Goal: Task Accomplishment & Management: Manage account settings

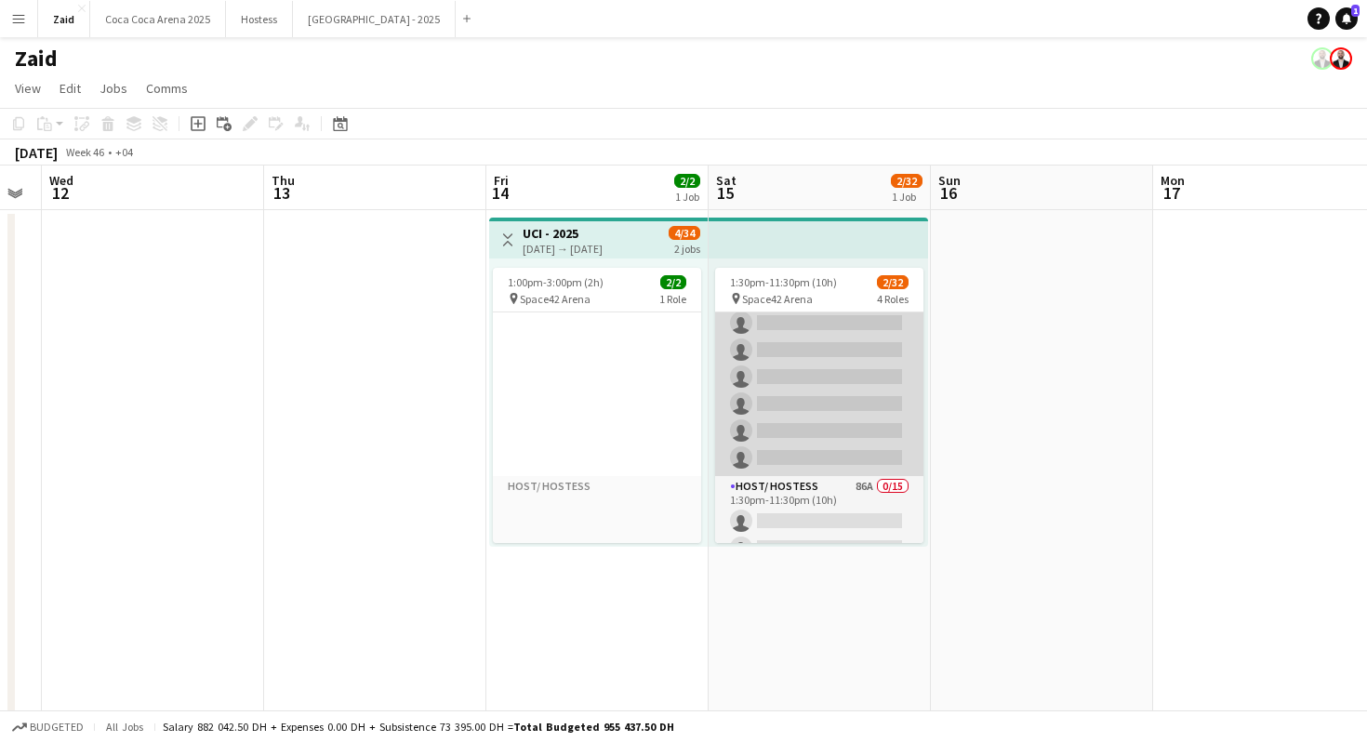
scroll to position [284, 0]
click at [881, 457] on app-card-role "Guest Services Staff - Senior 231A 0/12 1:30pm-11:30pm (10h) single-neutral-act…" at bounding box center [819, 299] width 208 height 360
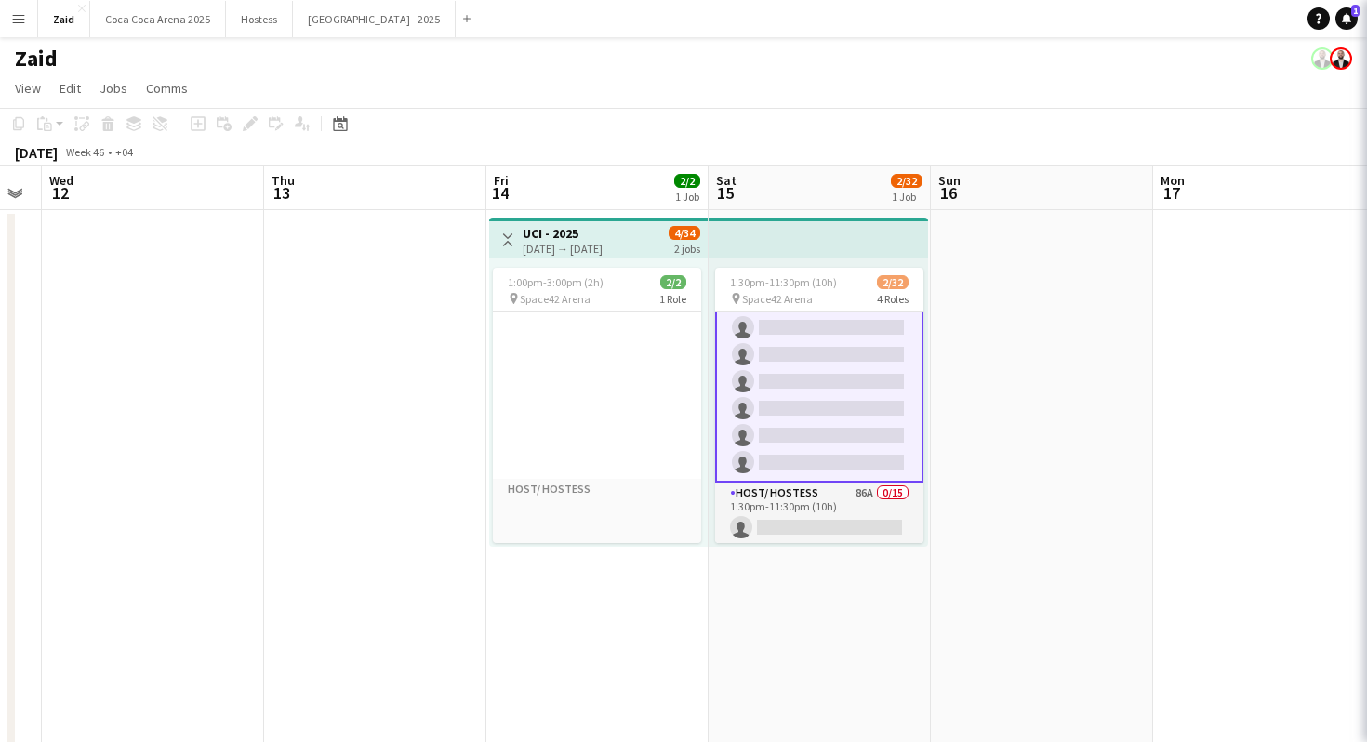
scroll to position [286, 0]
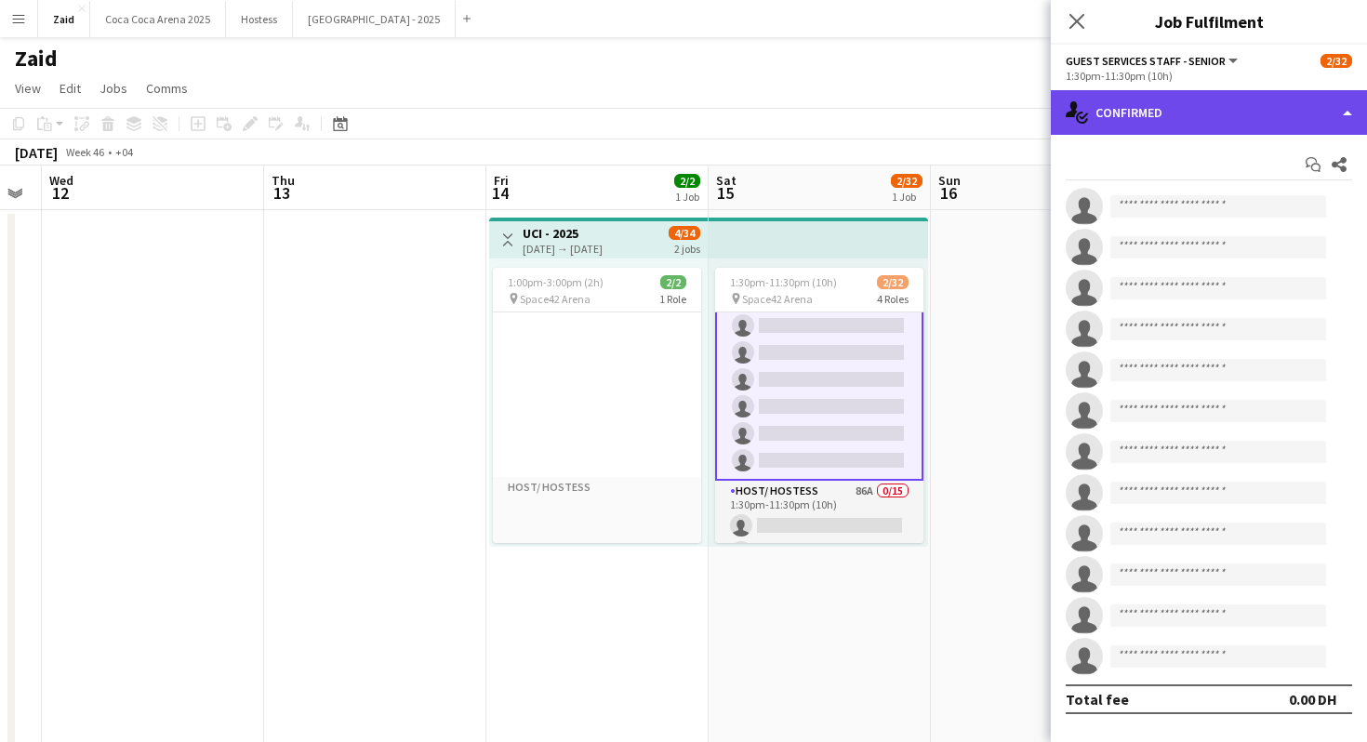
click at [1184, 109] on div "single-neutral-actions-check-2 Confirmed" at bounding box center [1209, 112] width 316 height 45
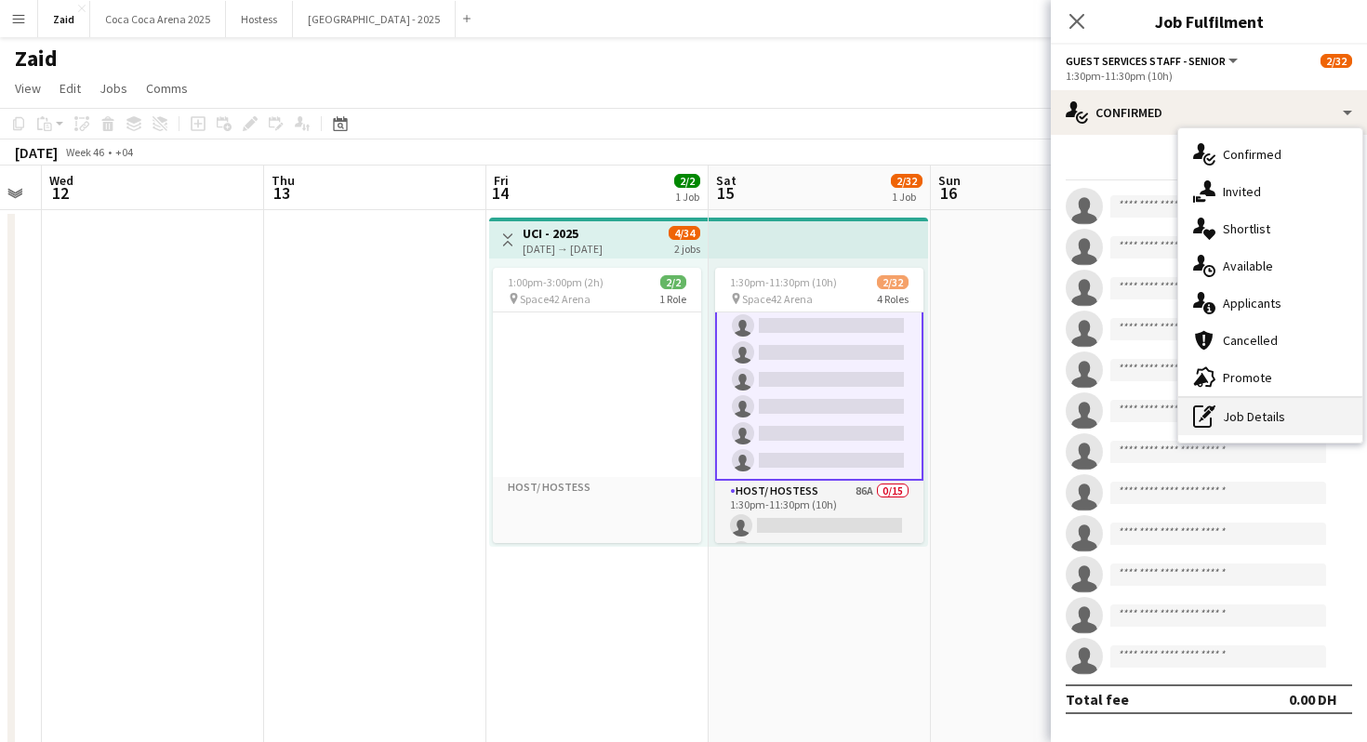
click at [1263, 418] on div "pen-write Job Details" at bounding box center [1271, 416] width 184 height 37
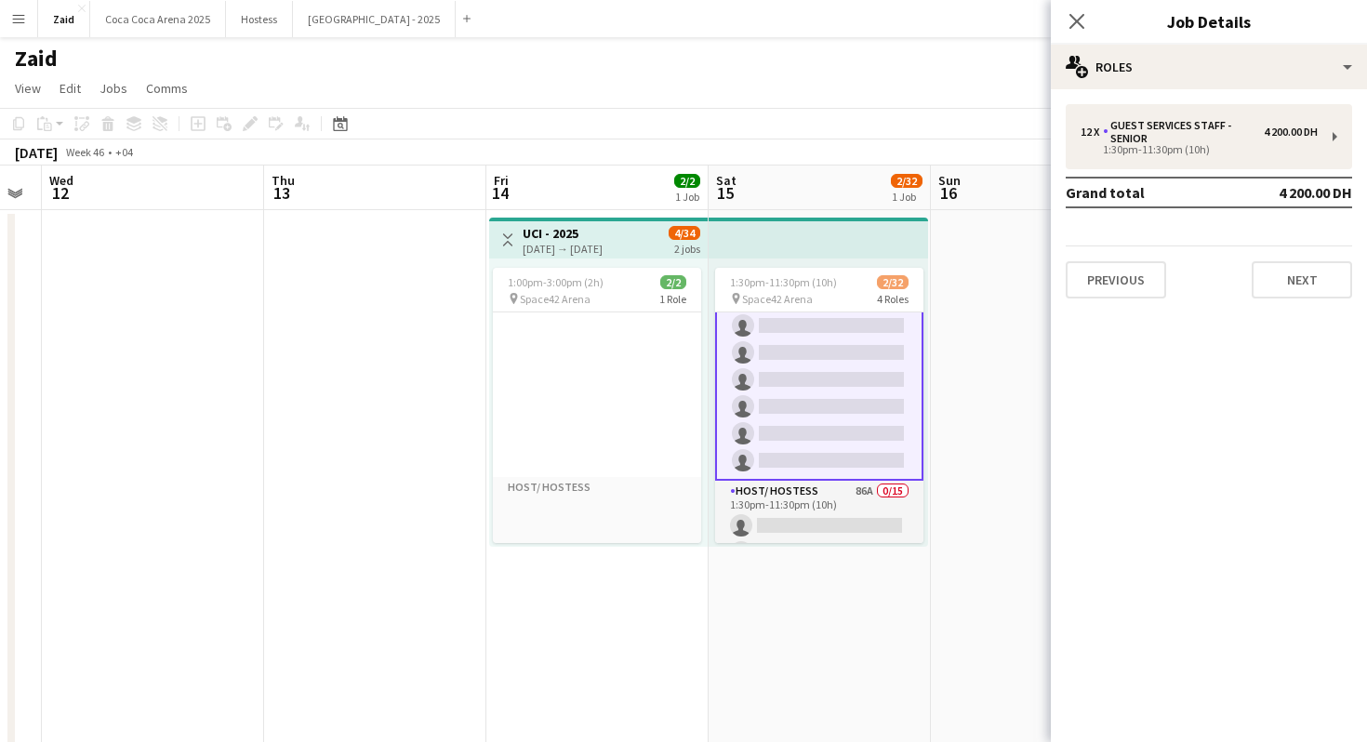
click at [1217, 170] on div "12 x Guest Services Staff - Senior 4 200.00 DH 1:30pm-11:30pm (10h) Grand total…" at bounding box center [1209, 201] width 316 height 194
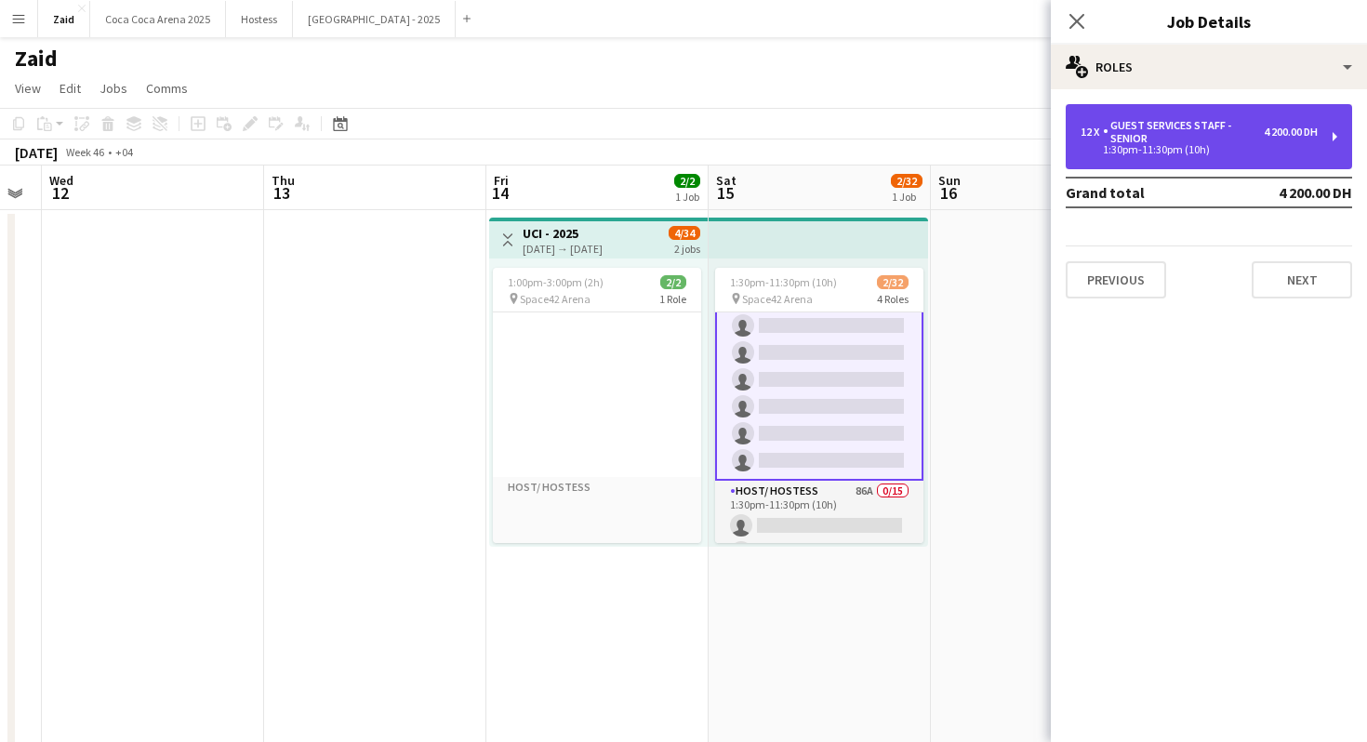
click at [1217, 133] on div "Guest Services Staff - Senior" at bounding box center [1183, 132] width 161 height 26
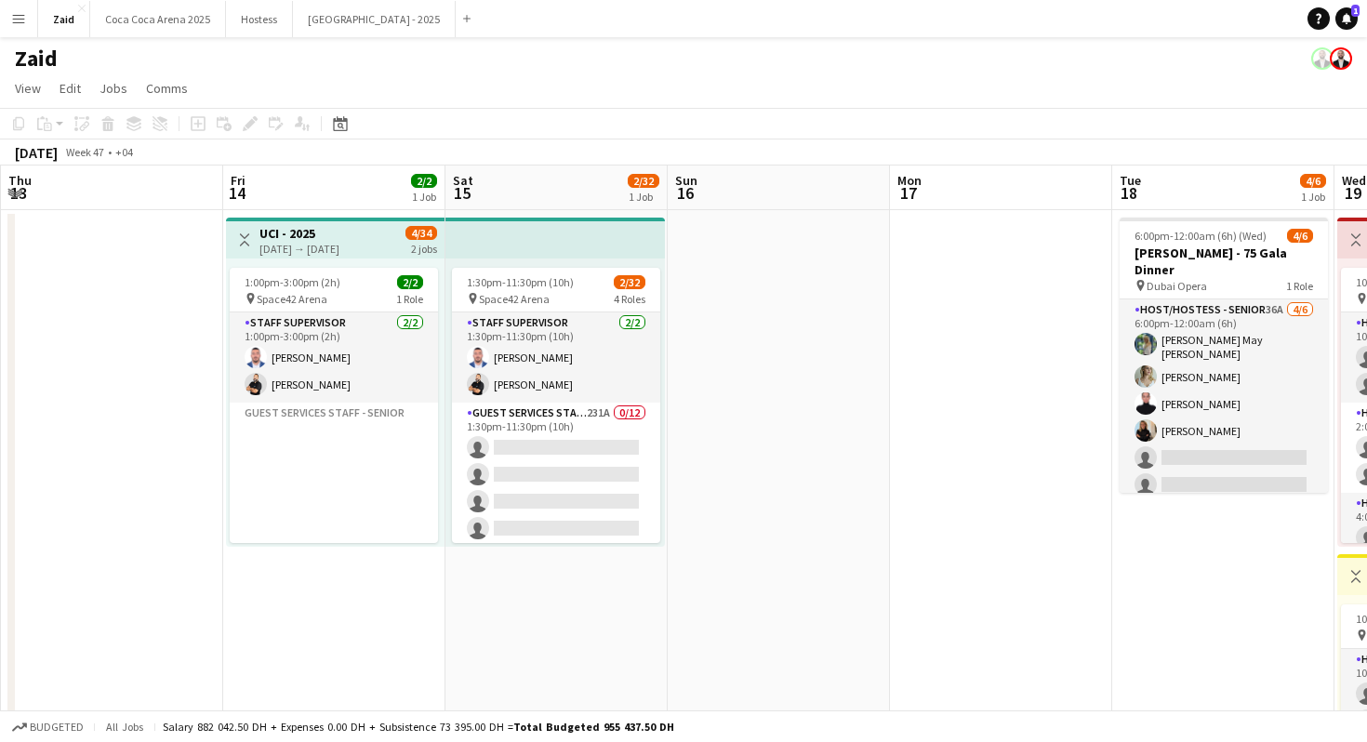
scroll to position [0, 580]
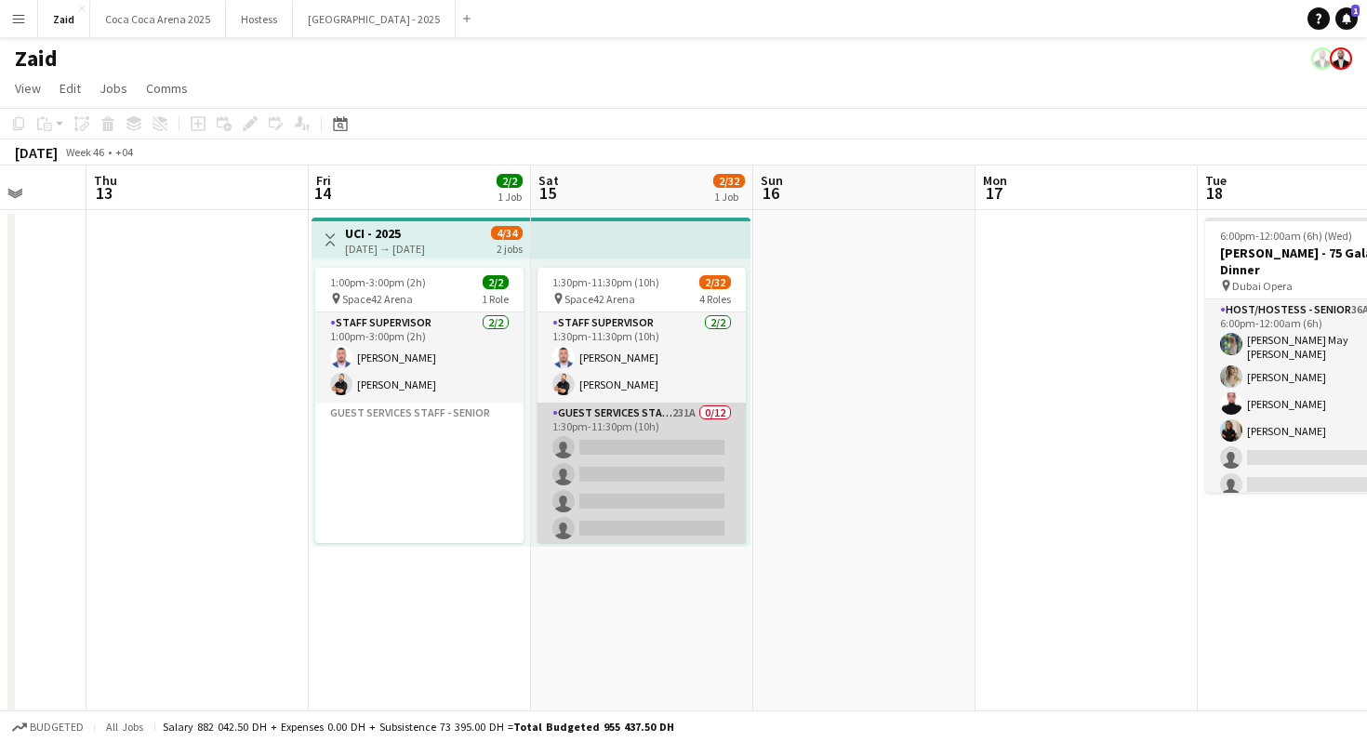
click at [637, 455] on app-card-role "Guest Services Staff - Senior 231A 0/12 1:30pm-11:30pm (10h) single-neutral-act…" at bounding box center [642, 583] width 208 height 360
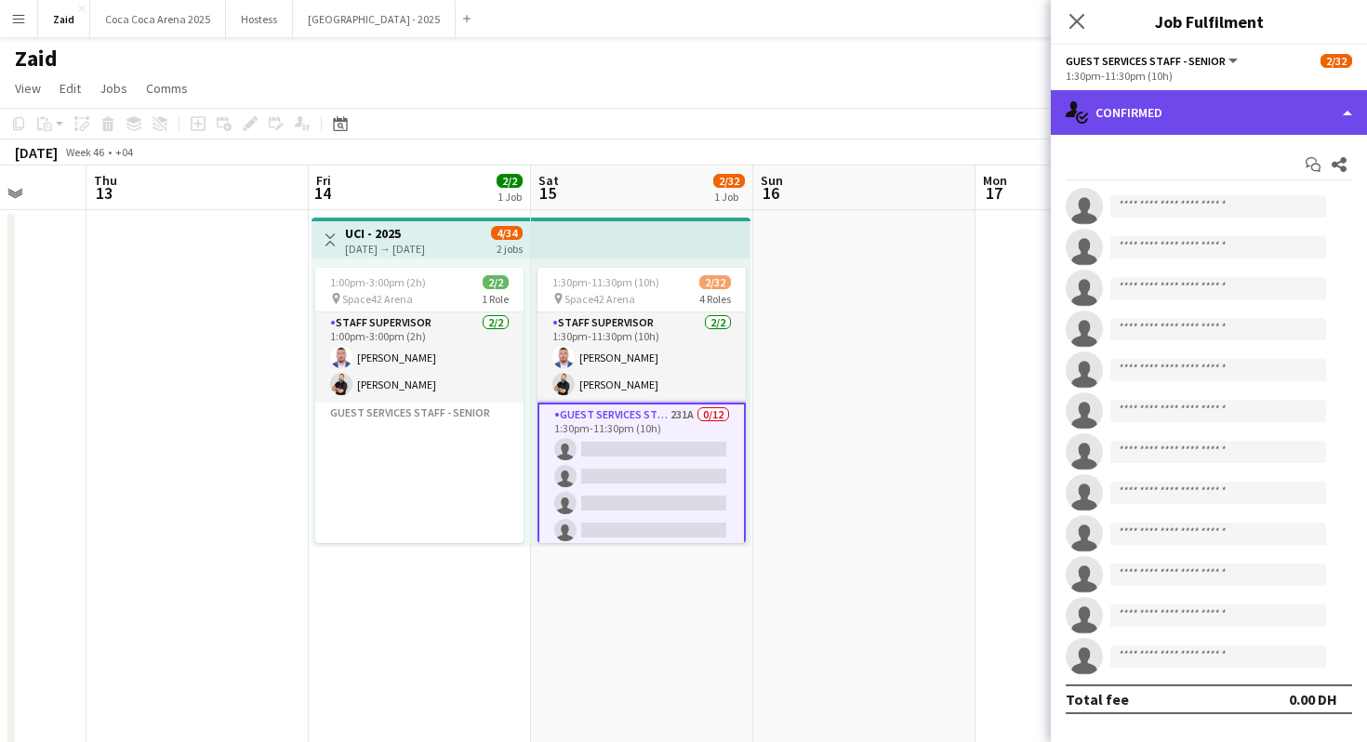
click at [1230, 108] on div "single-neutral-actions-check-2 Confirmed" at bounding box center [1209, 112] width 316 height 45
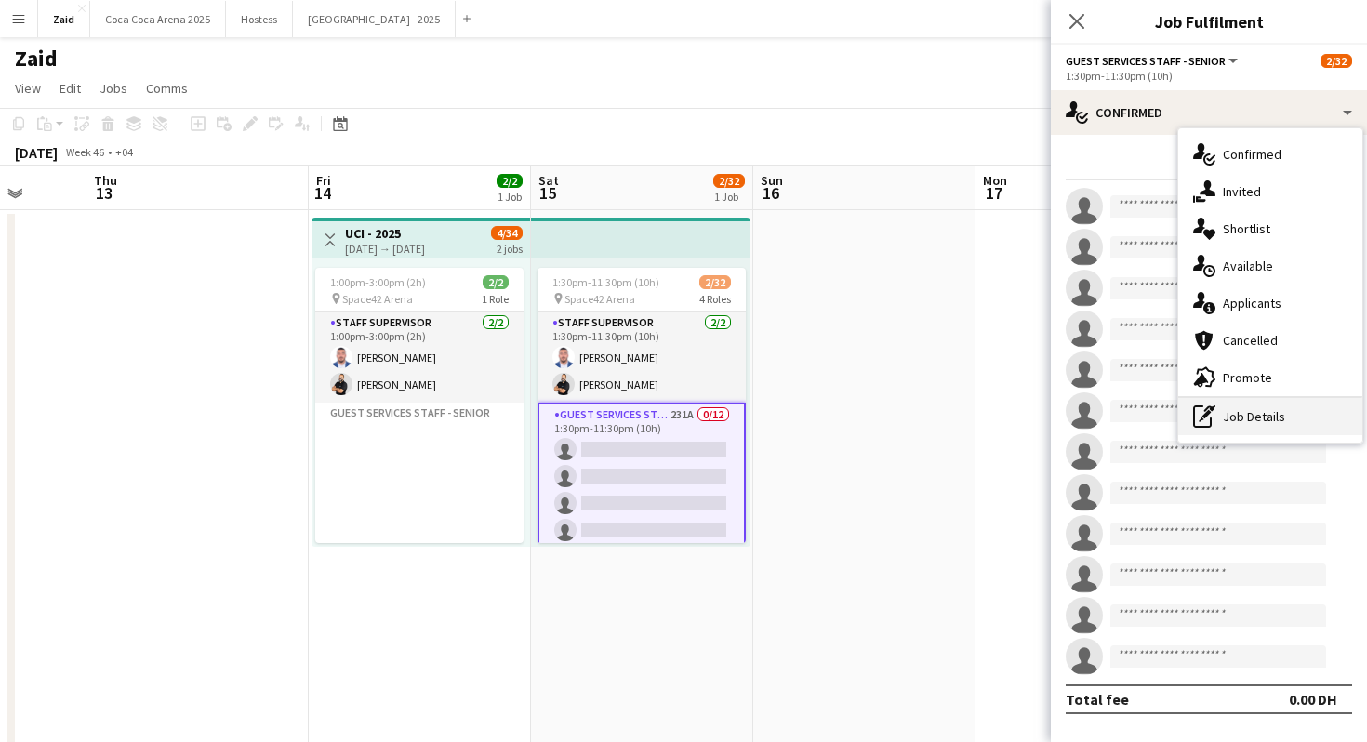
click at [1240, 418] on div "pen-write Job Details" at bounding box center [1271, 416] width 184 height 37
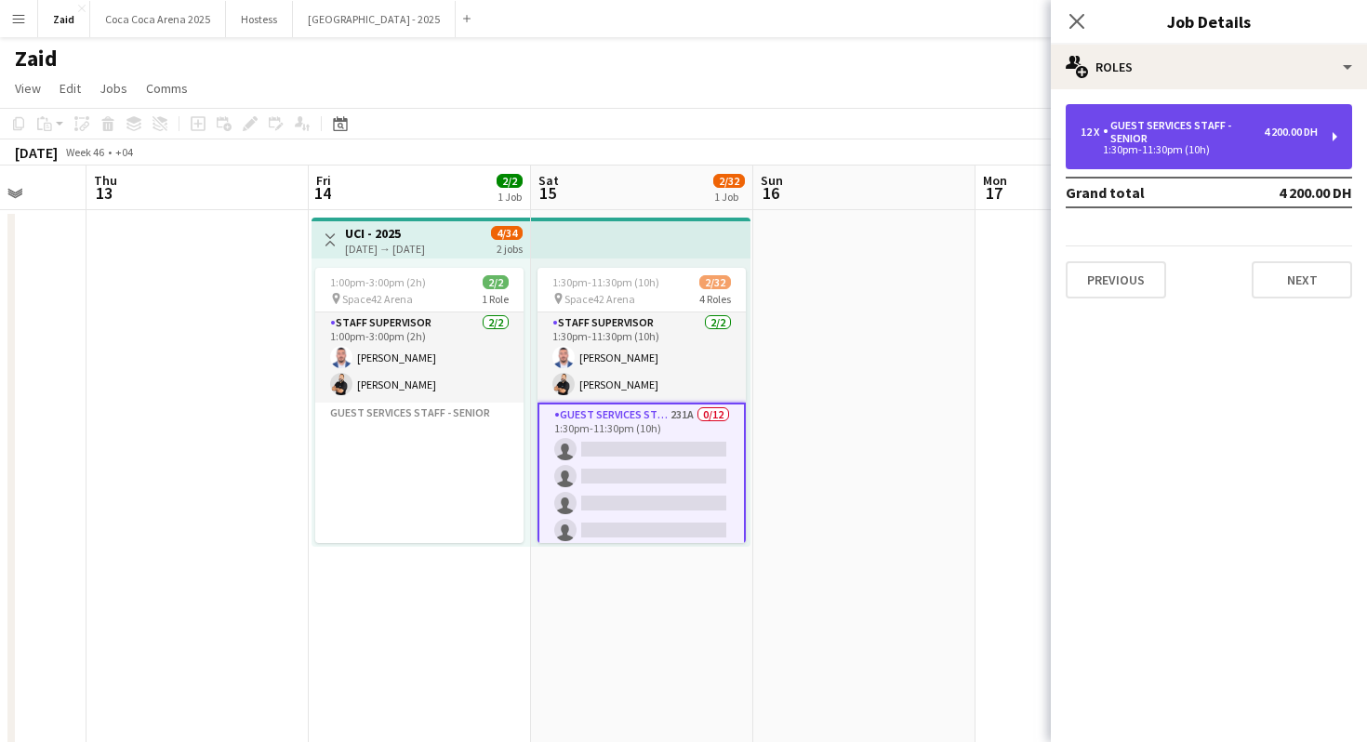
click at [1267, 146] on div "1:30pm-11:30pm (10h)" at bounding box center [1199, 149] width 237 height 9
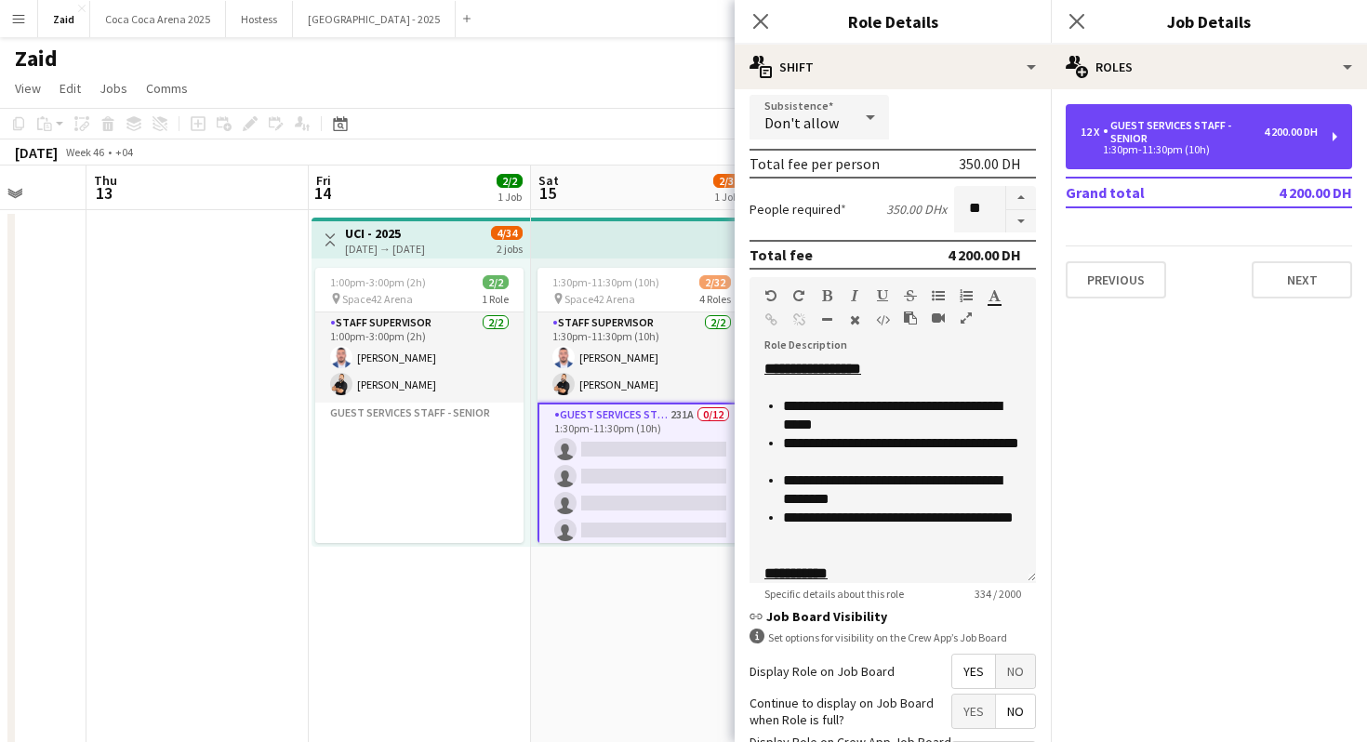
scroll to position [463, 0]
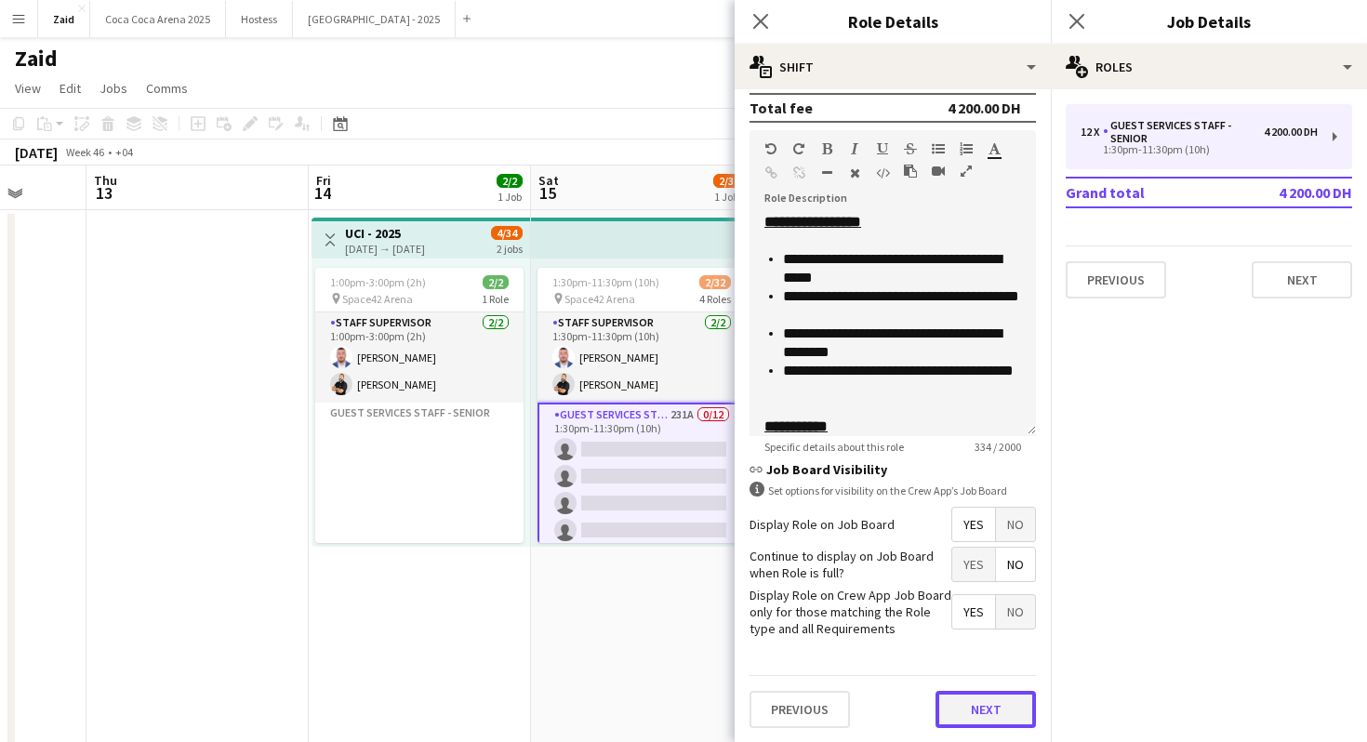
click at [994, 705] on button "Next" at bounding box center [986, 709] width 100 height 37
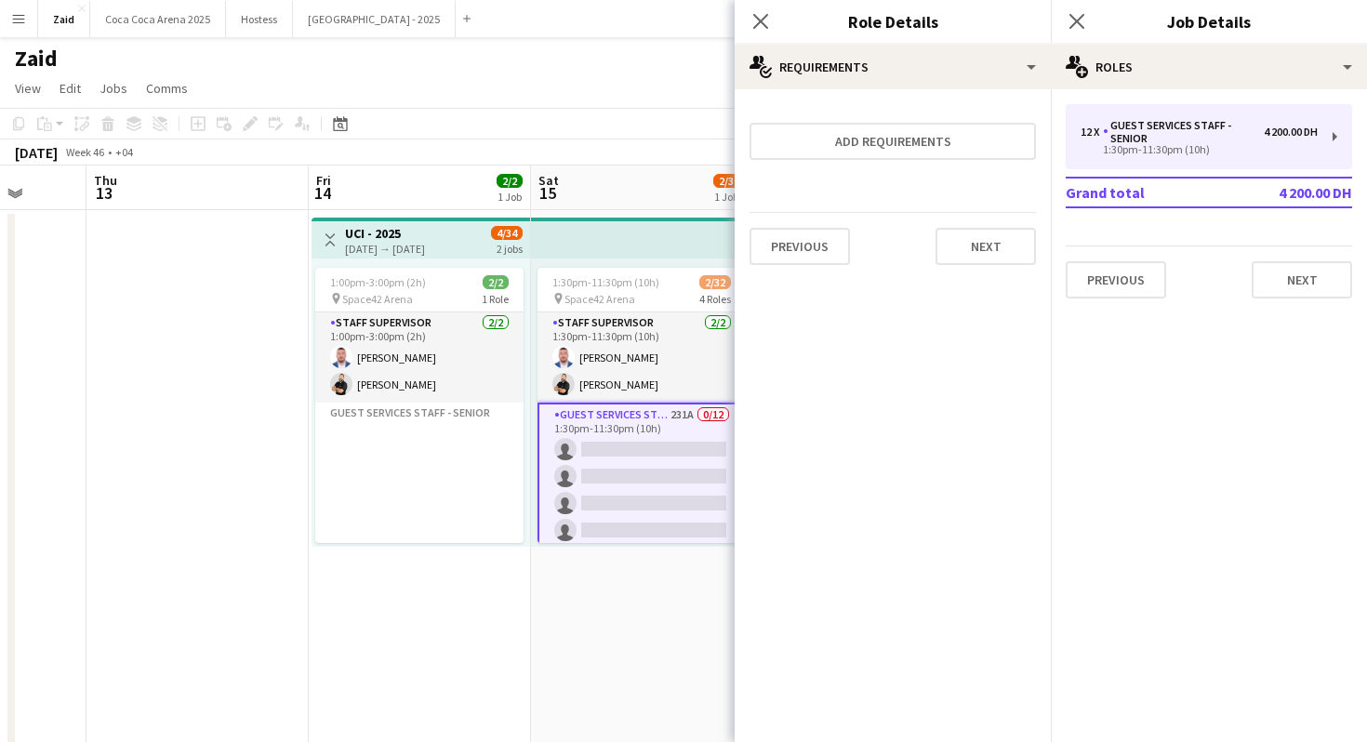
scroll to position [0, 0]
click at [997, 237] on button "Next" at bounding box center [986, 246] width 100 height 37
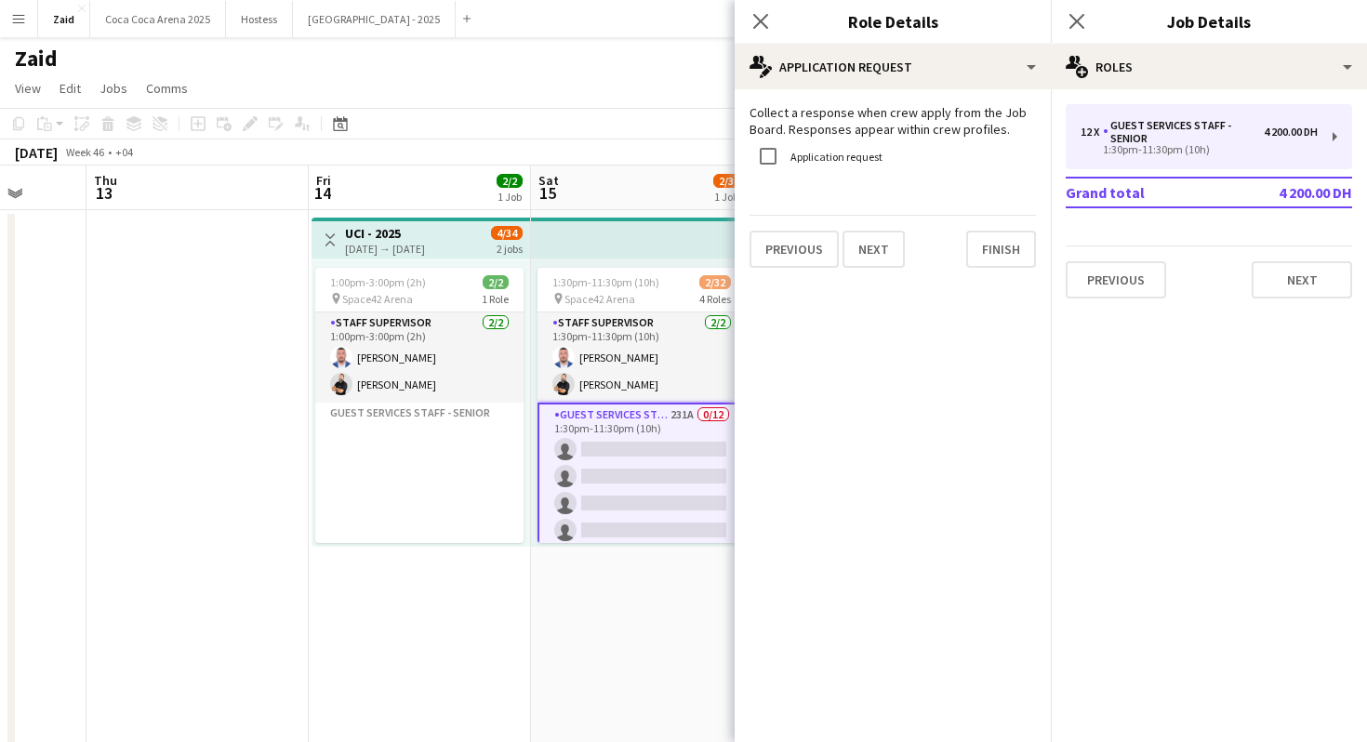
click at [578, 690] on app-date-cell "1:30pm-11:30pm (10h) 2/32 pin Space42 Arena 4 Roles Staff Supervisor 2/2 1:30pm…" at bounding box center [642, 550] width 222 height 681
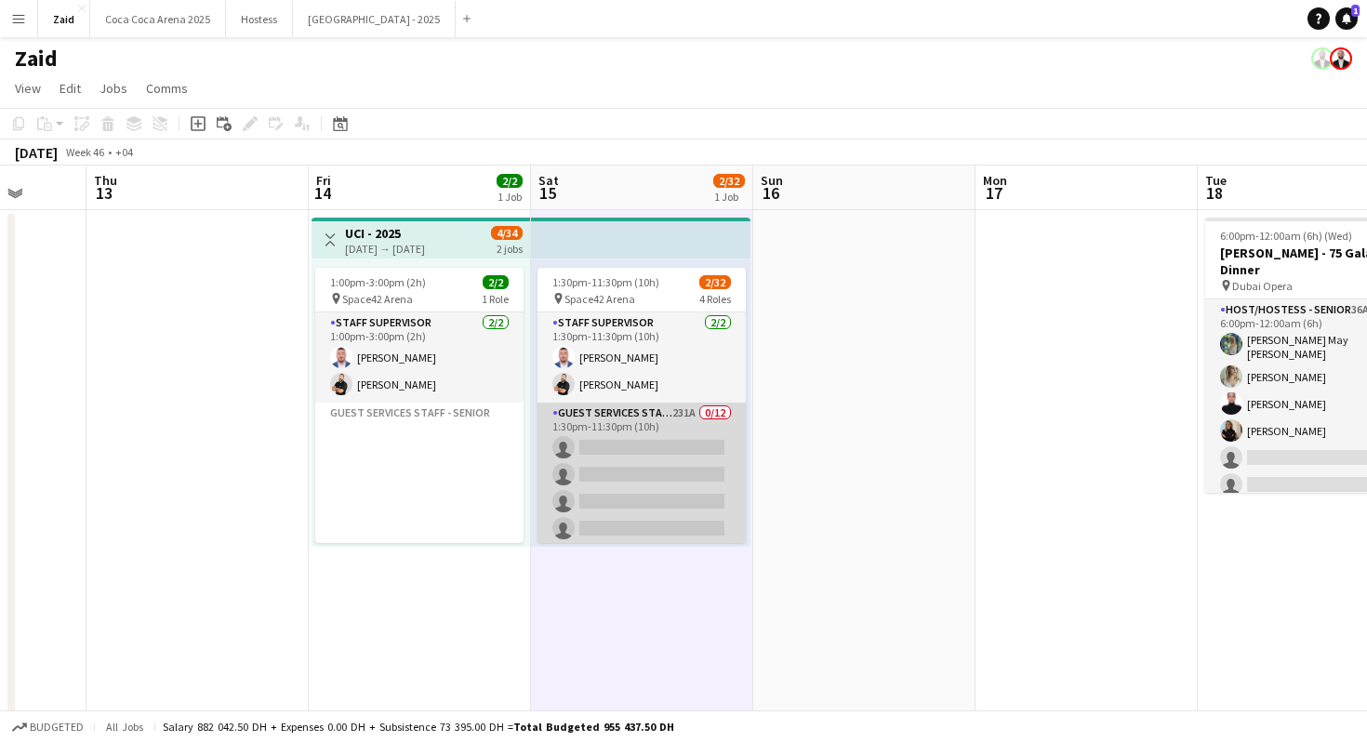
click at [705, 452] on app-card-role "Guest Services Staff - Senior 231A 0/12 1:30pm-11:30pm (10h) single-neutral-act…" at bounding box center [642, 583] width 208 height 360
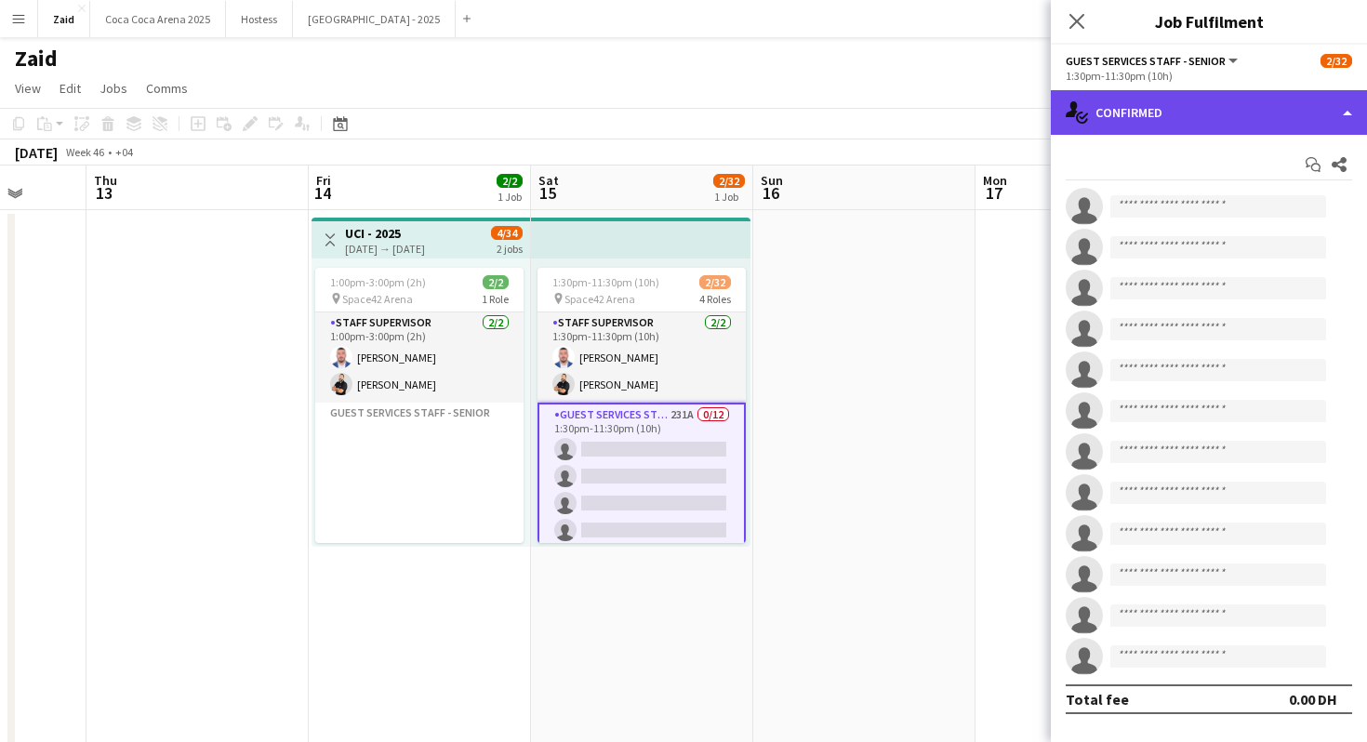
click at [1181, 103] on div "single-neutral-actions-check-2 Confirmed" at bounding box center [1209, 112] width 316 height 45
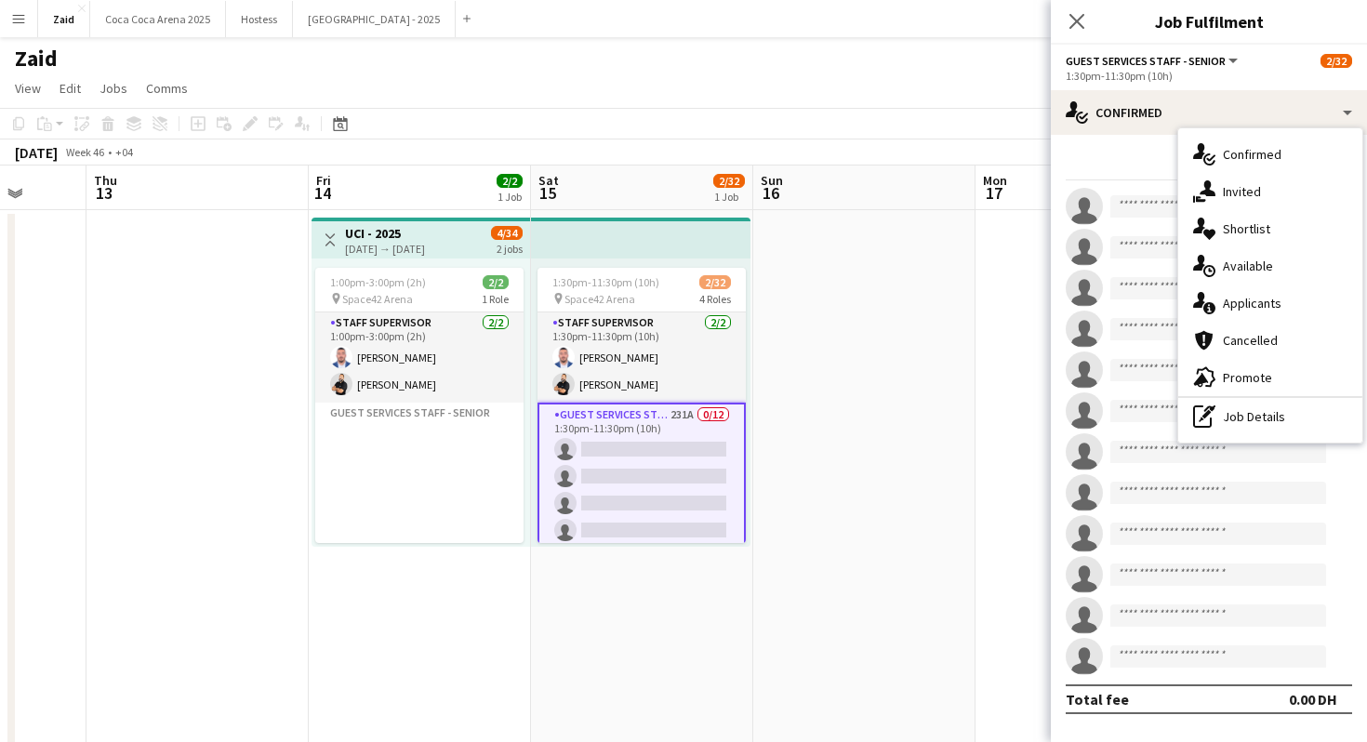
click at [954, 262] on app-date-cell at bounding box center [865, 550] width 222 height 681
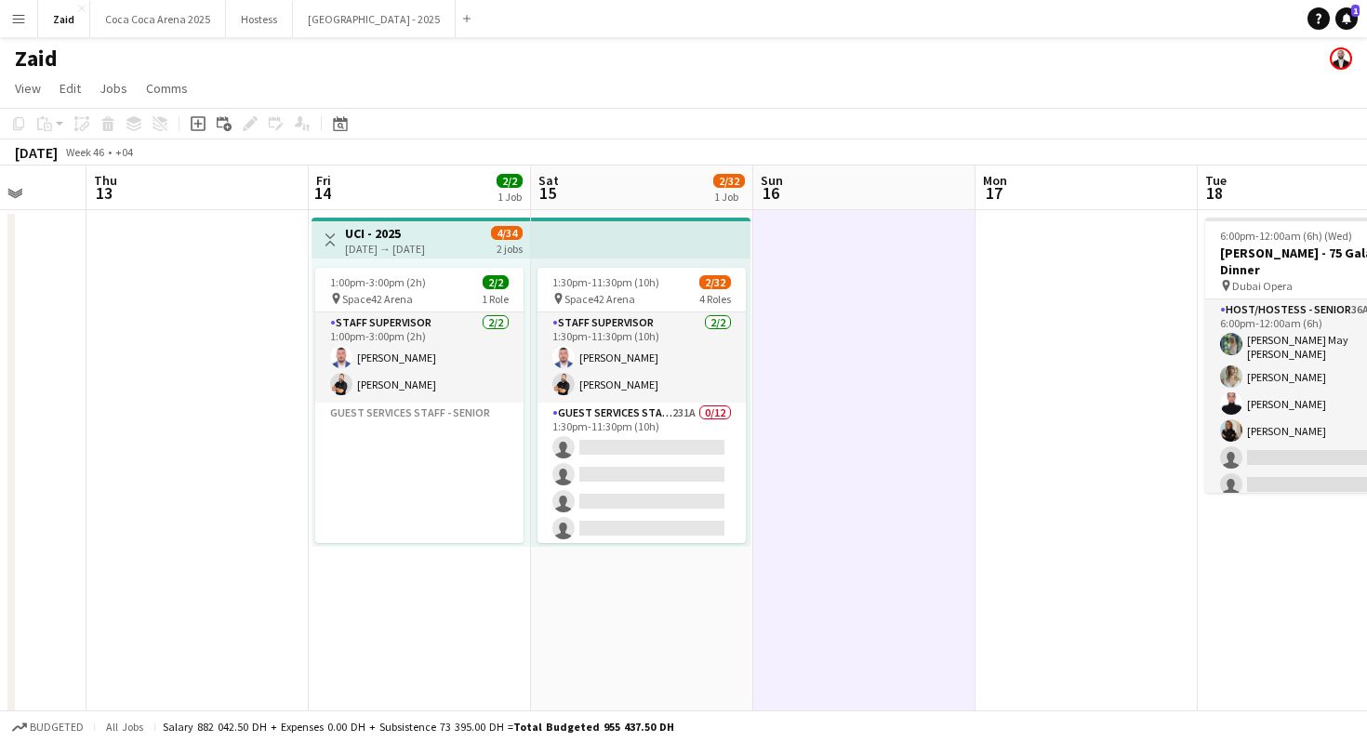
click at [906, 278] on app-date-cell at bounding box center [865, 550] width 222 height 681
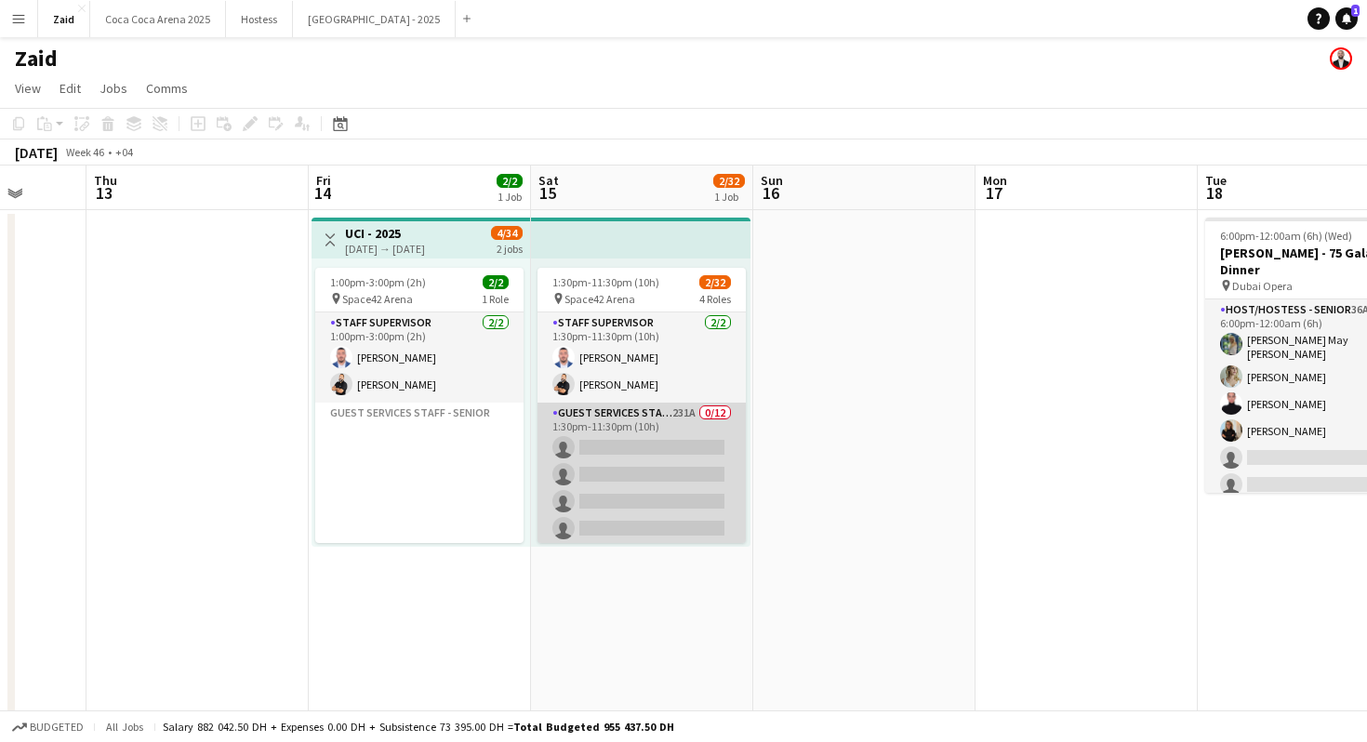
click at [659, 455] on app-card-role "Guest Services Staff - Senior 231A 0/12 1:30pm-11:30pm (10h) single-neutral-act…" at bounding box center [642, 583] width 208 height 360
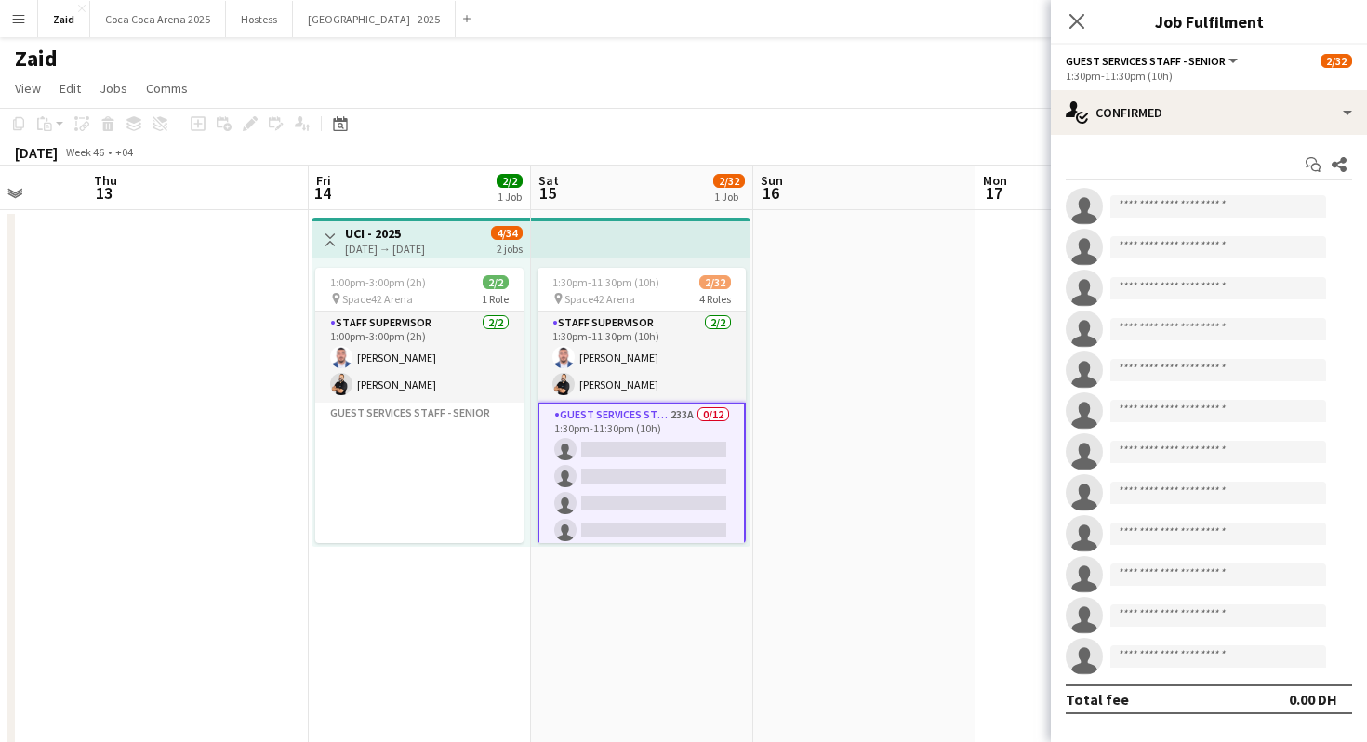
click at [4, 29] on button "Menu" at bounding box center [18, 18] width 37 height 37
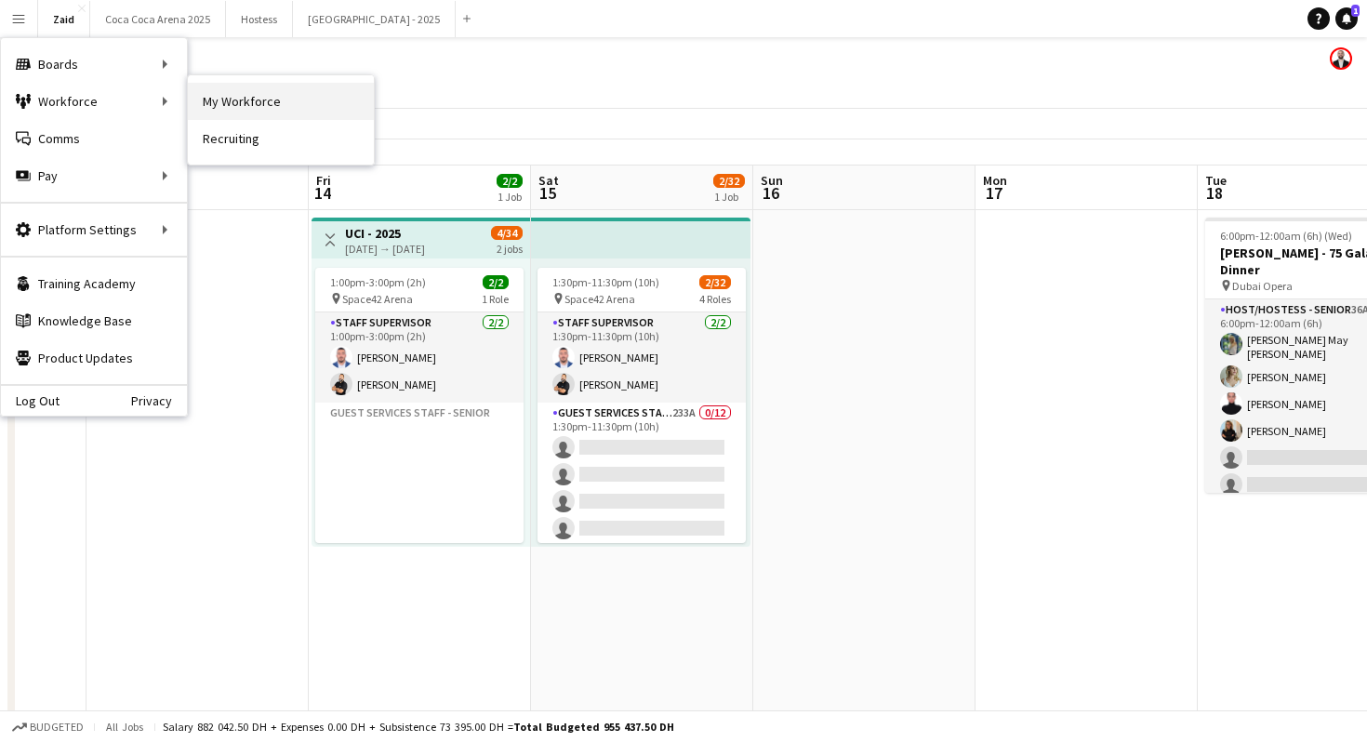
click at [224, 109] on link "My Workforce" at bounding box center [281, 101] width 186 height 37
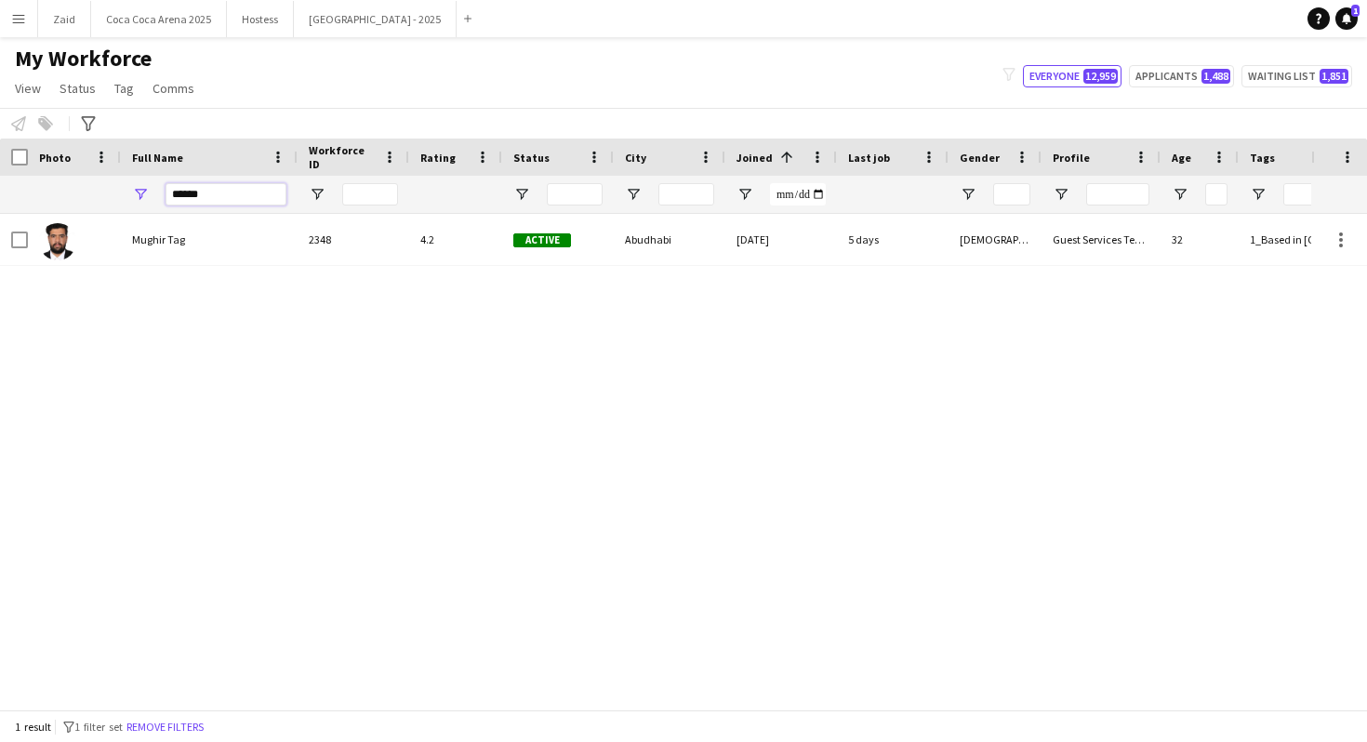
click at [231, 187] on input "******" at bounding box center [226, 194] width 121 height 22
type input "******"
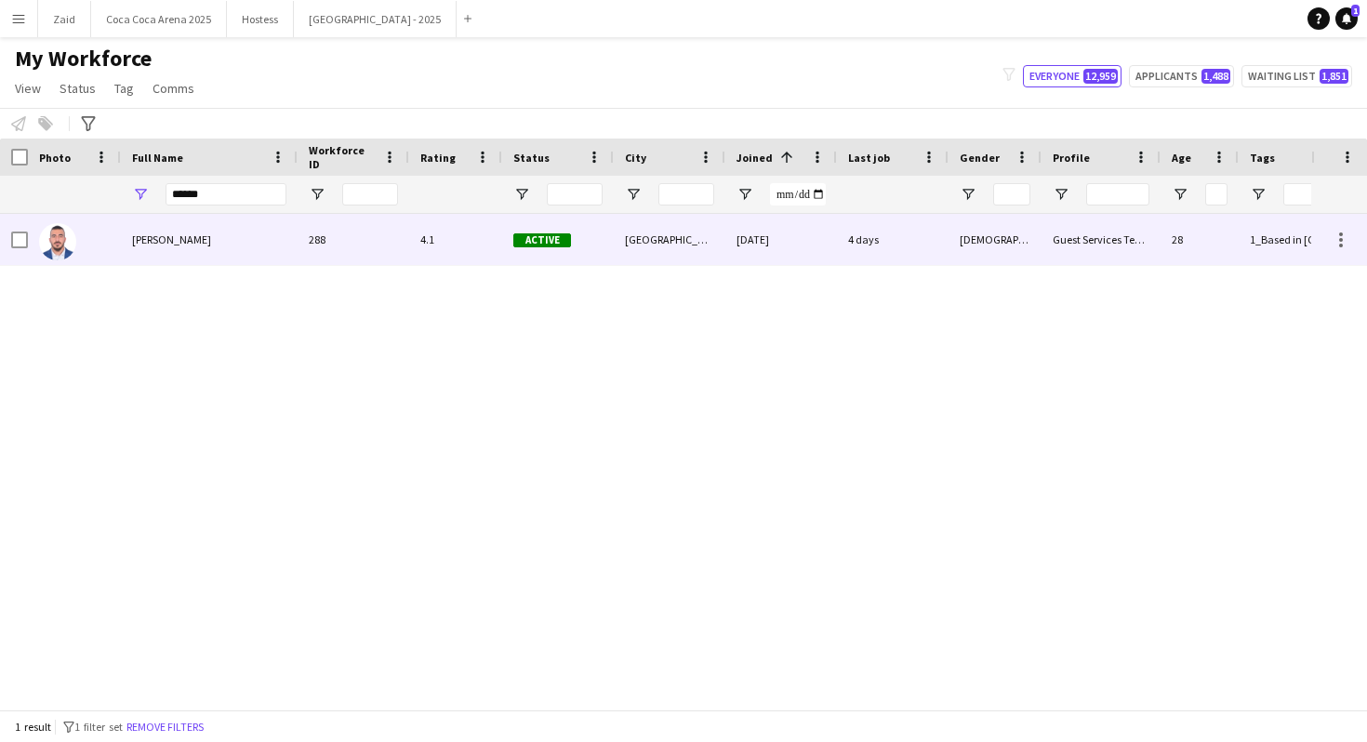
click at [211, 236] on span "[PERSON_NAME]" at bounding box center [171, 240] width 79 height 14
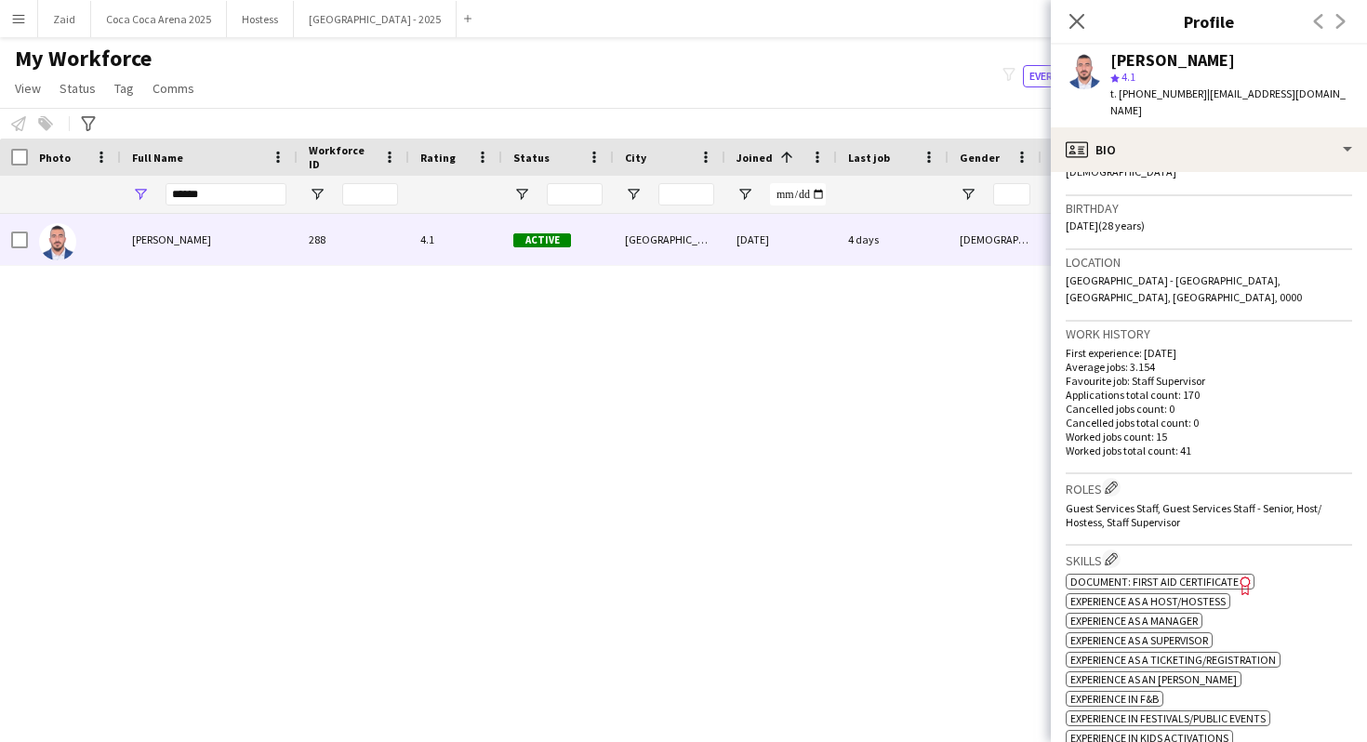
scroll to position [327, 0]
click at [1165, 498] on span "Guest Services Staff, Guest Services Staff - Senior, Host/ Hostess, Staff Super…" at bounding box center [1194, 512] width 256 height 28
click at [1149, 498] on span "Guest Services Staff, Guest Services Staff - Senior, Host/ Hostess, Staff Super…" at bounding box center [1194, 512] width 256 height 28
click at [1114, 477] on app-icon "Edit crew company roles" at bounding box center [1111, 483] width 13 height 13
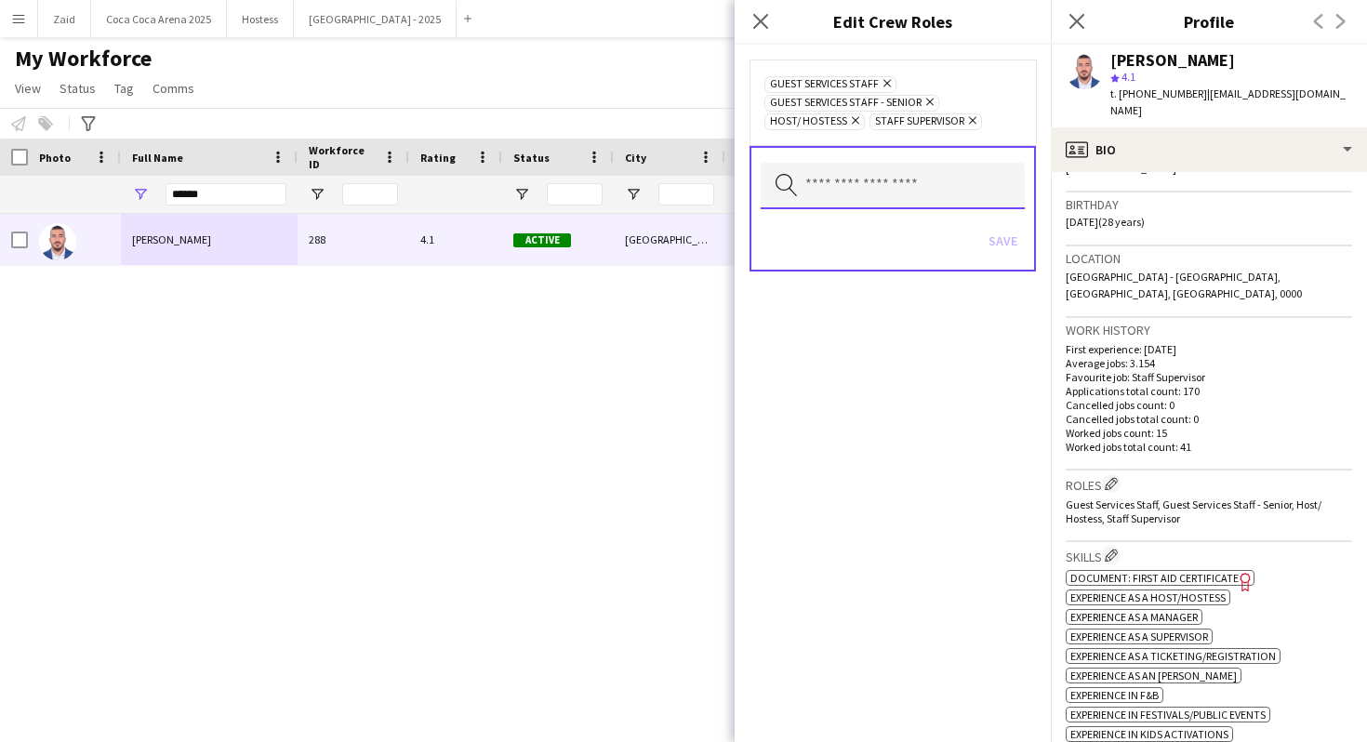
click at [937, 184] on input "text" at bounding box center [893, 186] width 264 height 47
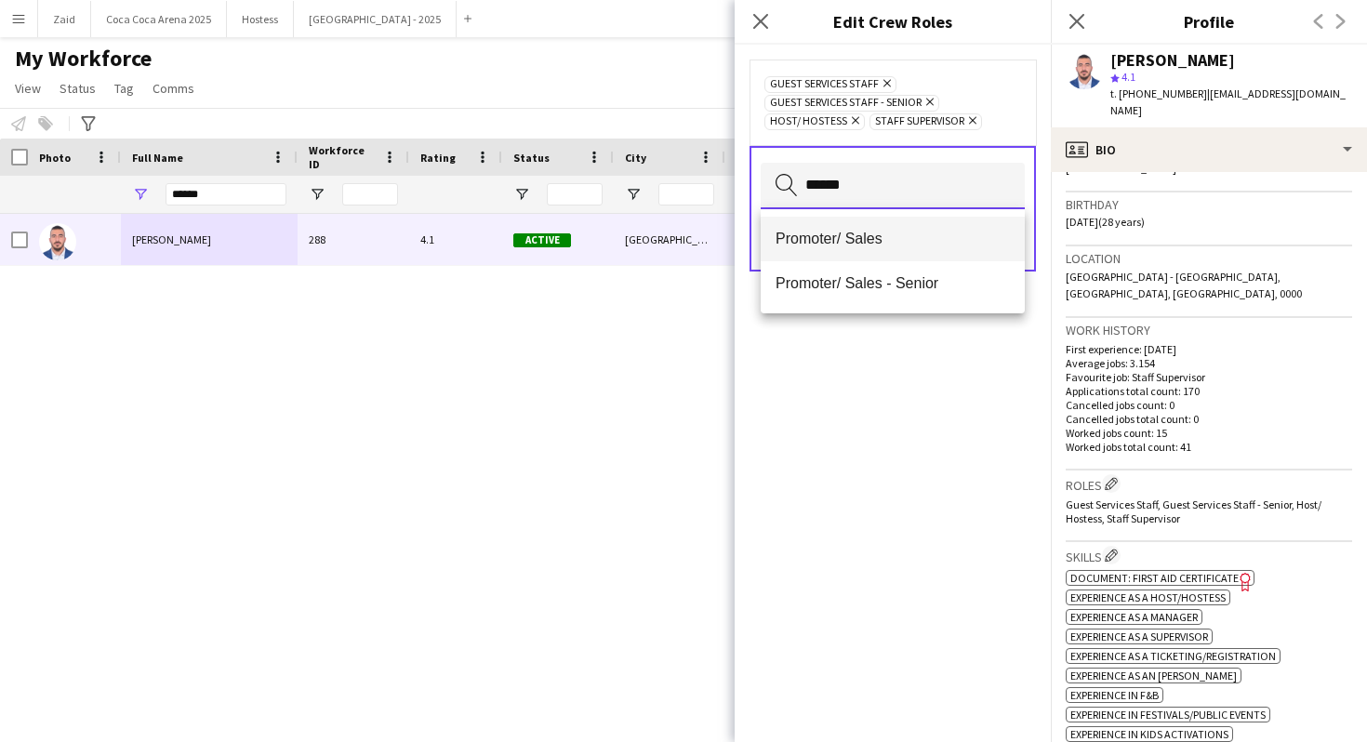
type input "******"
click at [940, 223] on mat-option "Promoter/ Sales" at bounding box center [893, 239] width 264 height 45
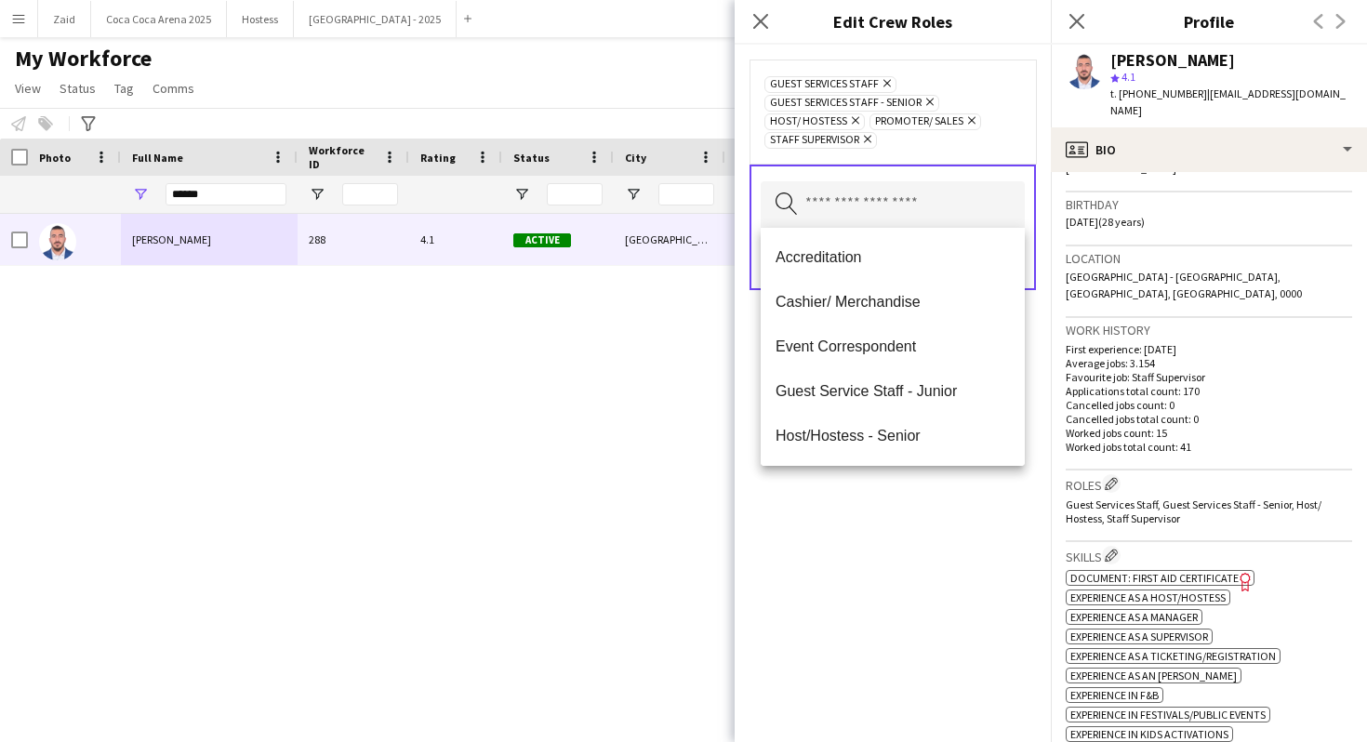
click at [900, 631] on div "Guest Services Staff Remove Guest Services Staff - Senior Remove Host/ Hostess …" at bounding box center [893, 394] width 316 height 698
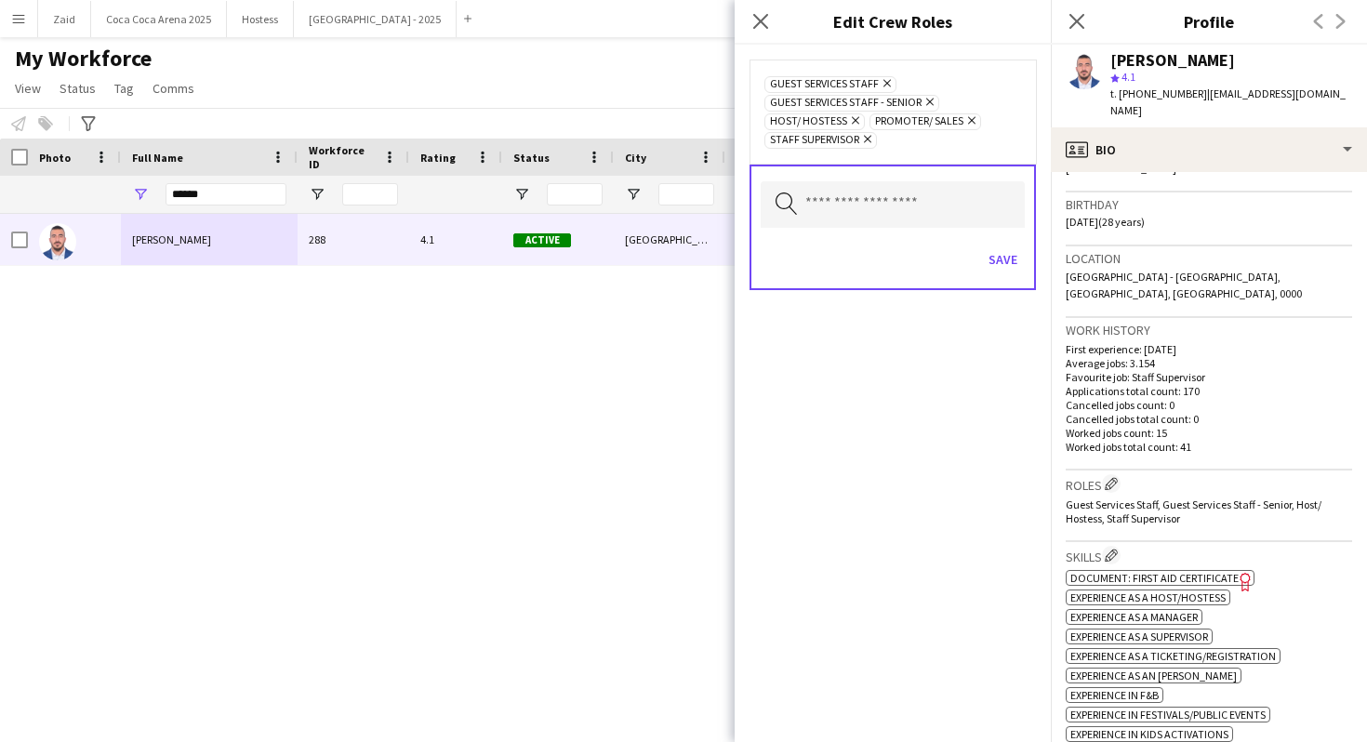
click at [1000, 295] on form "Guest Services Staff Remove Guest Services Staff - Senior Remove Host/ Hostess …" at bounding box center [893, 194] width 316 height 298
click at [1000, 280] on div "Save" at bounding box center [893, 261] width 264 height 53
click at [990, 246] on button "Save" at bounding box center [1003, 260] width 44 height 30
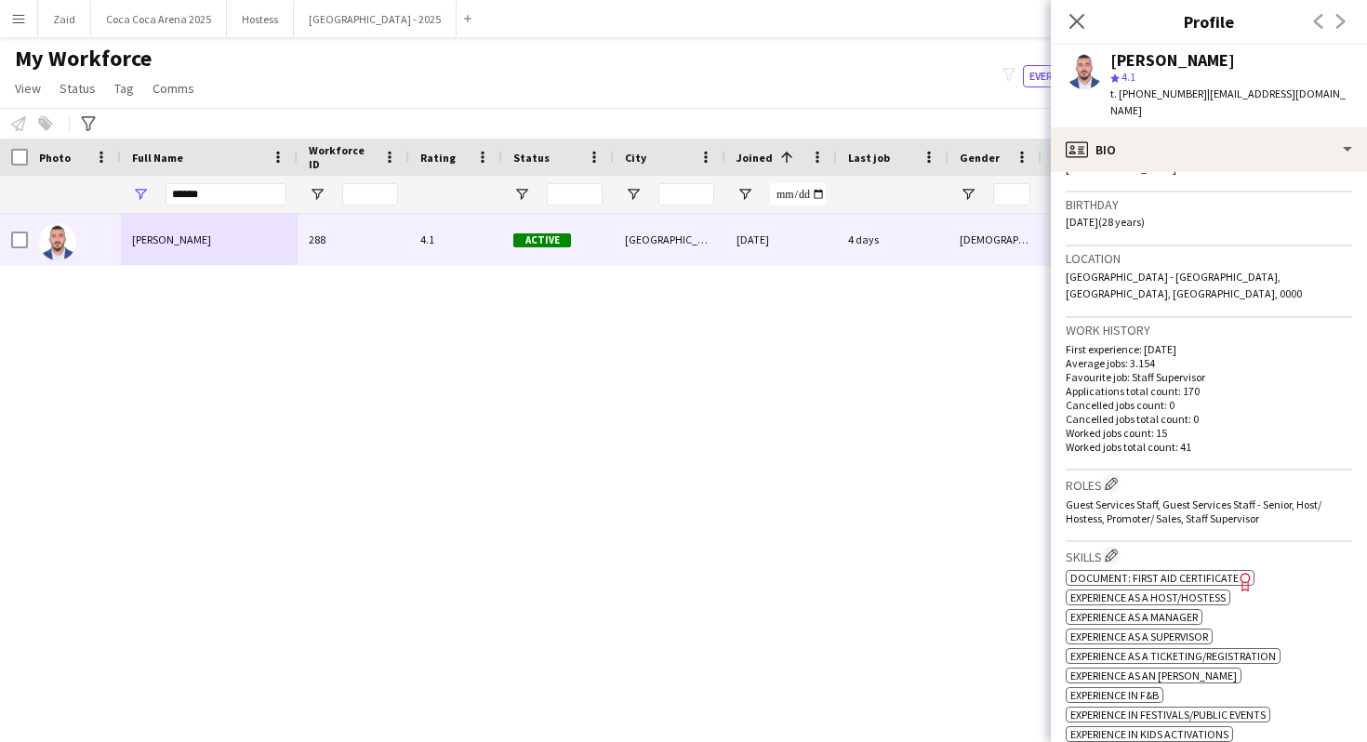
click at [568, 379] on div "Mohammad Joudeh 288 4.1 Active Abu Dhabi 30-04-2024 4 days Male Guest Services …" at bounding box center [656, 462] width 1312 height 496
click at [568, 375] on div "Mohammad Joudeh 288 4.1 Active Abu Dhabi 30-04-2024 4 days Male Guest Services …" at bounding box center [656, 462] width 1312 height 496
click at [526, 87] on div "My Workforce View Views Default view New view Update view Delete view Edit name…" at bounding box center [683, 76] width 1367 height 63
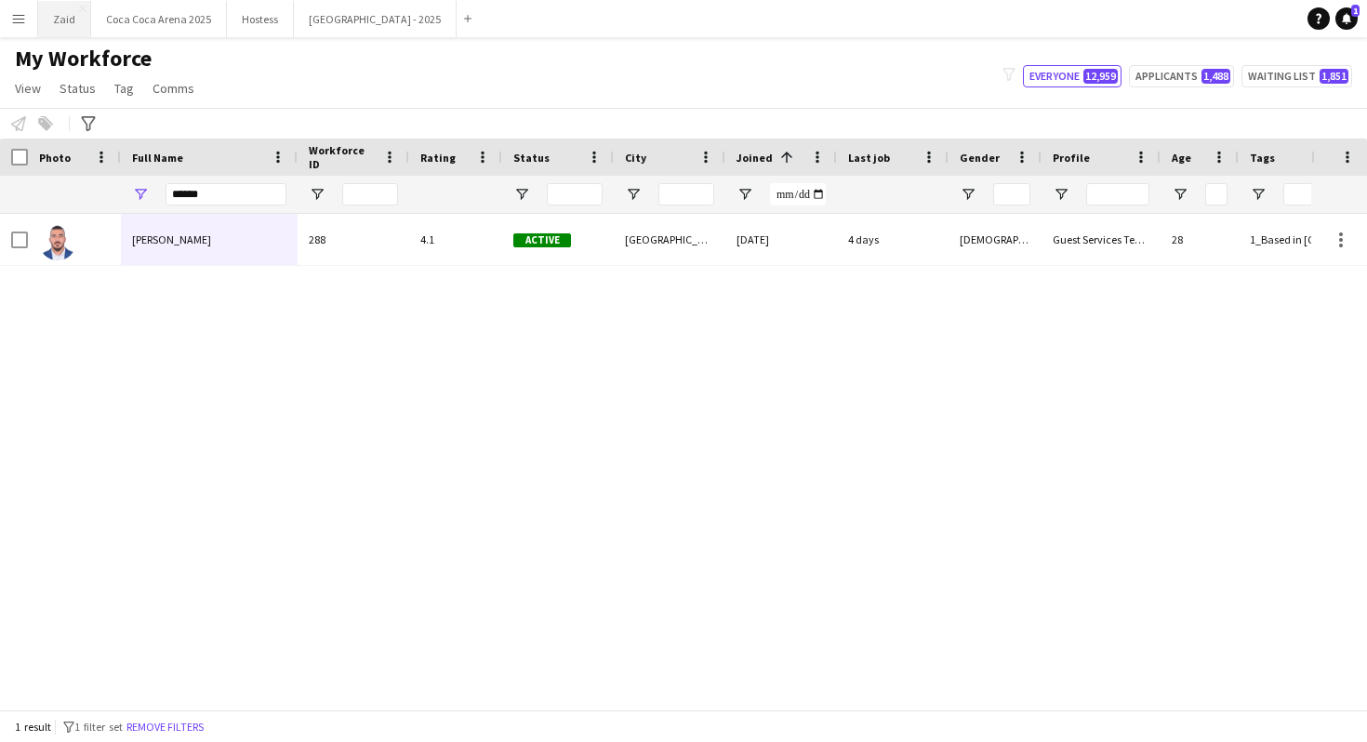
click at [73, 30] on button "Zaid Close" at bounding box center [64, 19] width 53 height 36
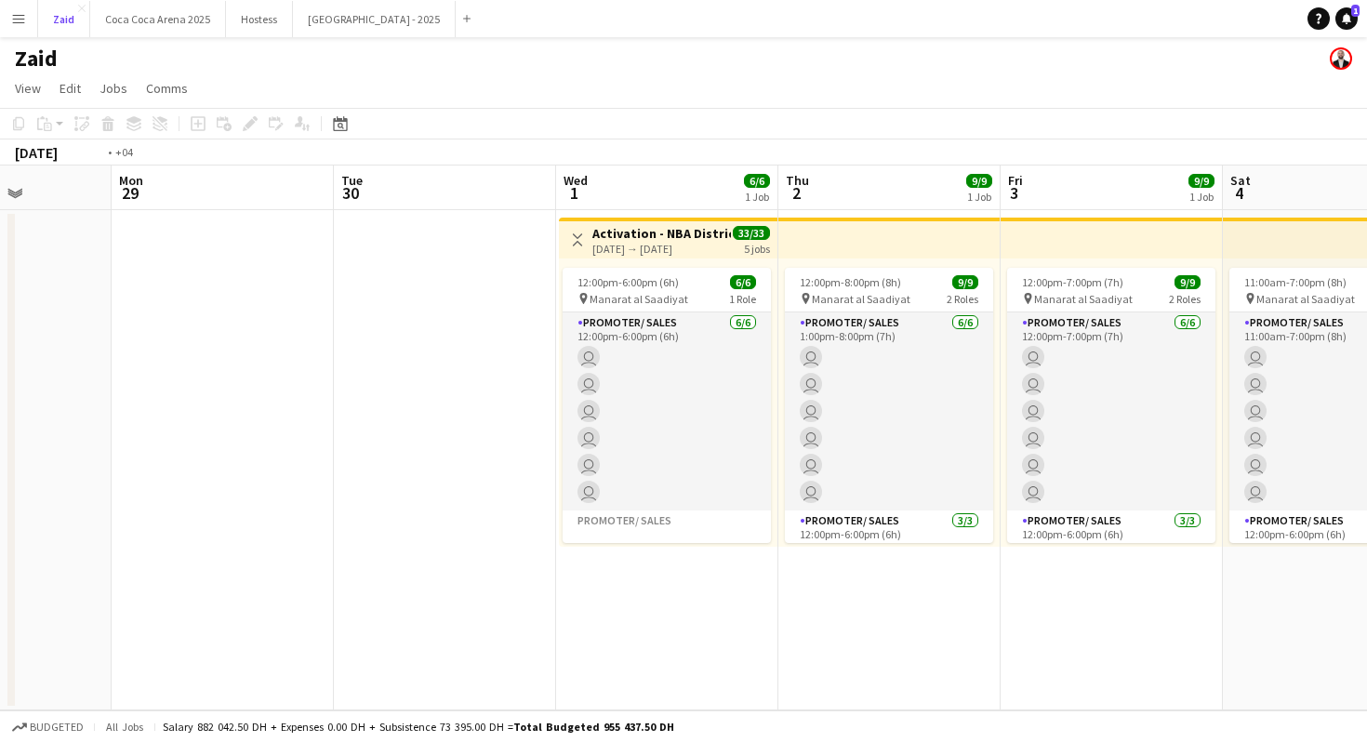
scroll to position [0, 773]
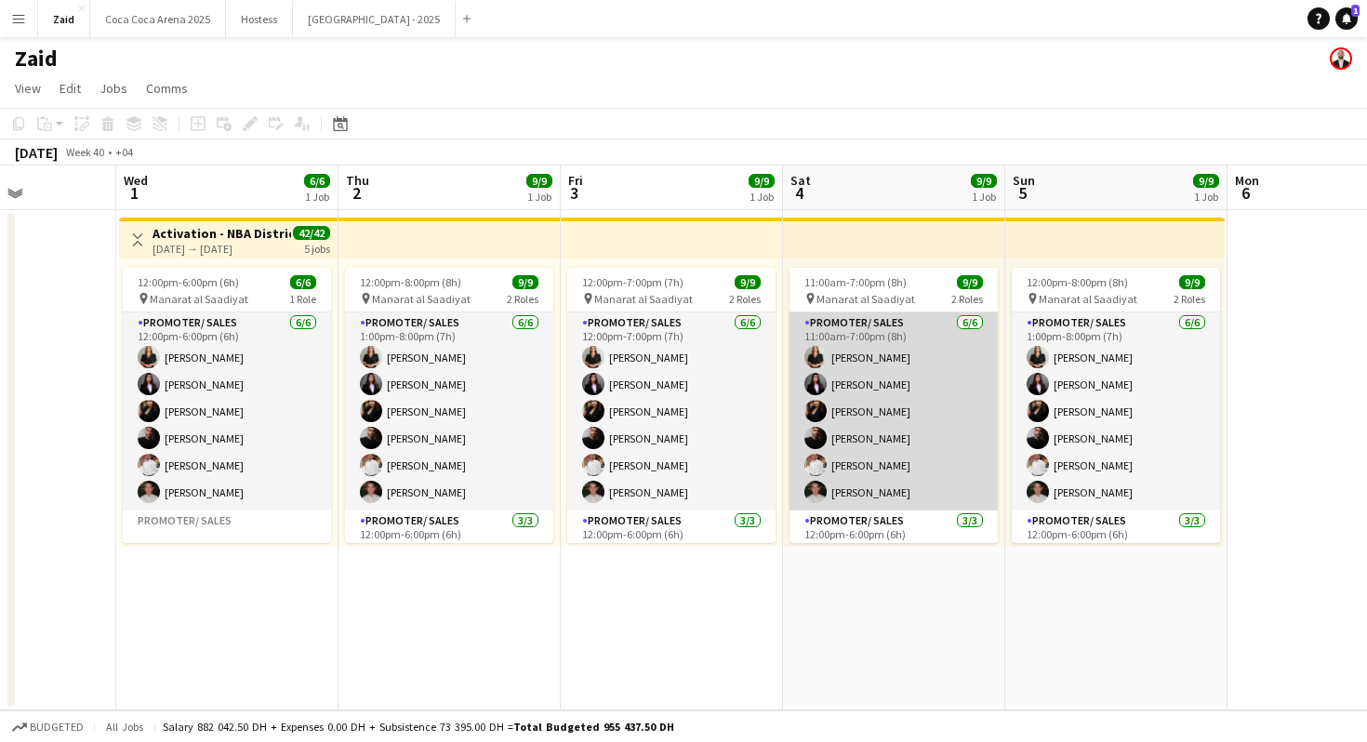
click at [900, 448] on app-card-role "Promoter/ Sales 6/6 11:00am-7:00pm (8h) Daryna Ihnatenko Hala Salman Karina Shu…" at bounding box center [894, 412] width 208 height 198
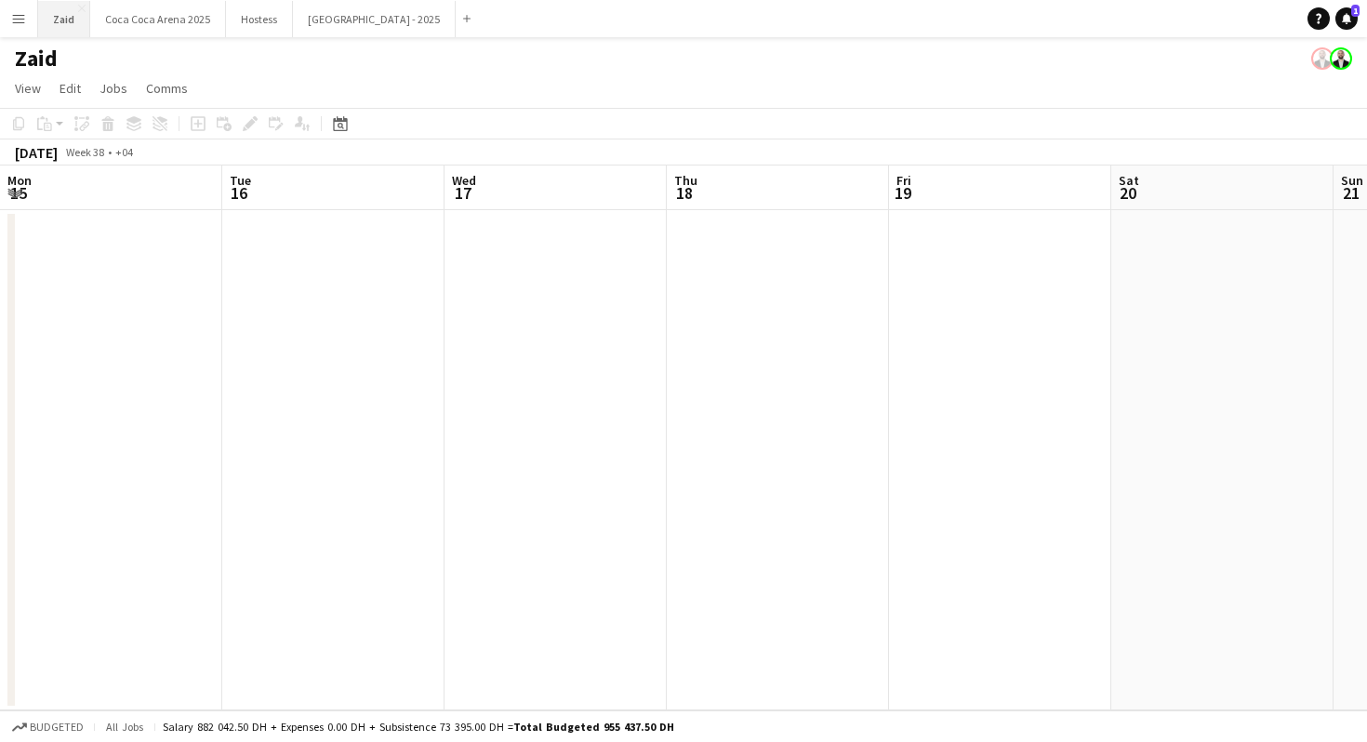
scroll to position [0, 510]
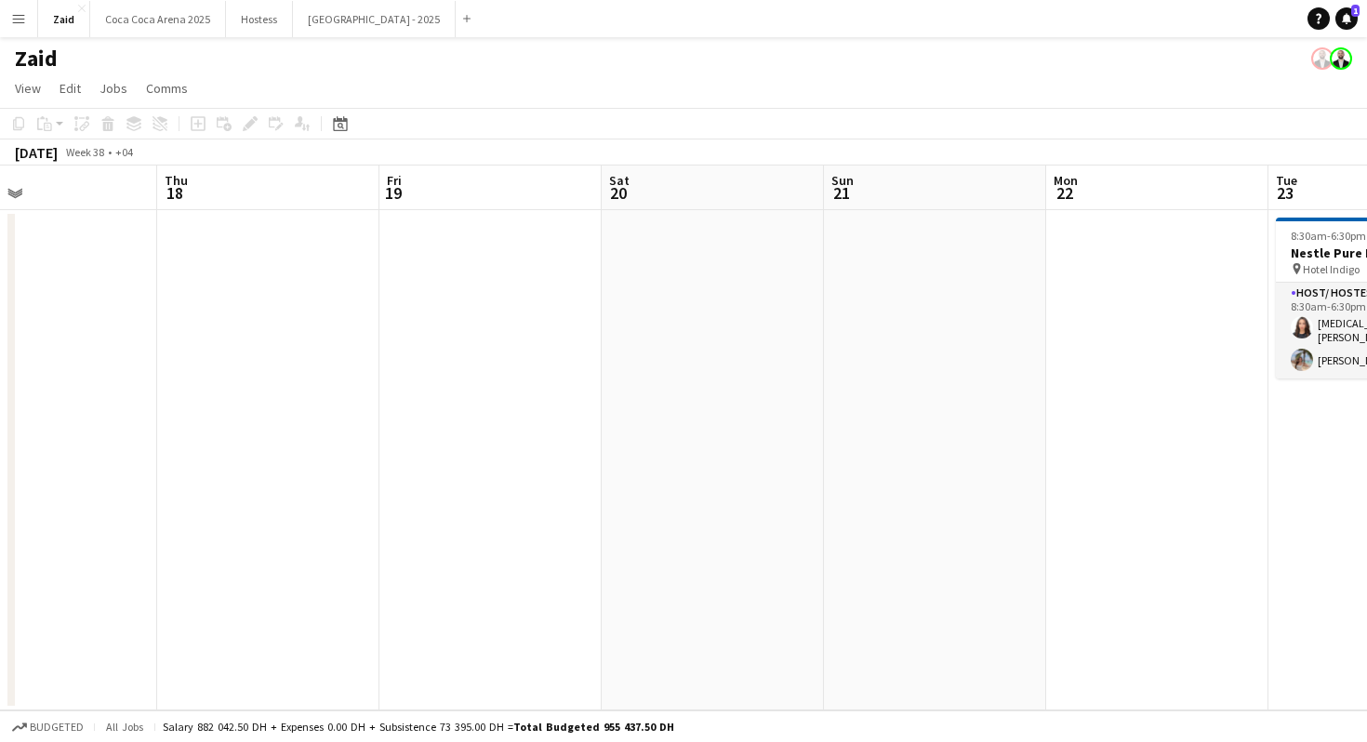
click at [35, 20] on button "Menu" at bounding box center [18, 18] width 37 height 37
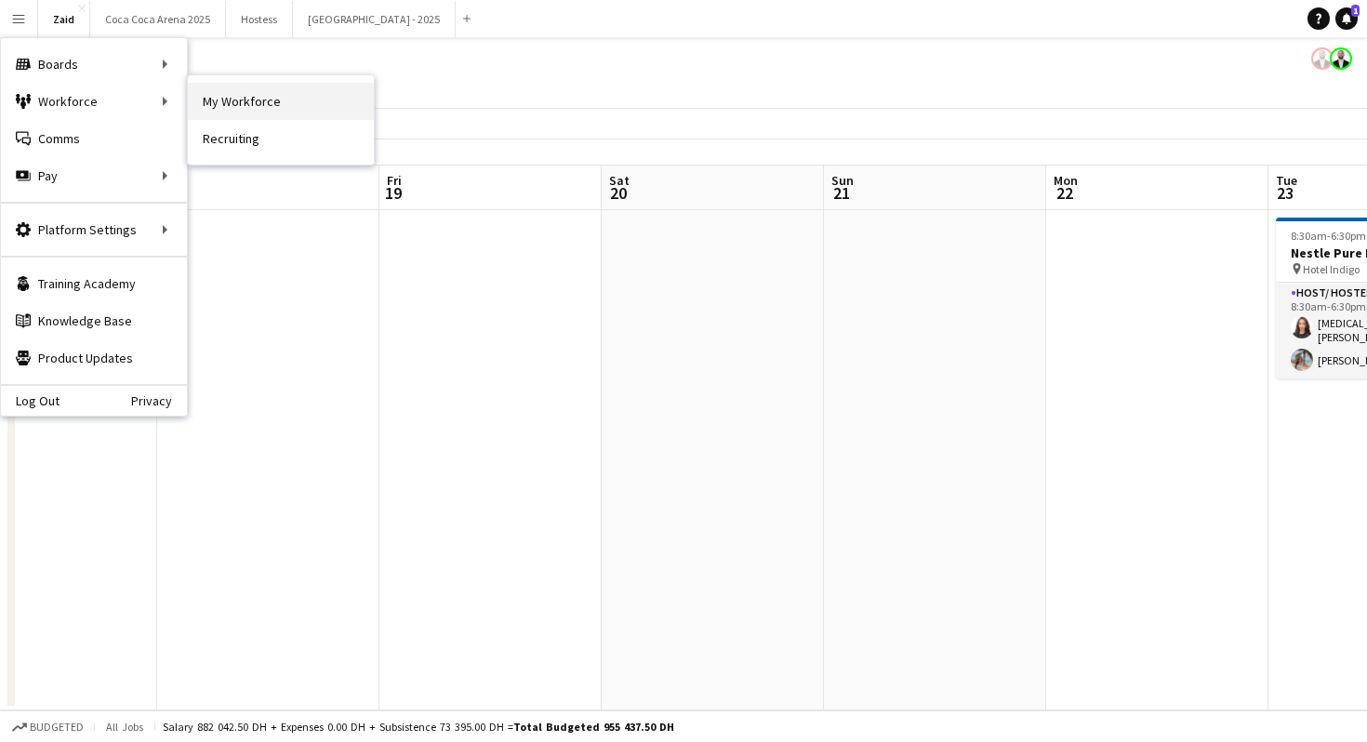
click at [257, 90] on link "My Workforce" at bounding box center [281, 101] width 186 height 37
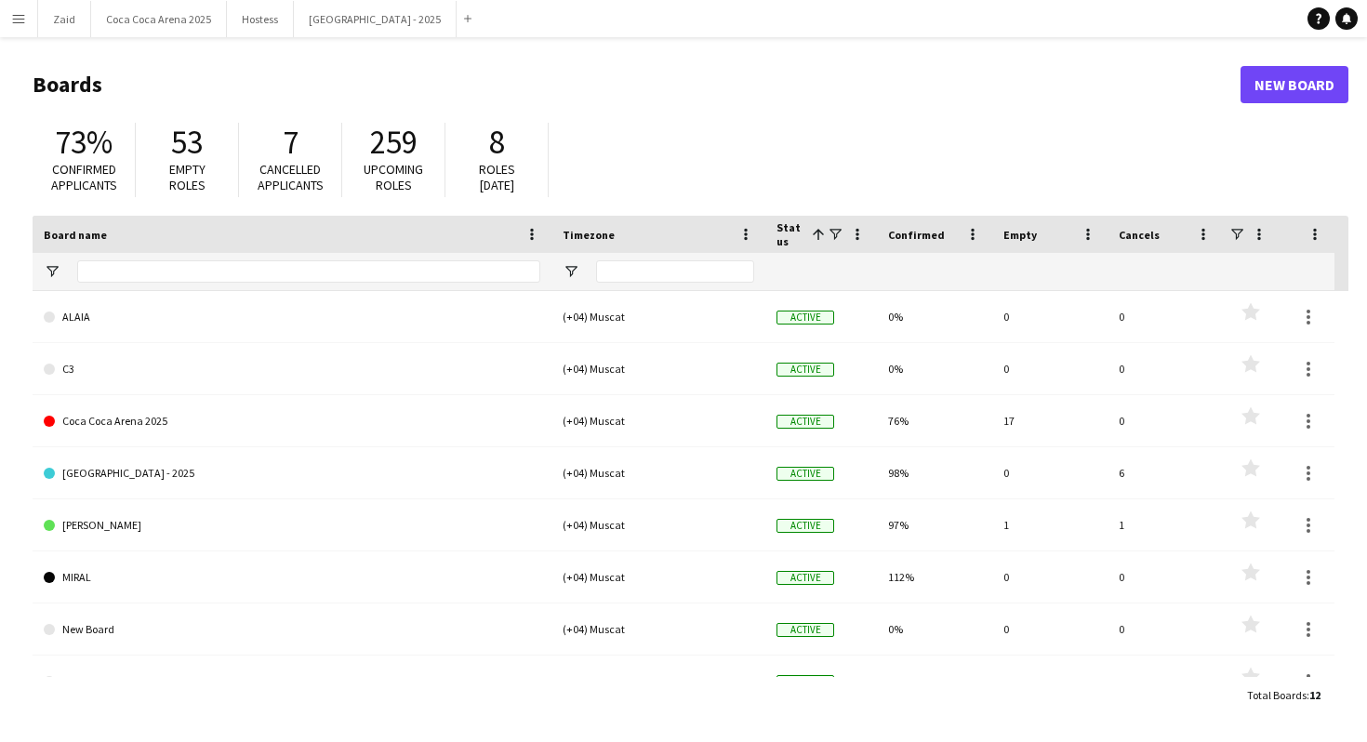
click at [33, 28] on button "Menu" at bounding box center [18, 18] width 37 height 37
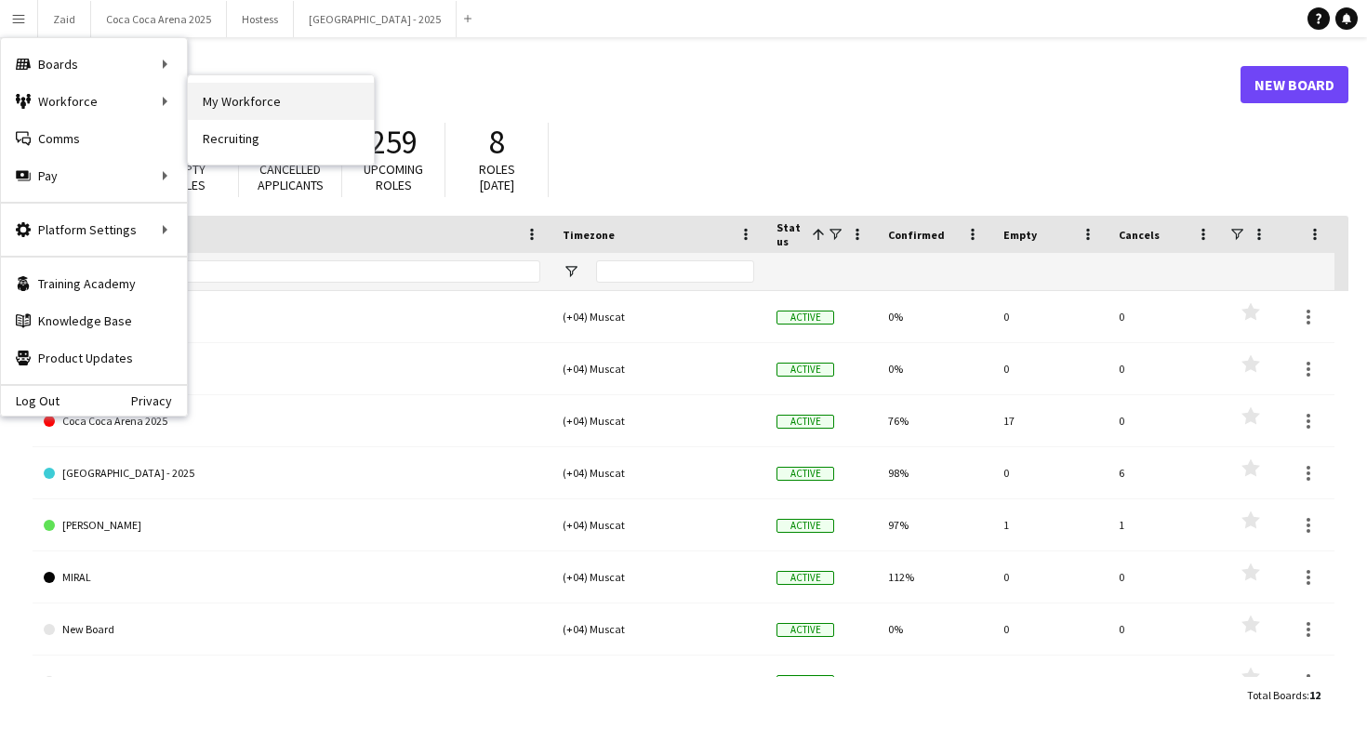
click at [223, 94] on link "My Workforce" at bounding box center [281, 101] width 186 height 37
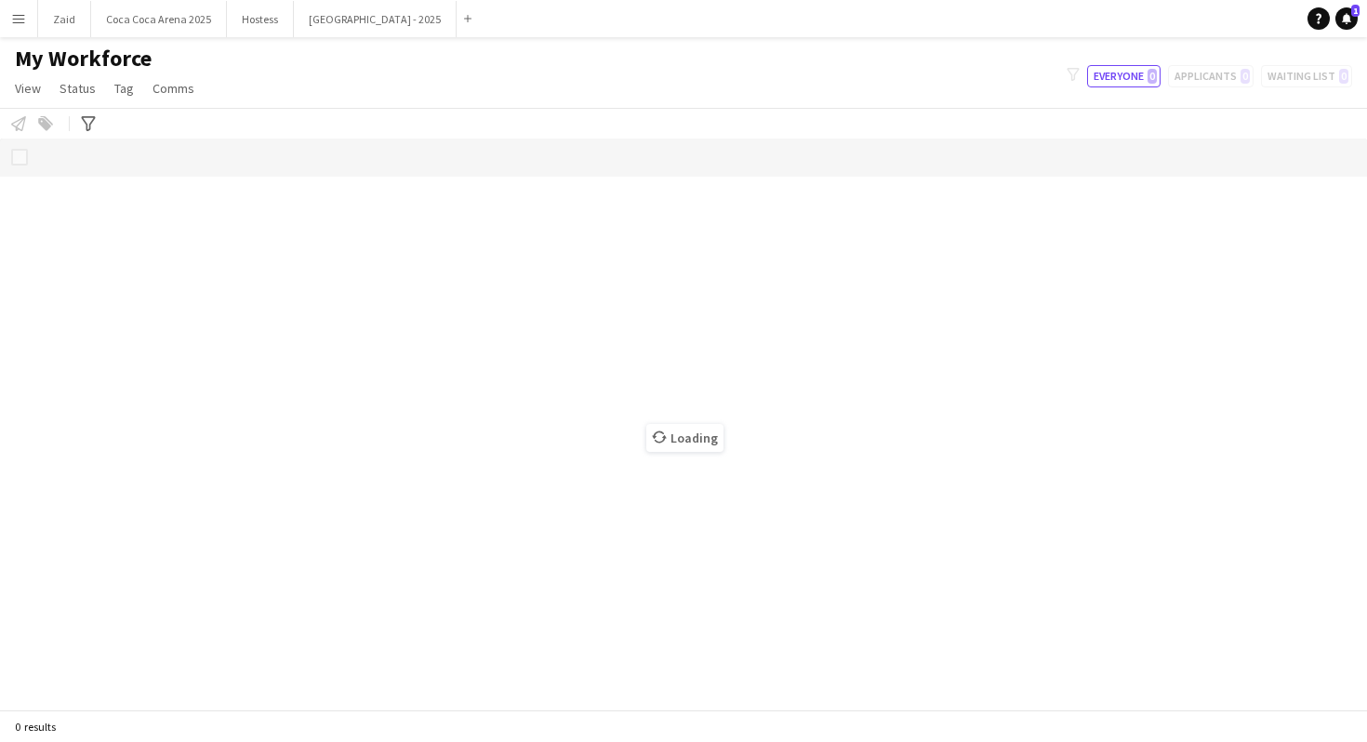
click at [293, 110] on div "Notify workforce Add to tag Select at least one crew to tag him or her. Advance…" at bounding box center [683, 123] width 1367 height 31
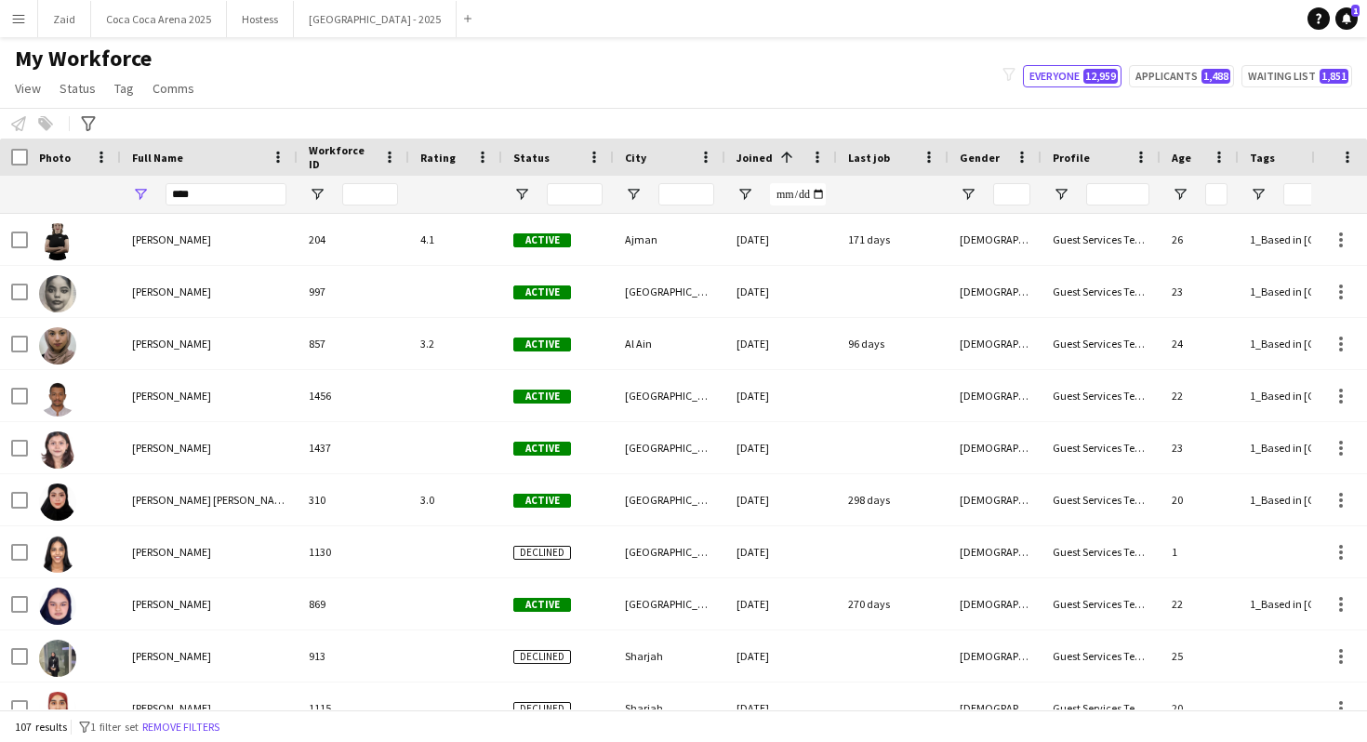
click at [225, 180] on div "****" at bounding box center [226, 194] width 121 height 37
click at [225, 197] on input "****" at bounding box center [226, 194] width 121 height 22
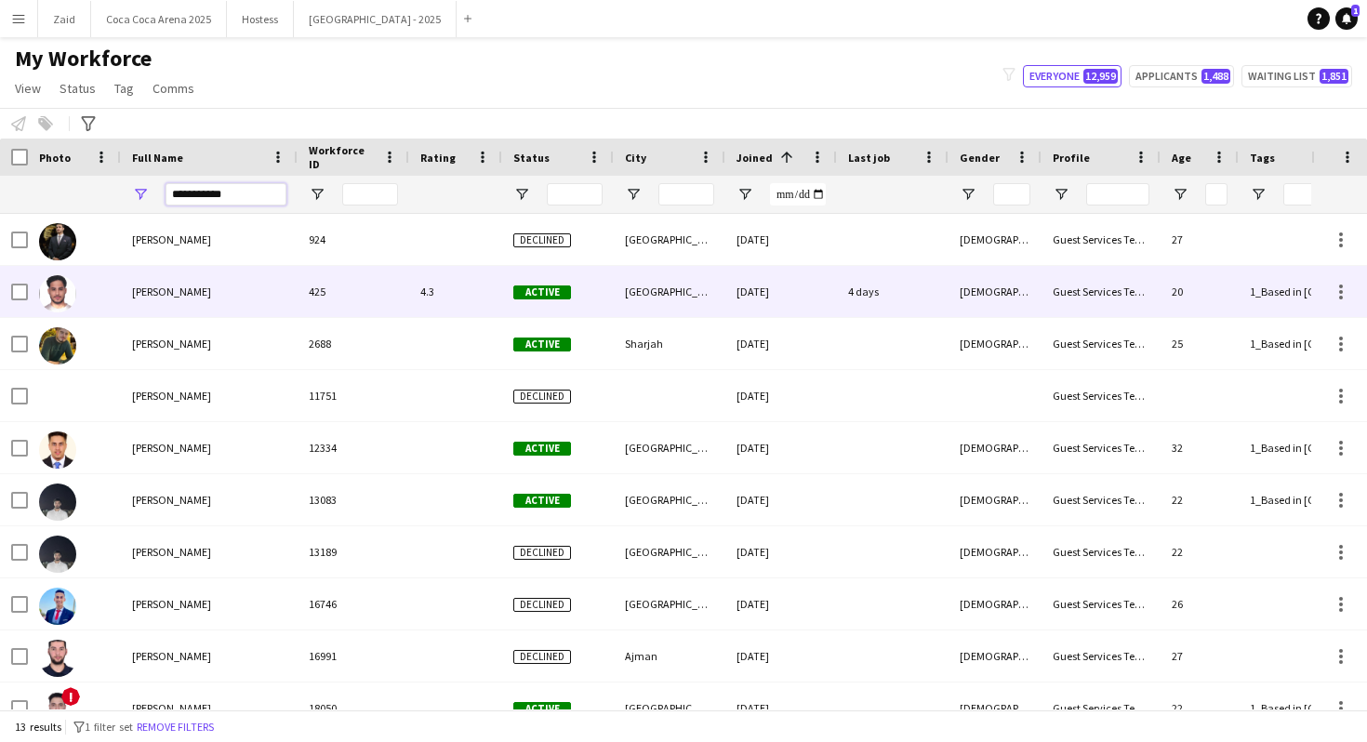
type input "**********"
click at [297, 301] on div "Mahmoud Alnahry 425 4.3 Active Abu Dhabi 30-04-2024 4 days Male Guest Services …" at bounding box center [1047, 292] width 2095 height 52
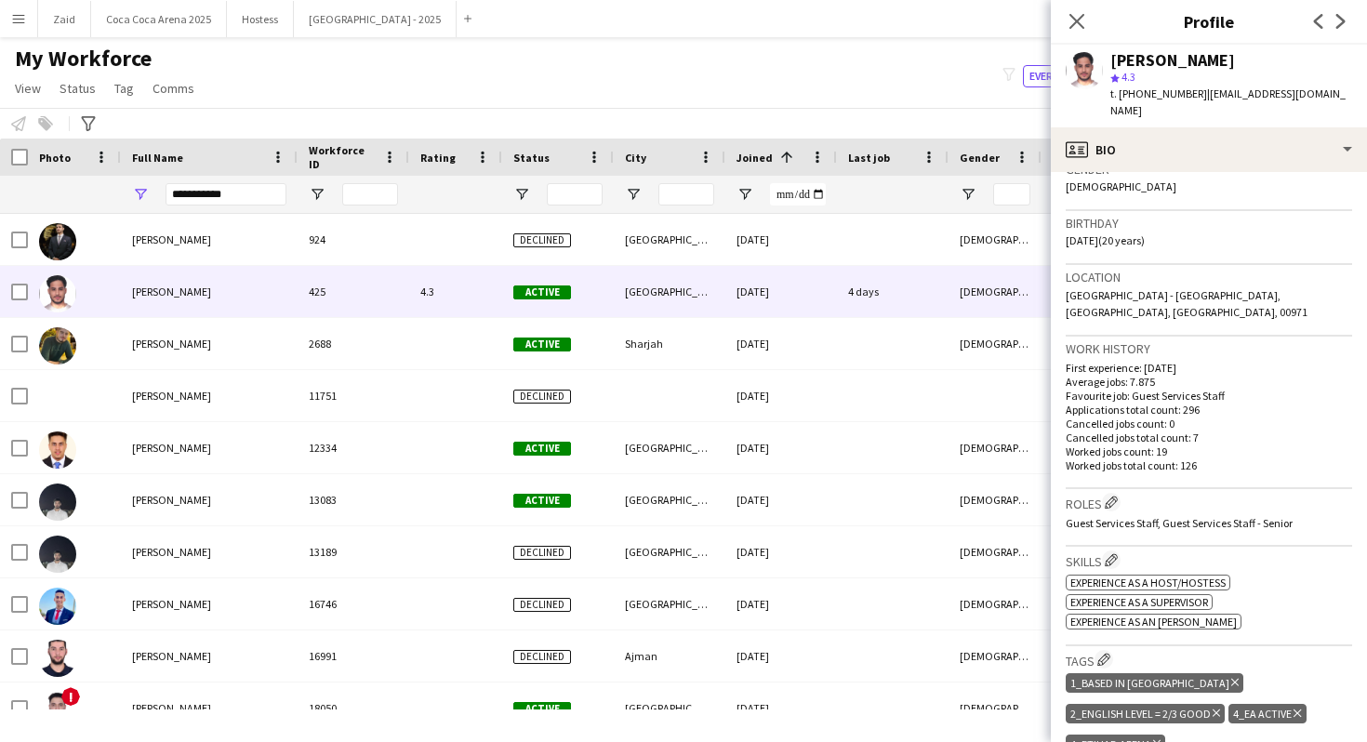
scroll to position [311, 0]
click at [888, 63] on div "My Workforce View Views Default view New view Update view Delete view Edit name…" at bounding box center [683, 76] width 1367 height 63
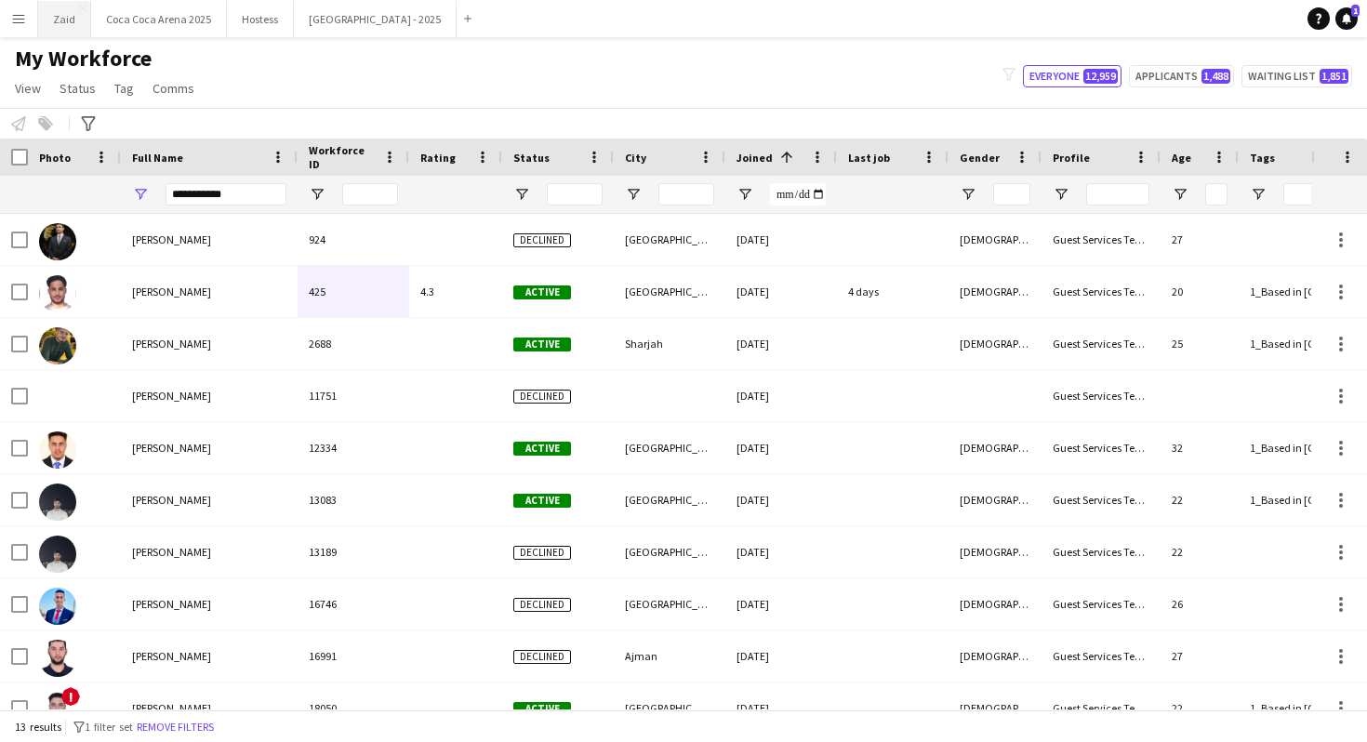
click at [54, 26] on button "Zaid Close" at bounding box center [64, 19] width 53 height 36
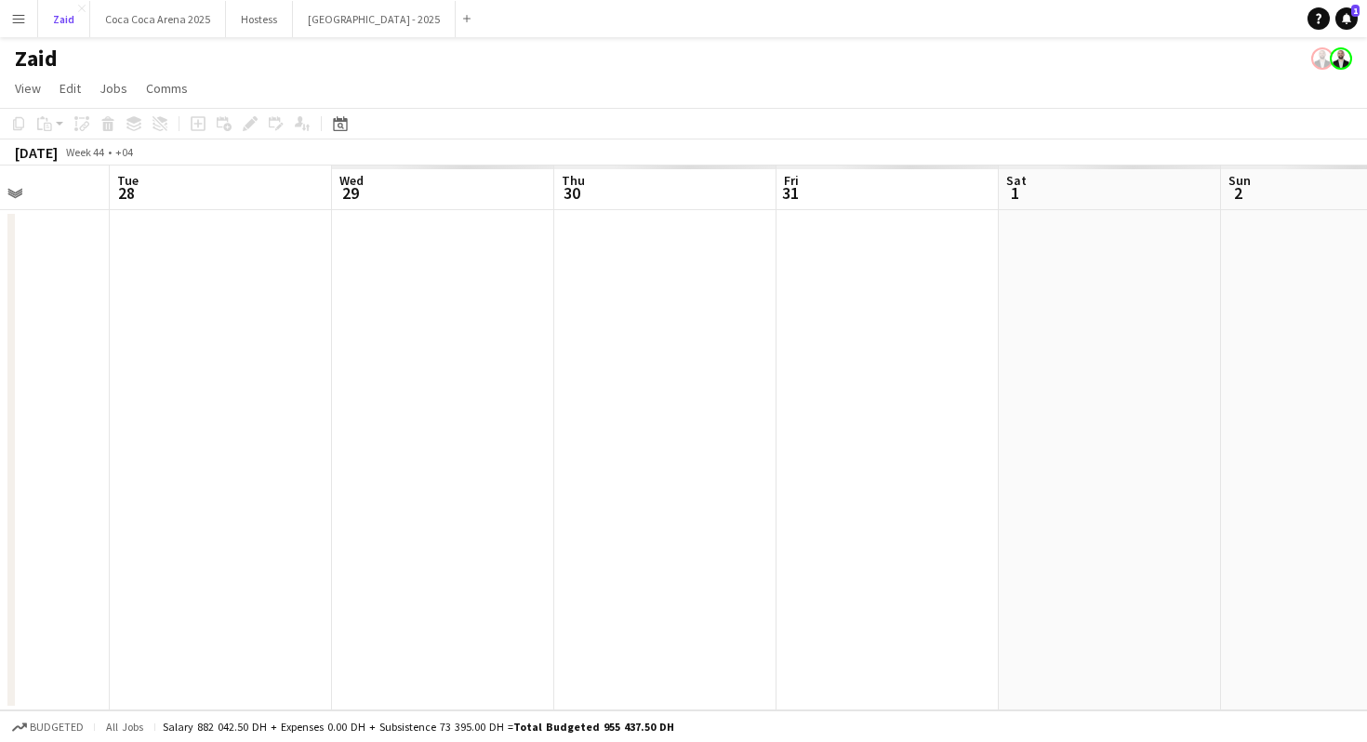
scroll to position [0, 671]
click at [12, 20] on app-icon "Menu" at bounding box center [18, 18] width 15 height 15
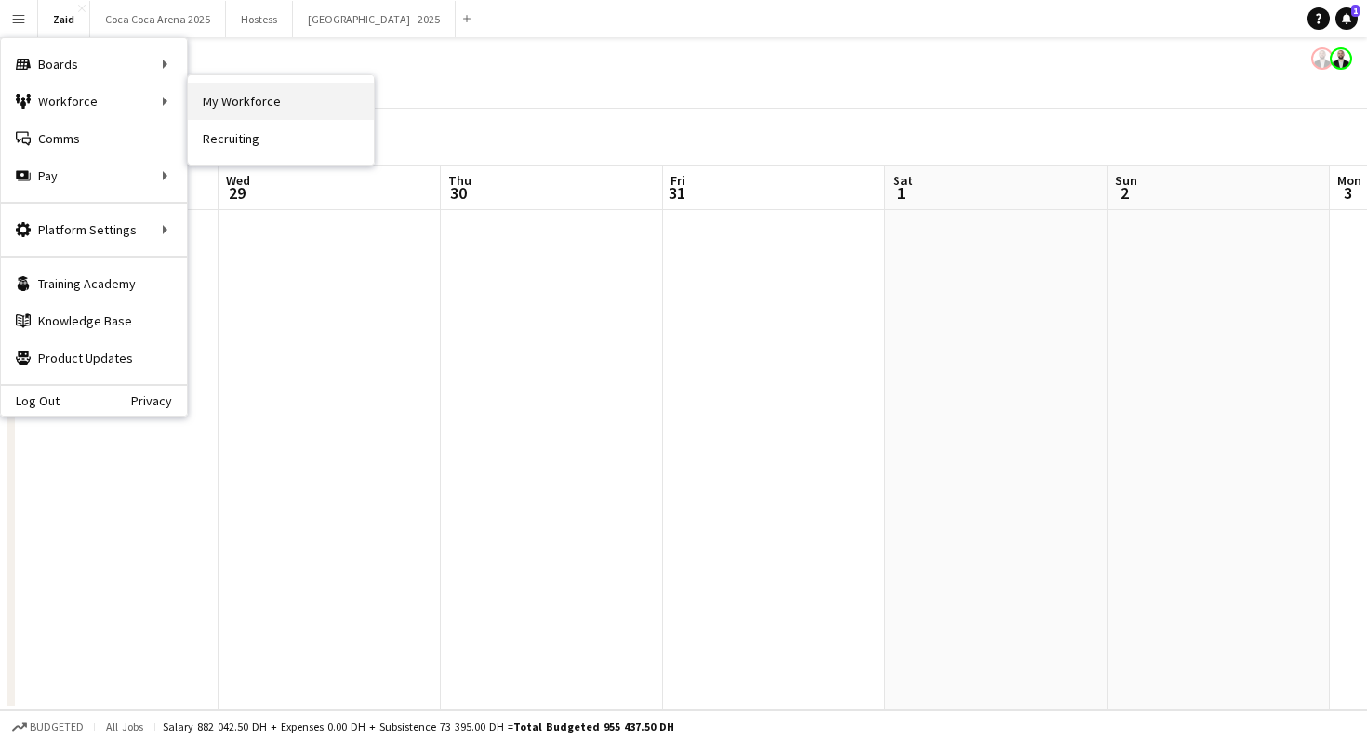
click at [221, 110] on link "My Workforce" at bounding box center [281, 101] width 186 height 37
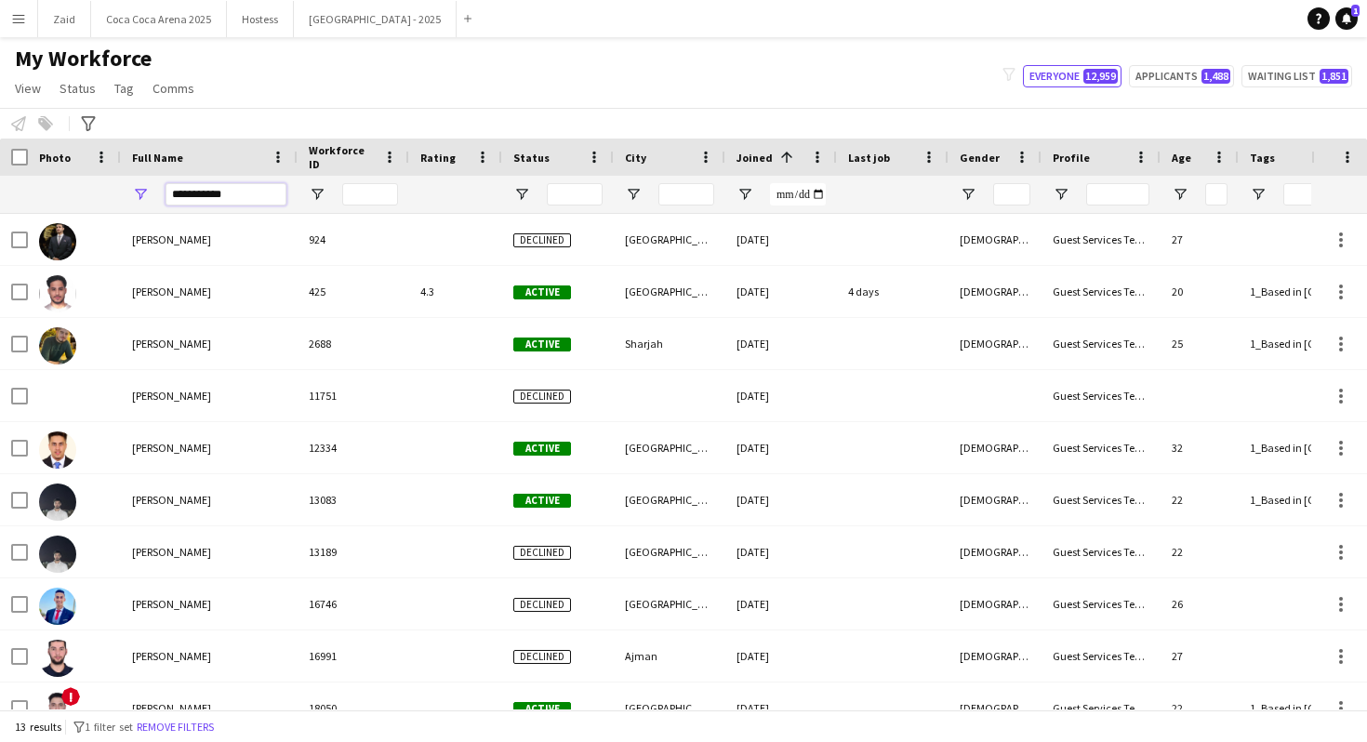
click at [254, 204] on input "**********" at bounding box center [226, 194] width 121 height 22
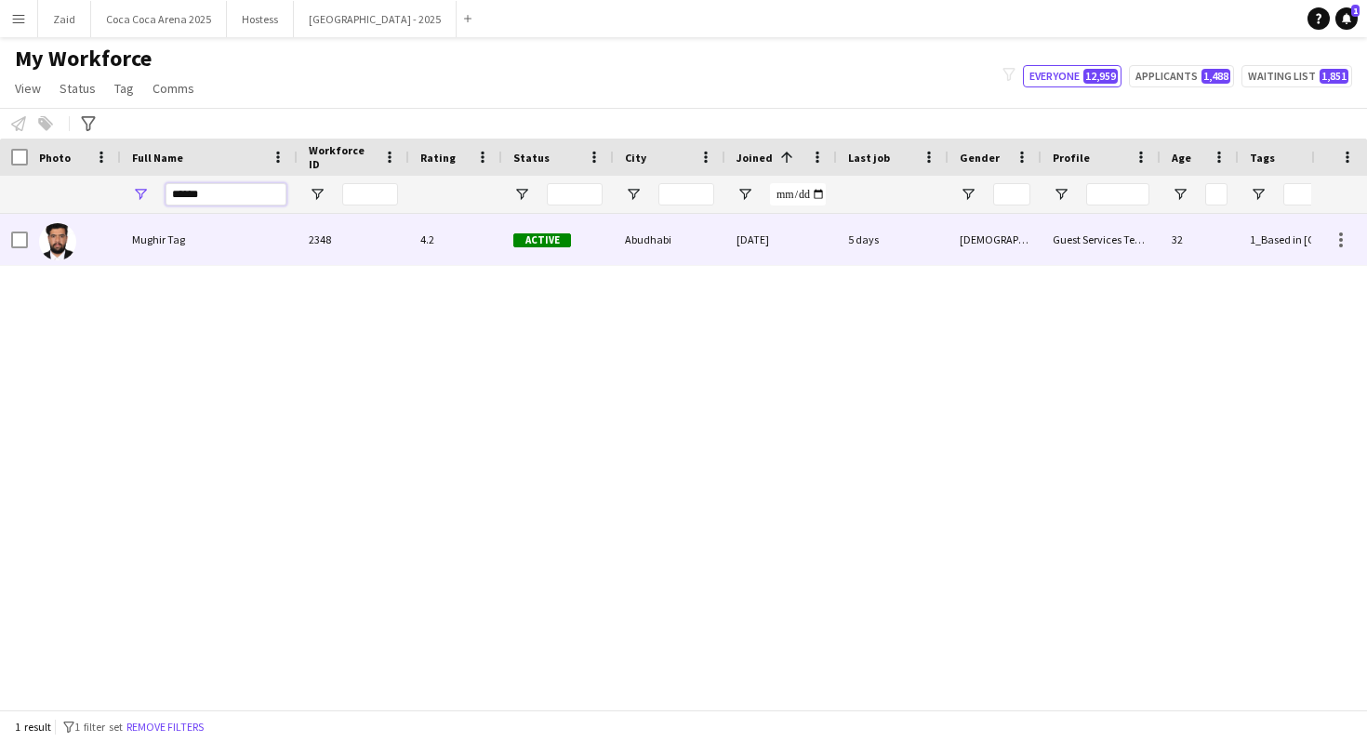
type input "******"
click at [260, 251] on div "Mughir Tag" at bounding box center [209, 239] width 177 height 51
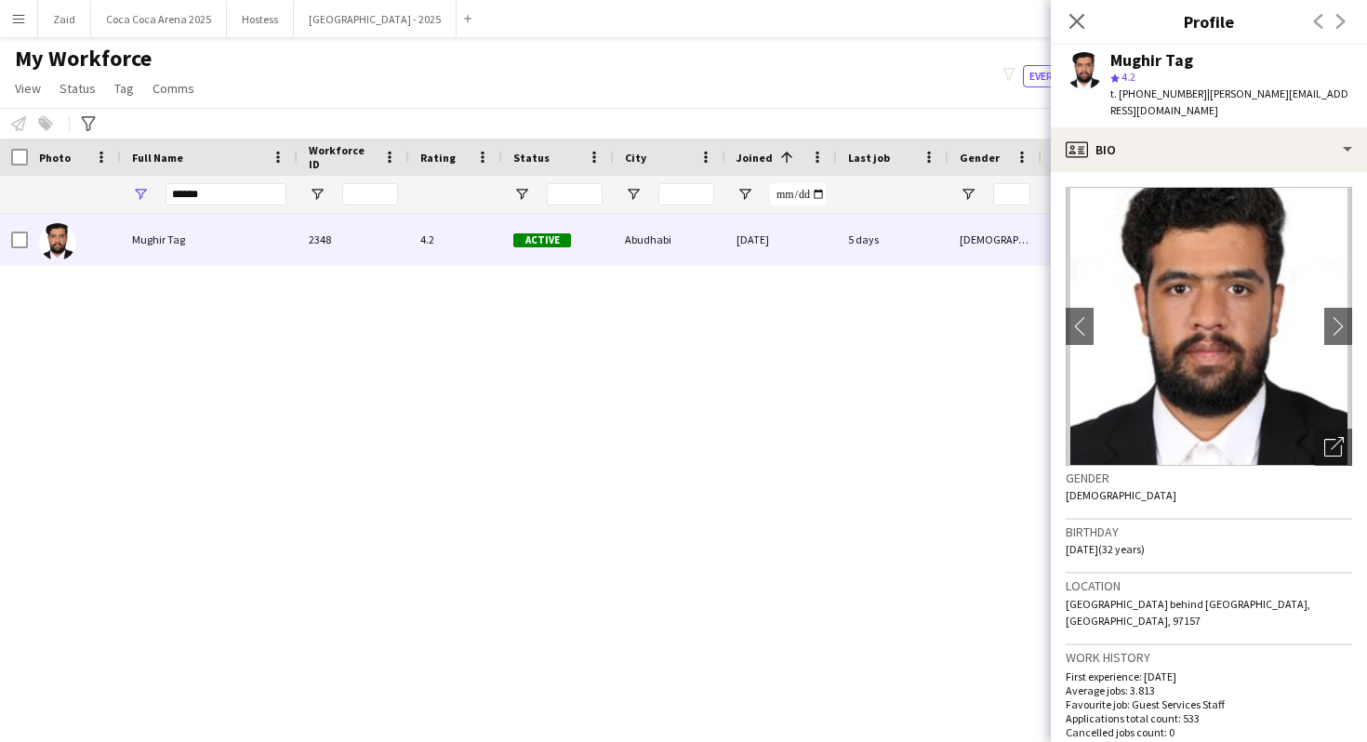
click at [983, 430] on div "Mughir Tag 2348 4.2 Active Abudhabi 04-05-2024 5 days Male Guest Services Team …" at bounding box center [656, 462] width 1312 height 496
click at [64, 27] on button "Zaid Close" at bounding box center [64, 19] width 53 height 36
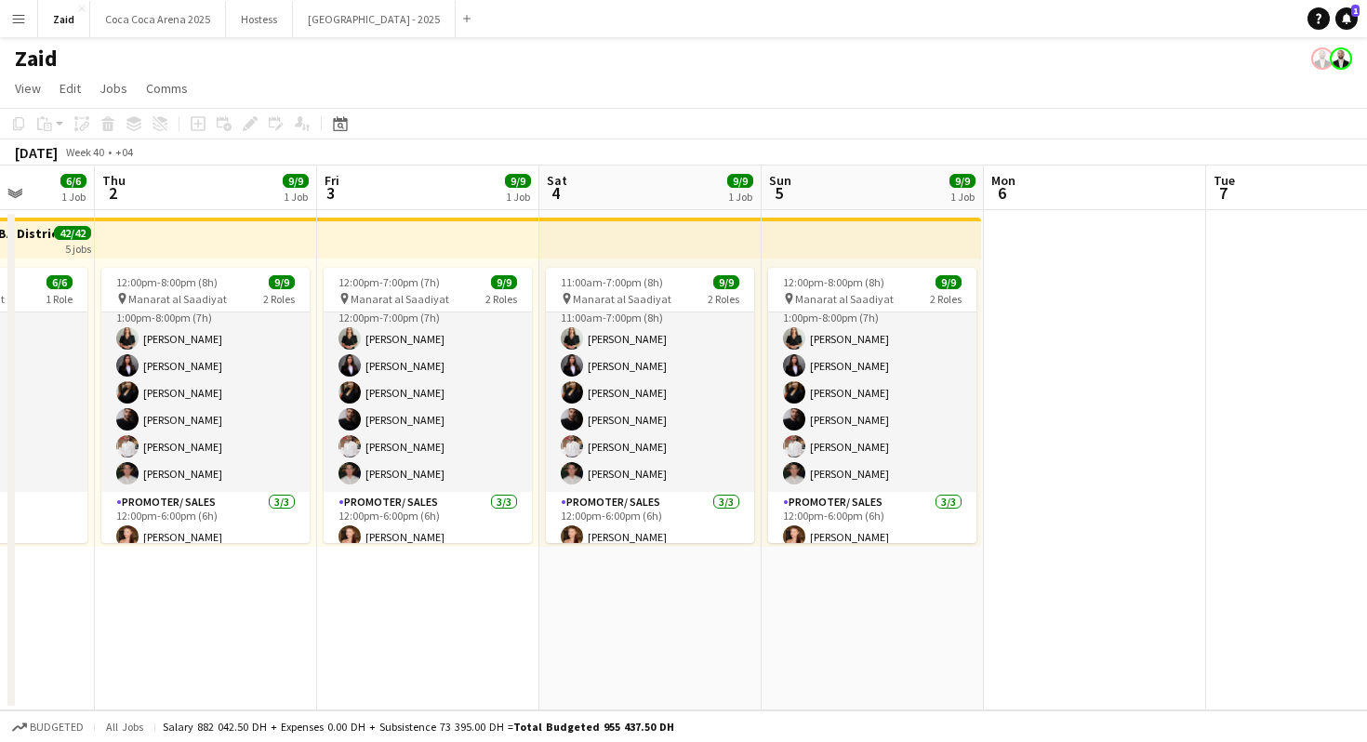
click at [808, 383] on app-card-role "Promoter/ Sales 6/6 1:00pm-8:00pm (7h) Daryna Ihnatenko Hala Salman Karina Shul…" at bounding box center [872, 393] width 208 height 198
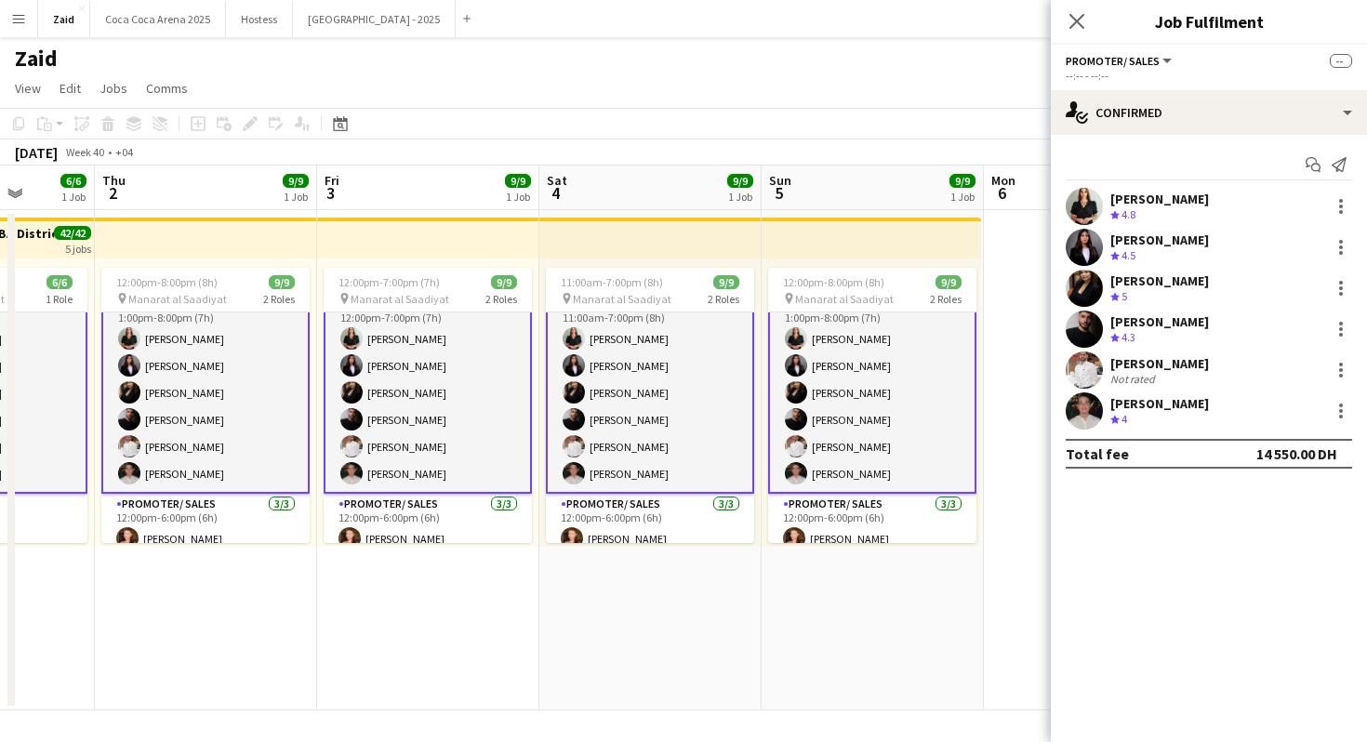
click at [897, 440] on app-card-role "Promoter/ Sales 6/6 1:00pm-8:00pm (7h) Daryna Ihnatenko Hala Salman Karina Shul…" at bounding box center [872, 393] width 208 height 202
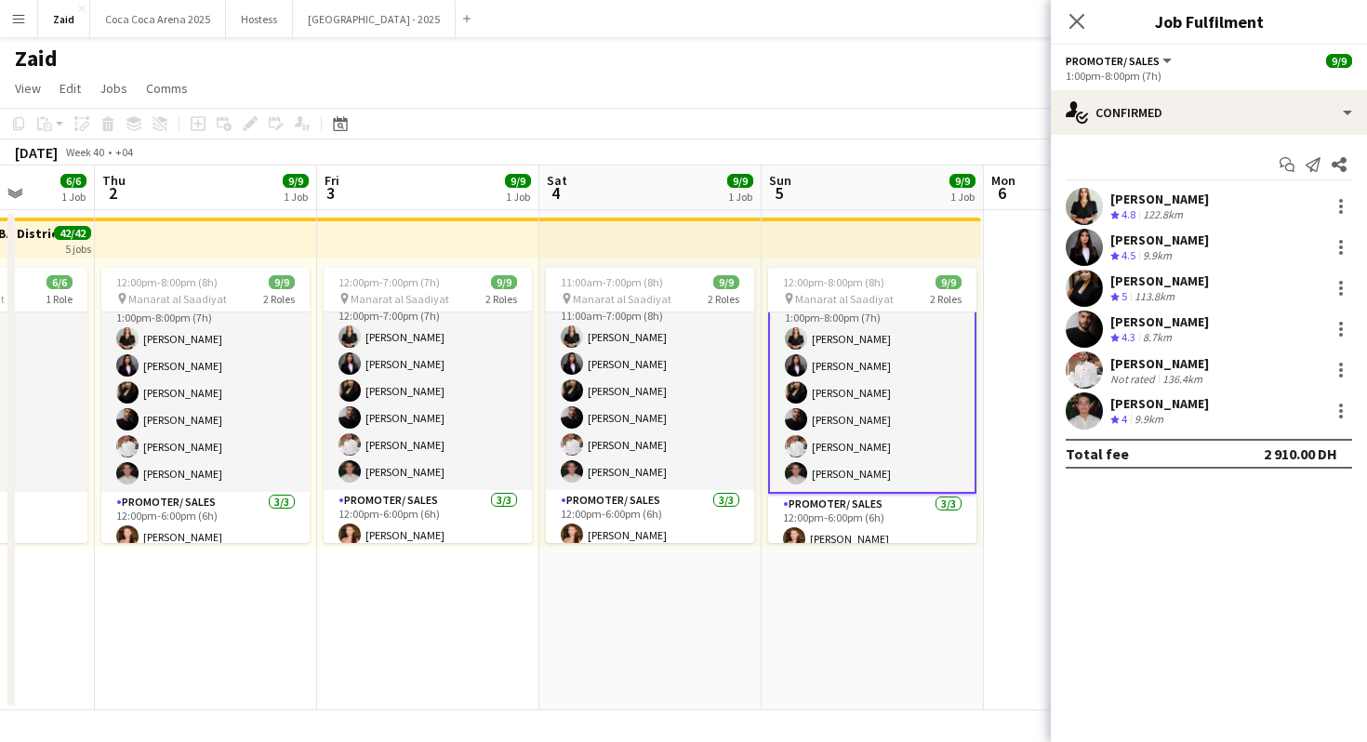
scroll to position [19, 0]
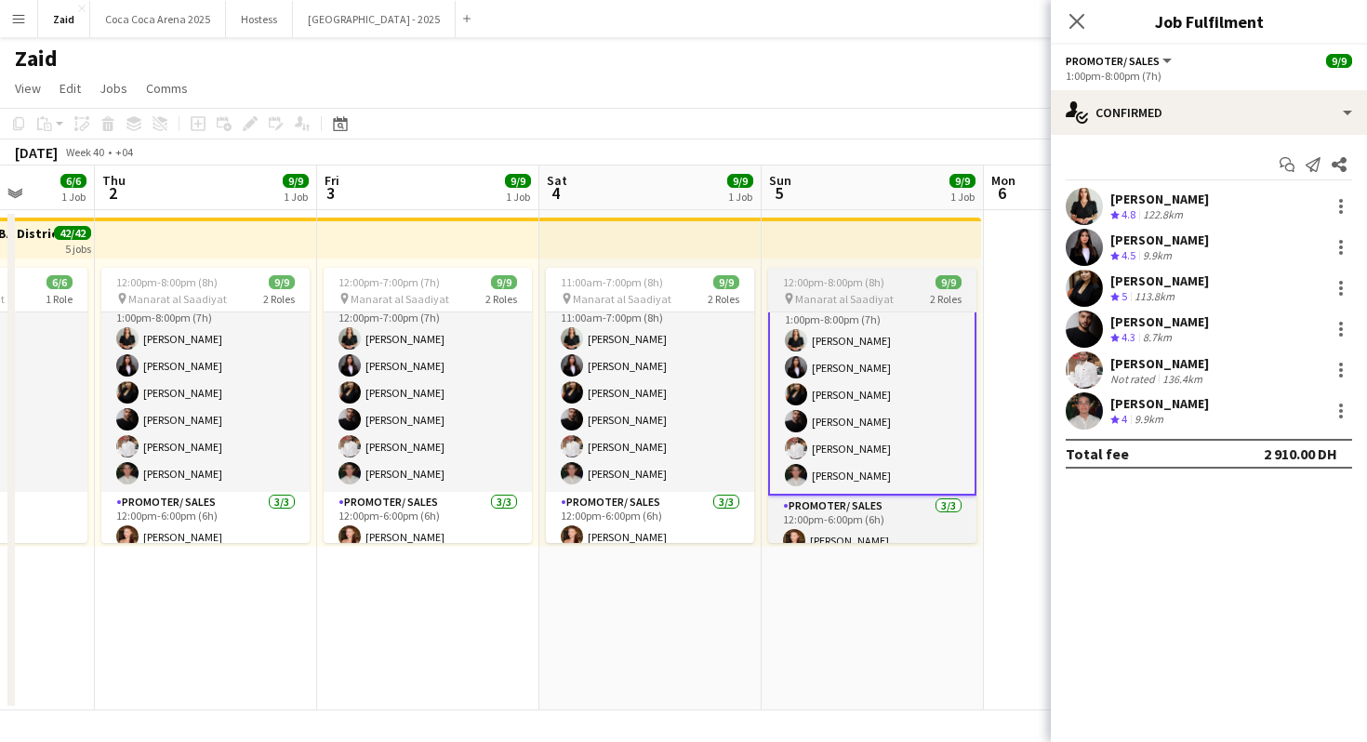
click at [863, 283] on span "12:00pm-8:00pm (8h)" at bounding box center [833, 282] width 101 height 14
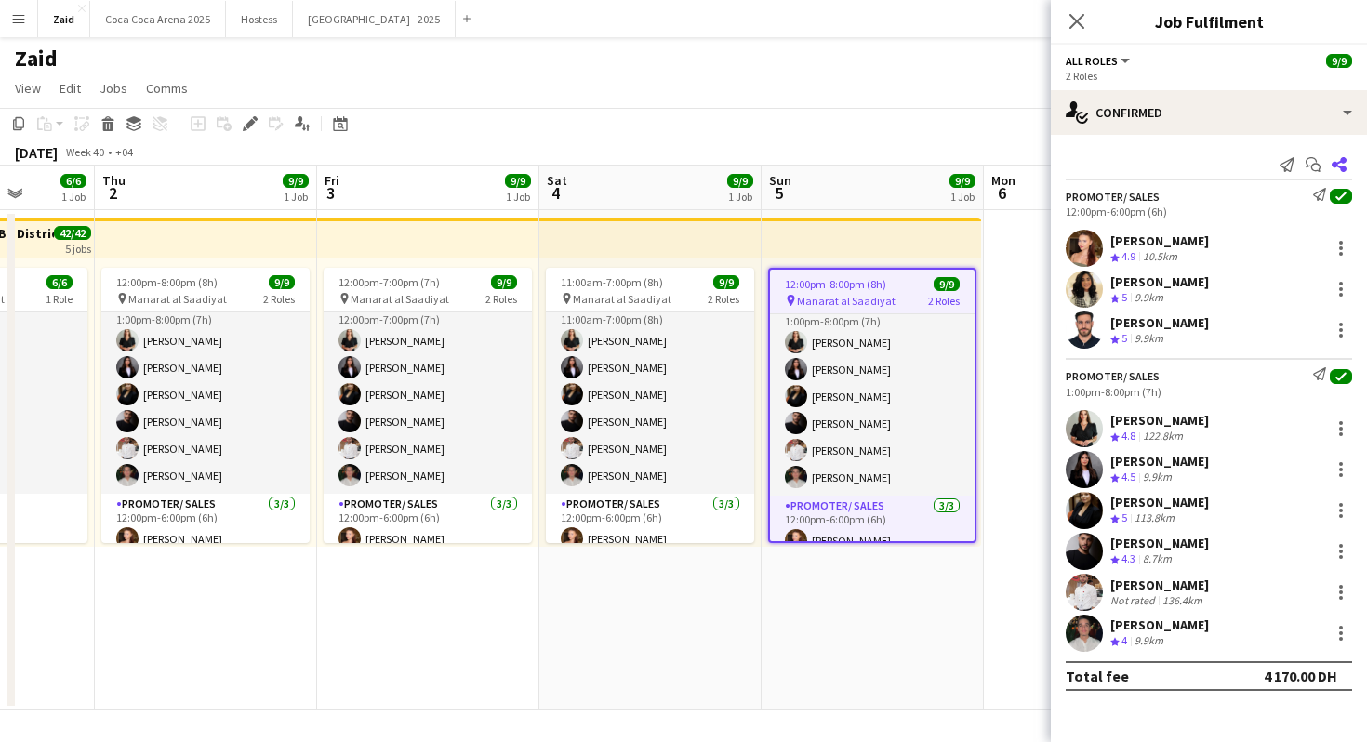
click at [1337, 166] on icon at bounding box center [1339, 164] width 15 height 15
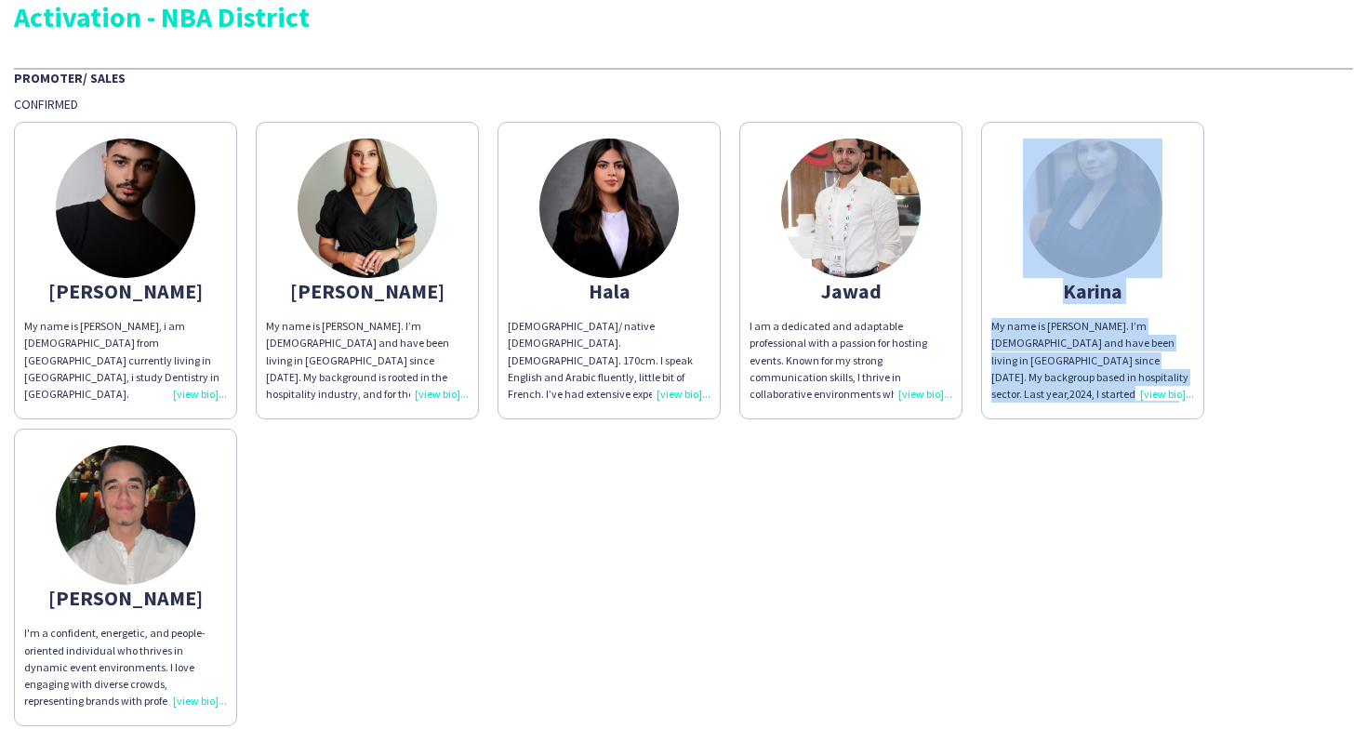
drag, startPoint x: 1191, startPoint y: 394, endPoint x: 970, endPoint y: 134, distance: 341.2
click at [970, 134] on div "Abdullah My name is Abdullah Hamad, i am 21 years old from Palestine currently …" at bounding box center [684, 420] width 1340 height 614
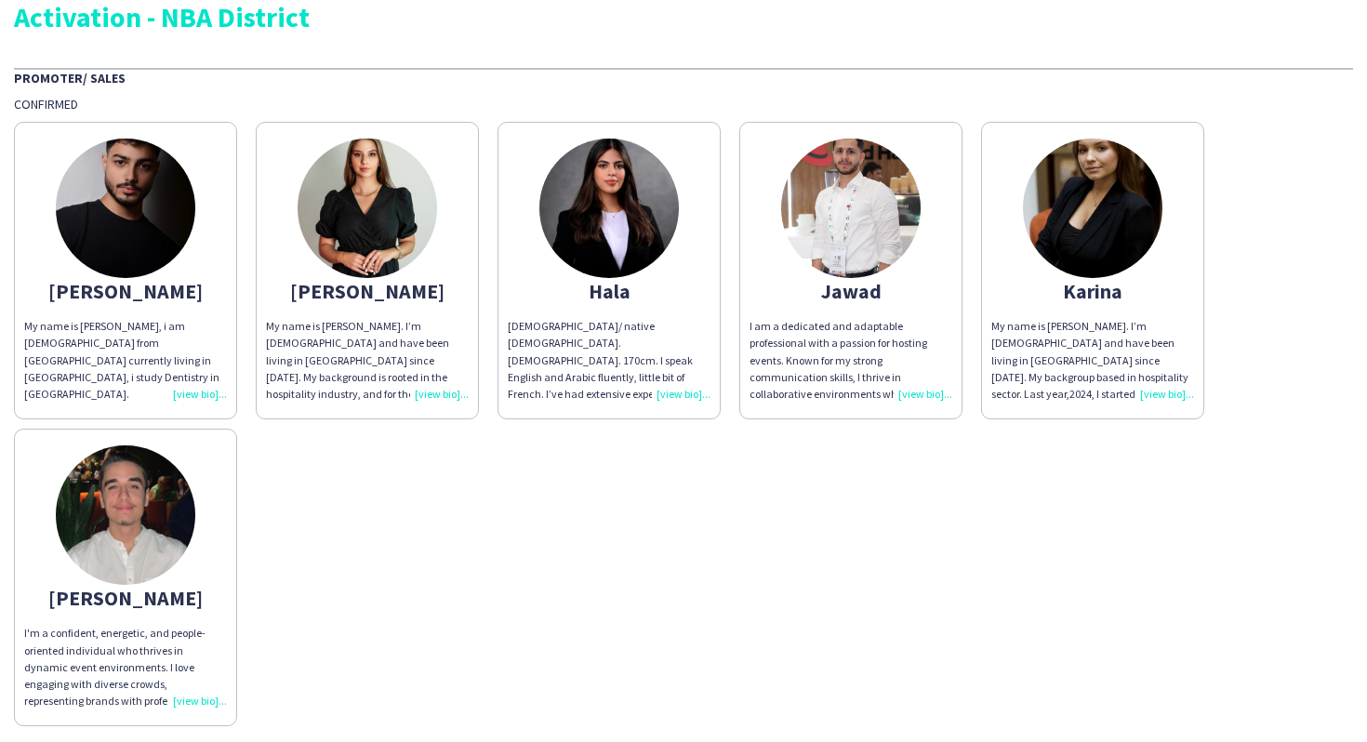
click at [810, 513] on div "Abdullah My name is Abdullah Hamad, i am 21 years old from Palestine currently …" at bounding box center [684, 420] width 1340 height 614
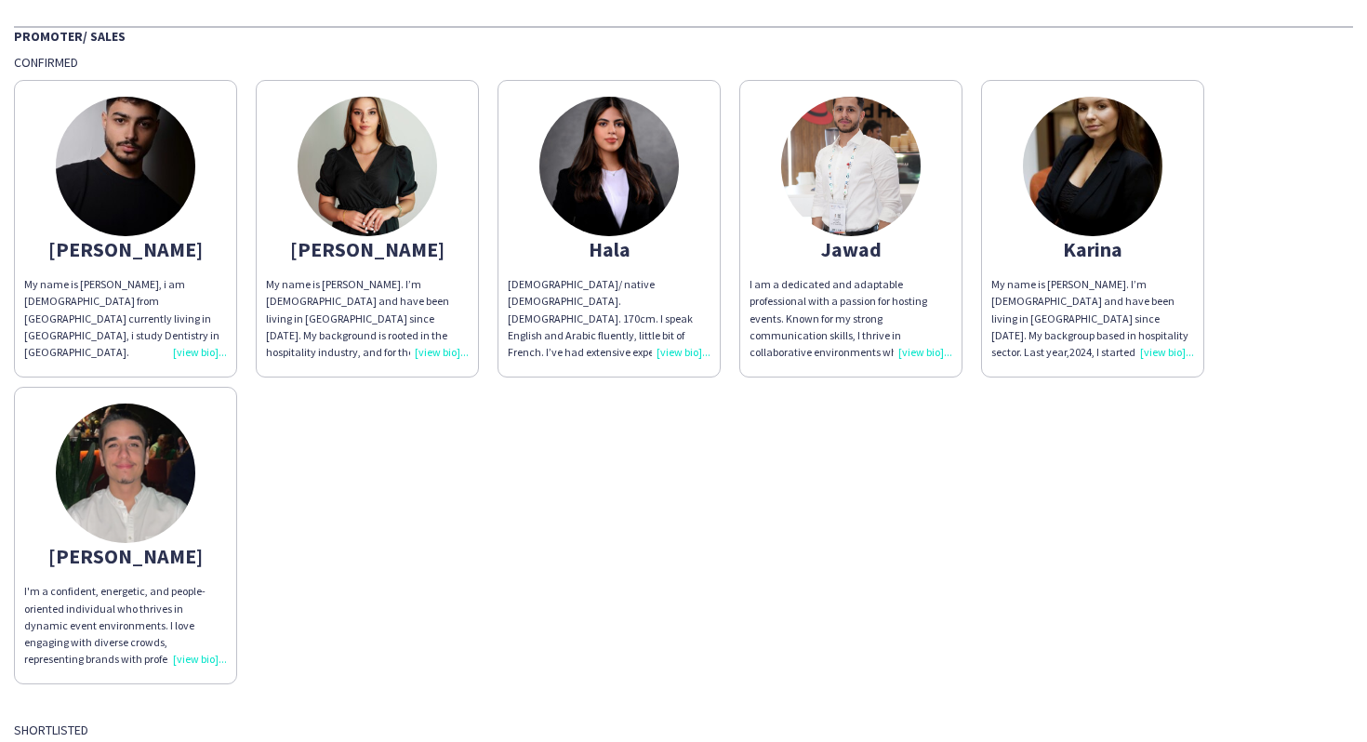
scroll to position [114, 0]
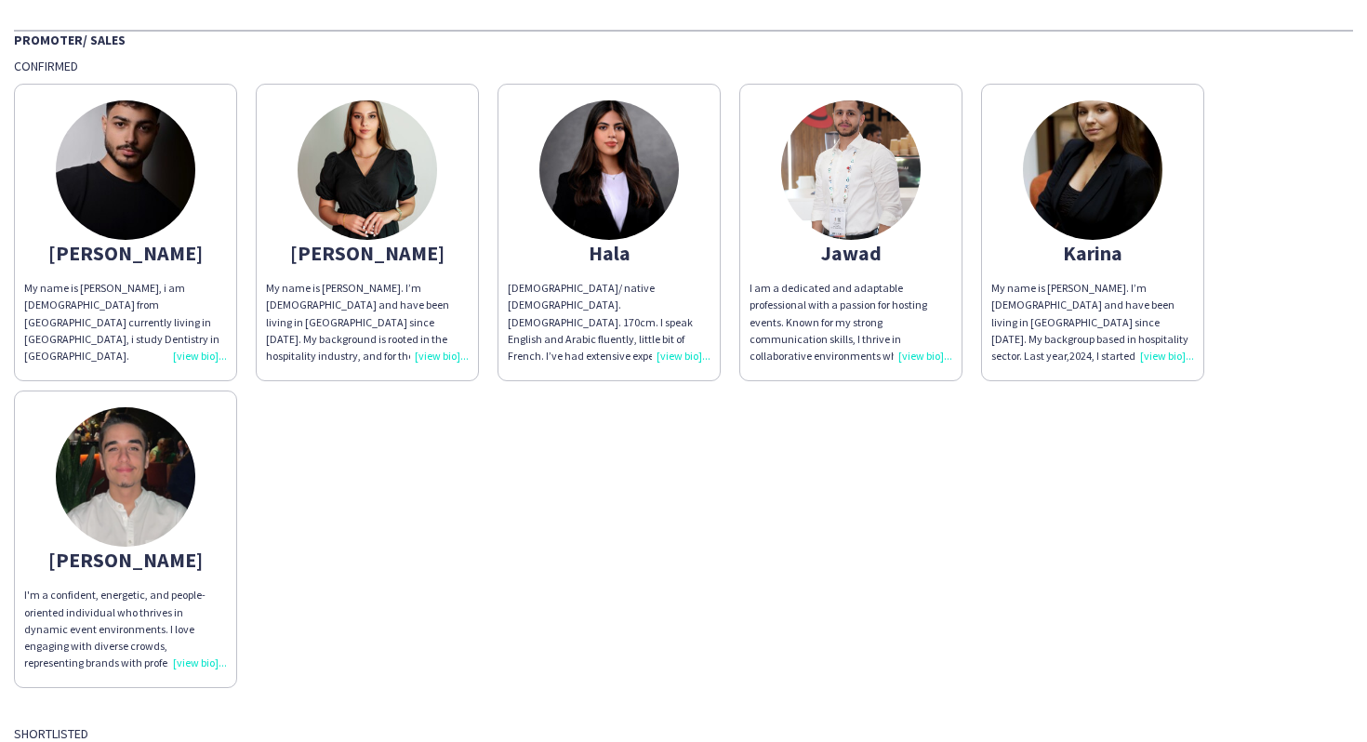
click at [407, 301] on div "My name is Daryna. I’m Ukrainian and have been living in Dubai since 2021. My b…" at bounding box center [367, 322] width 203 height 85
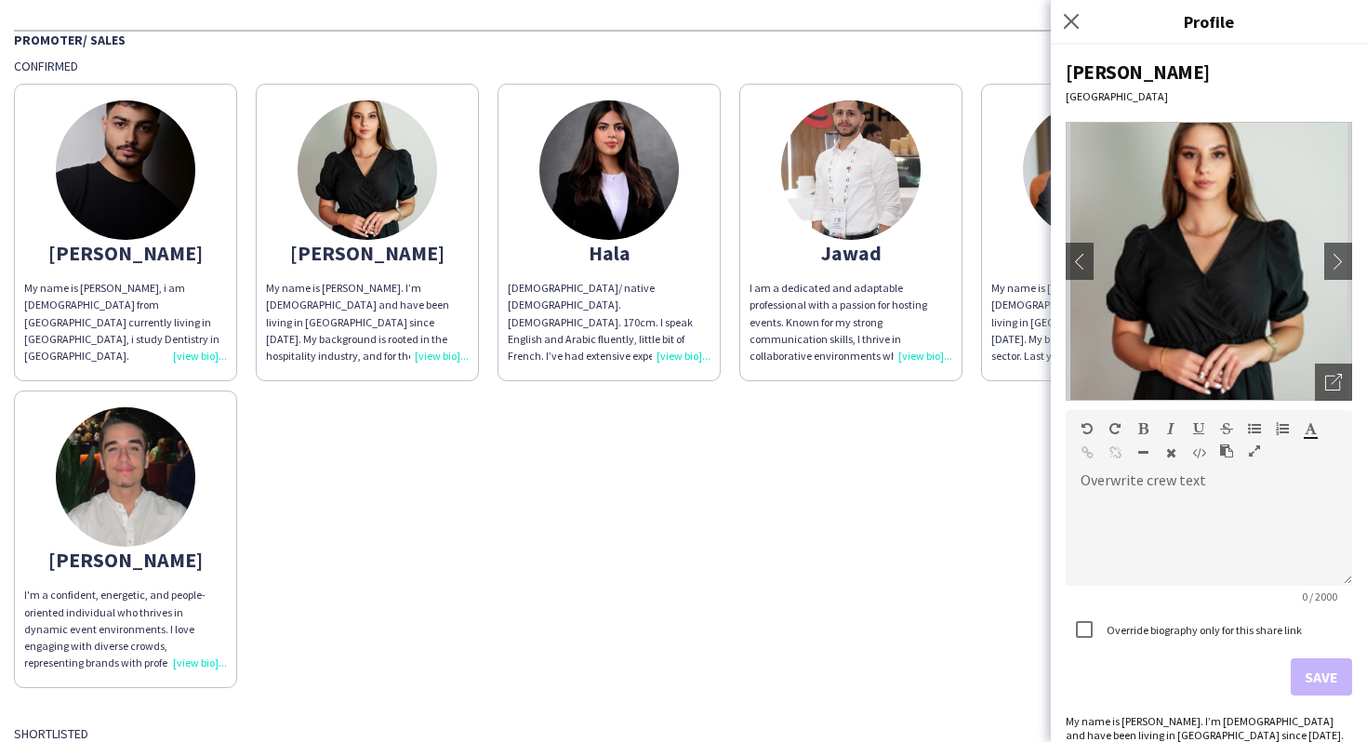
click at [833, 462] on div "Abdullah My name is Abdullah Hamad, i am 21 years old from Palestine currently …" at bounding box center [684, 381] width 1340 height 614
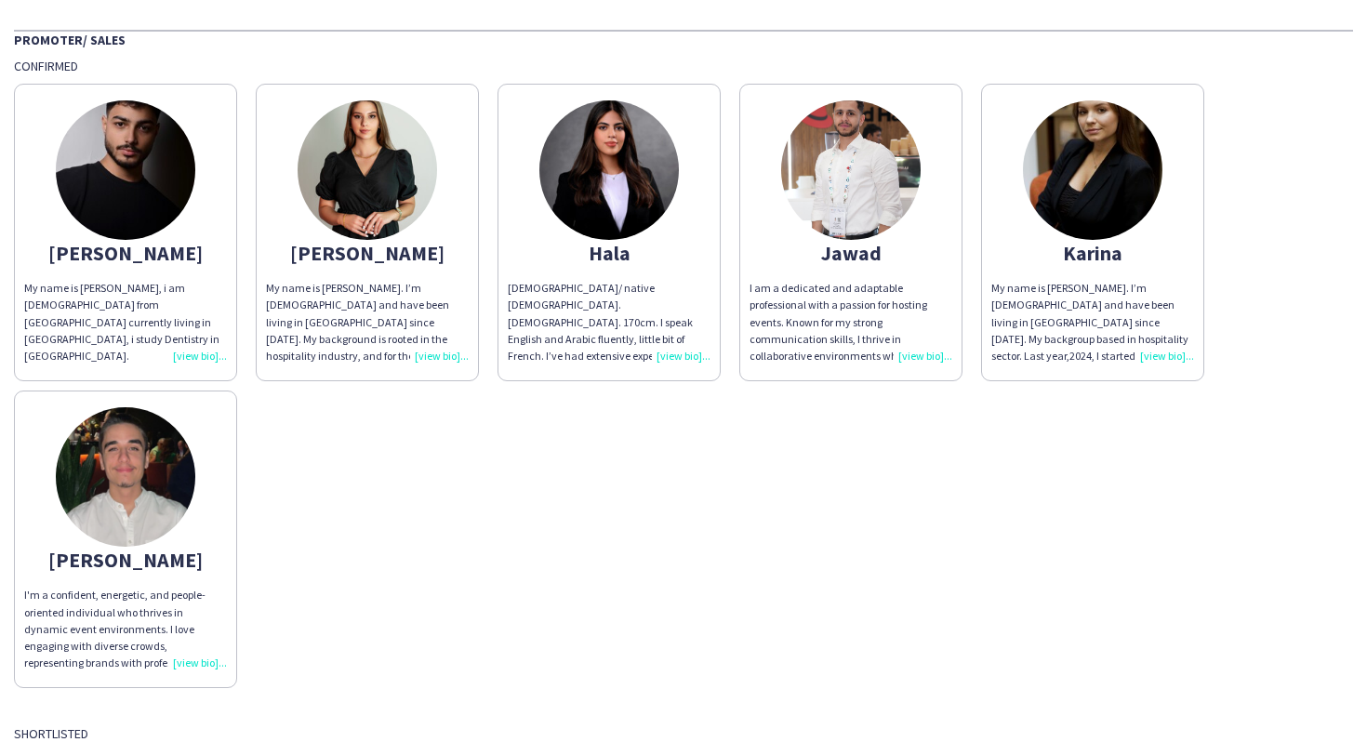
click at [1029, 344] on div "My name is Karina. I’m Ukrainian and have been living in Dubai since 2020. My b…" at bounding box center [1093, 322] width 203 height 85
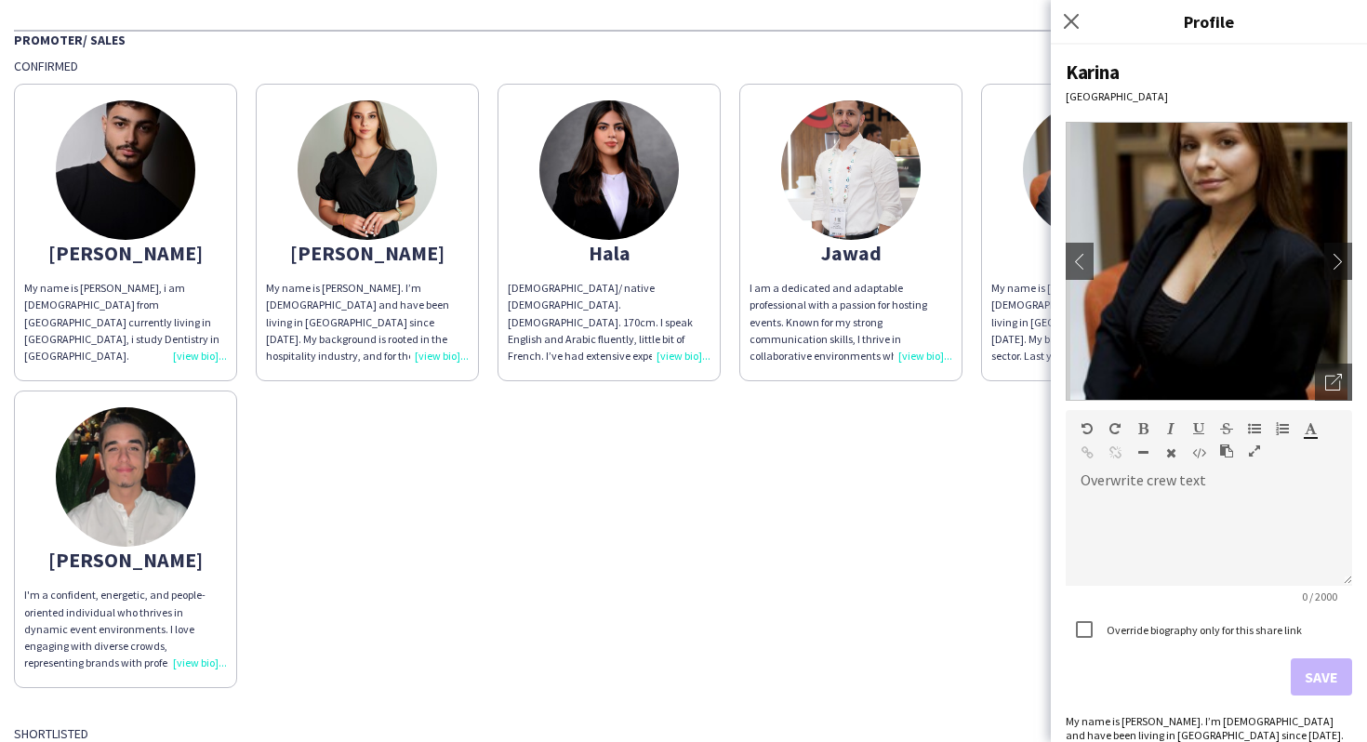
click at [811, 463] on div "Abdullah My name is Abdullah Hamad, i am 21 years old from Palestine currently …" at bounding box center [684, 381] width 1340 height 614
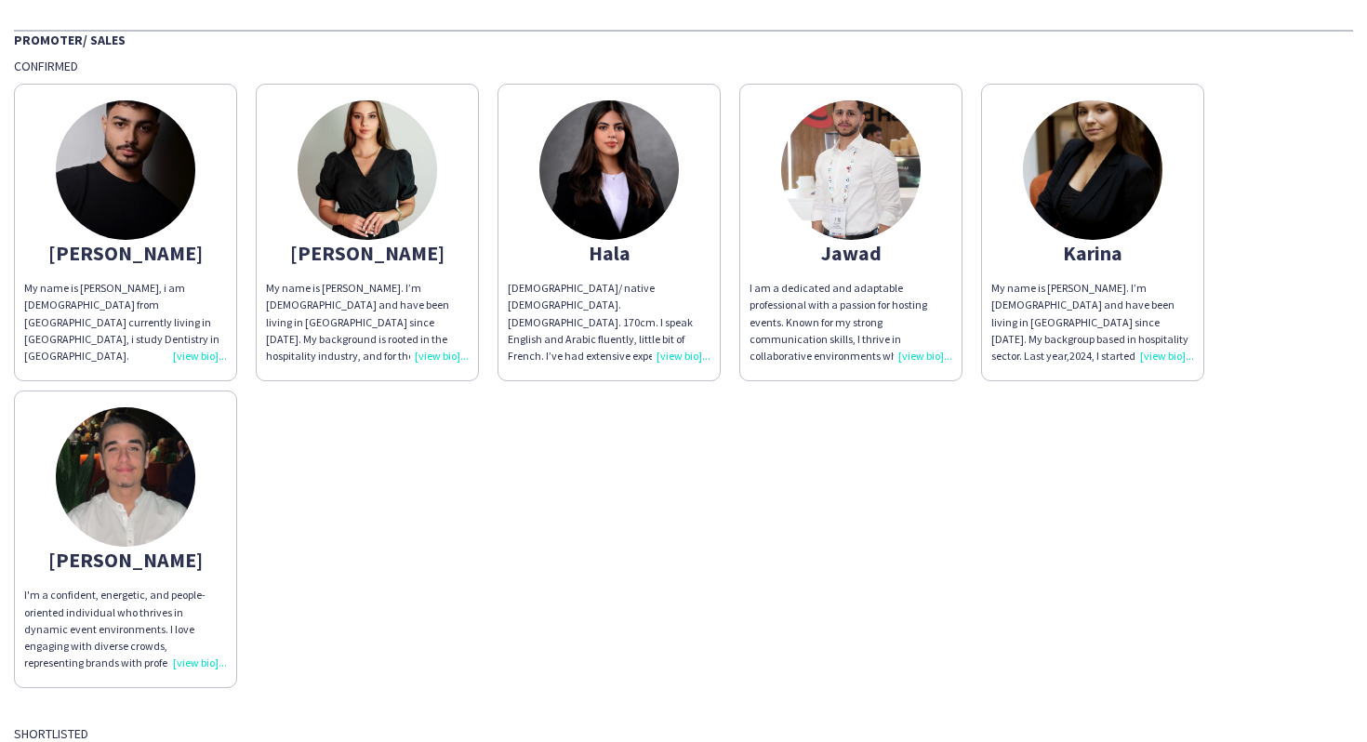
click at [1041, 276] on app-share-pages-crew-card "Karina My name is Karina. I’m Ukrainian and have been living in Dubai since 202…" at bounding box center [1092, 233] width 223 height 298
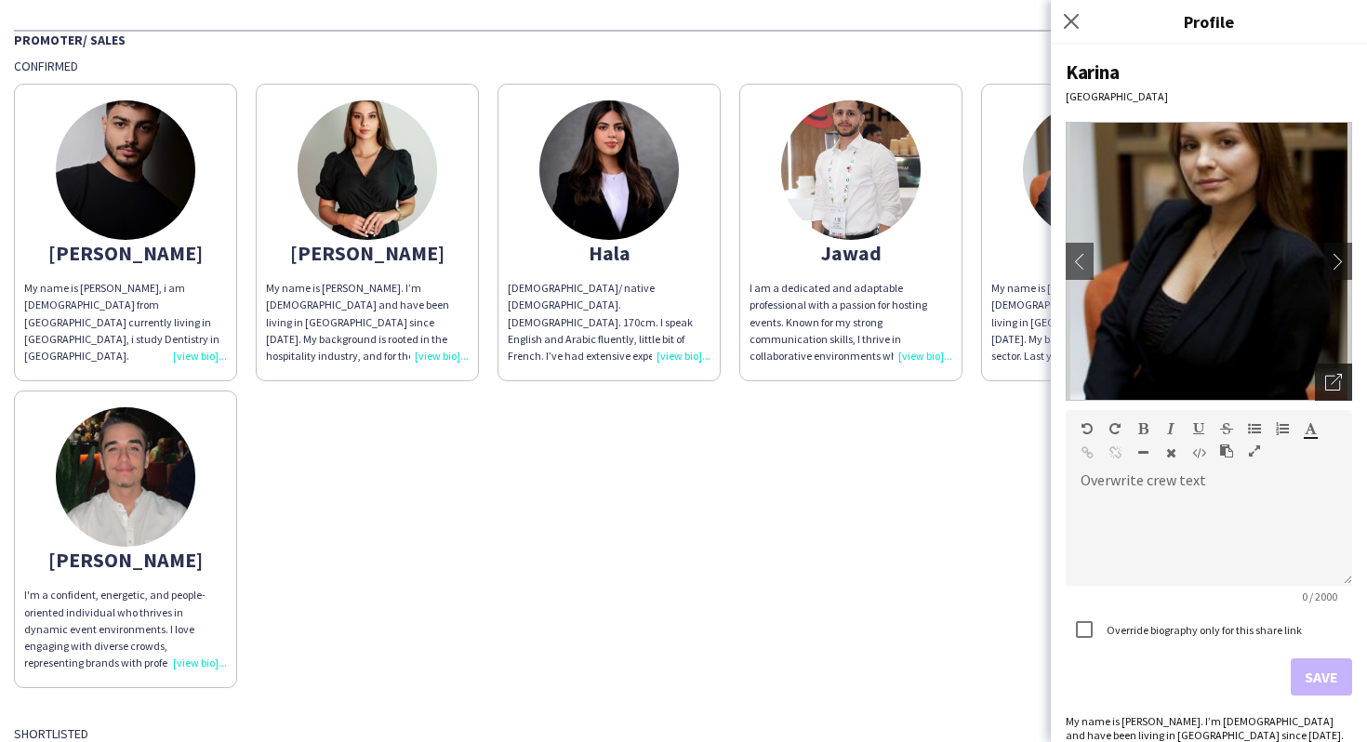
click at [1328, 386] on icon "Open photos pop-in" at bounding box center [1334, 382] width 17 height 17
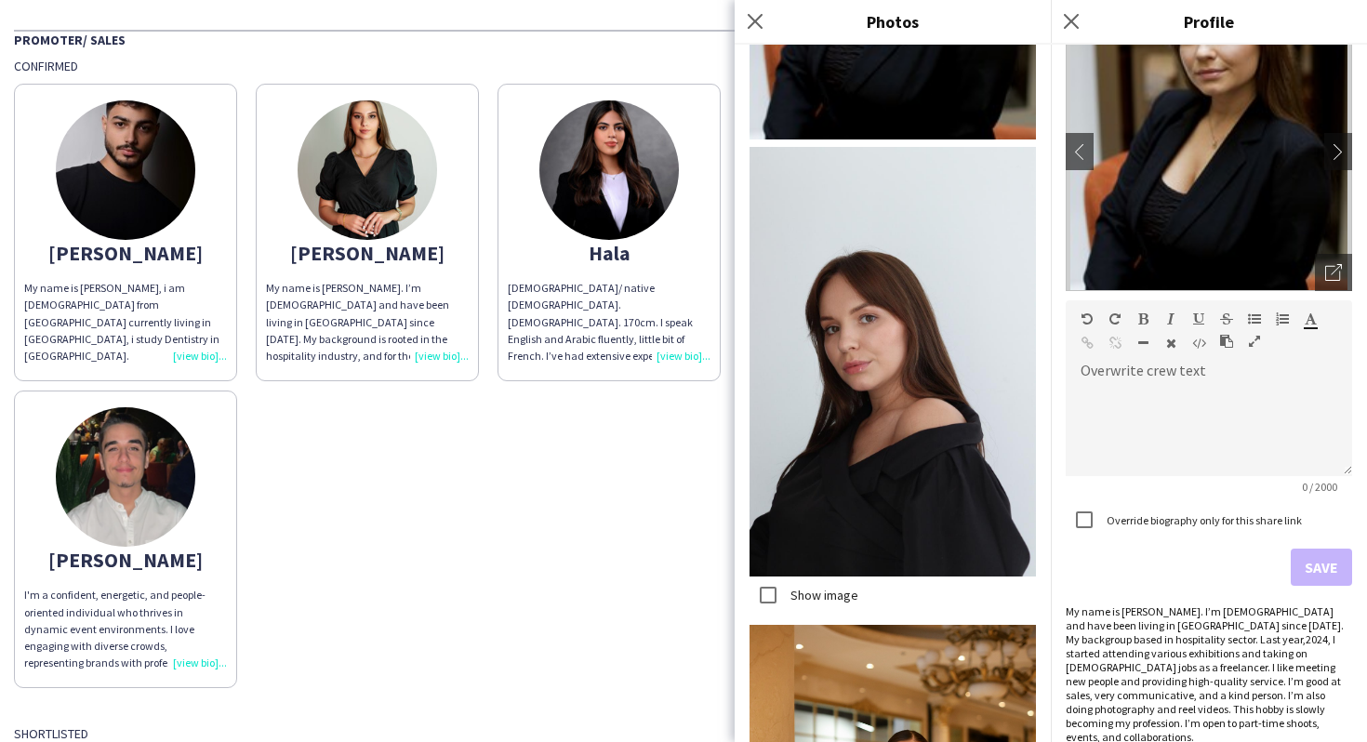
scroll to position [261, 0]
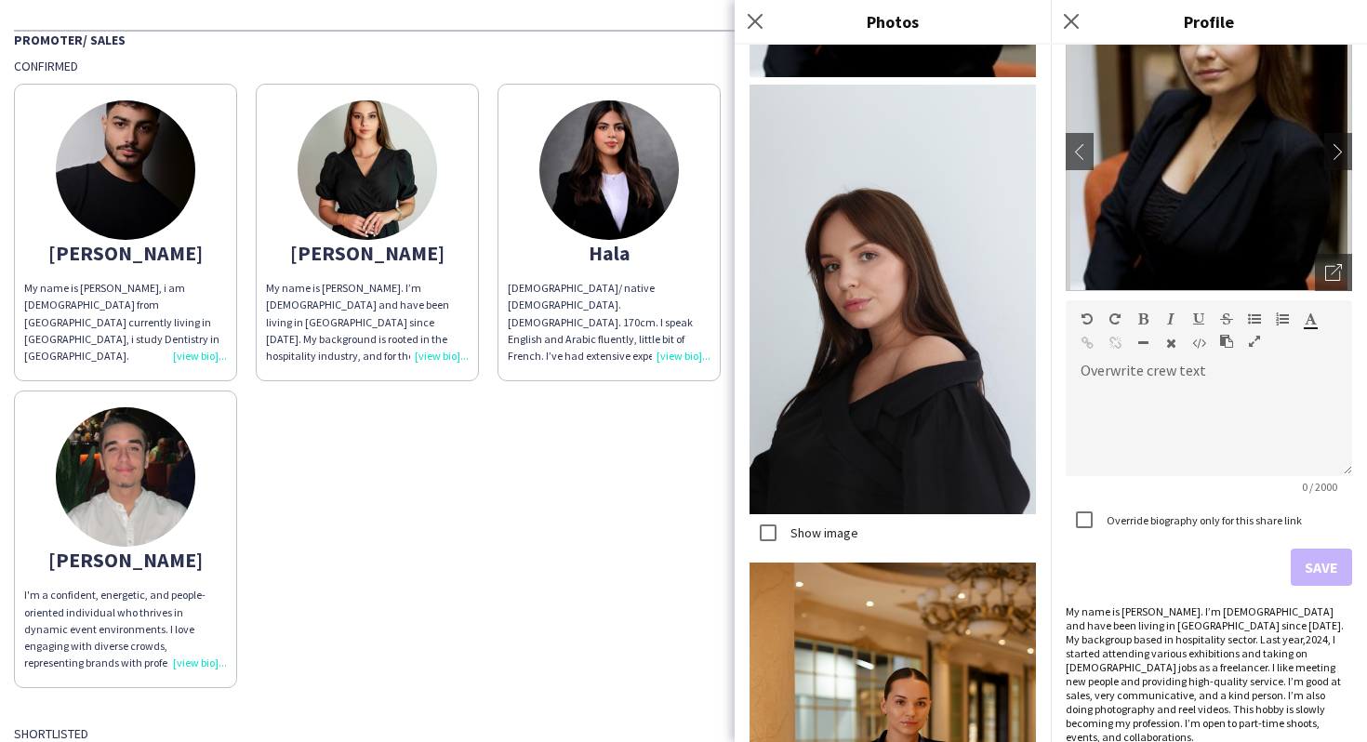
click at [575, 475] on div "Abdullah My name is Abdullah Hamad, i am 21 years old from Palestine currently …" at bounding box center [684, 381] width 1340 height 614
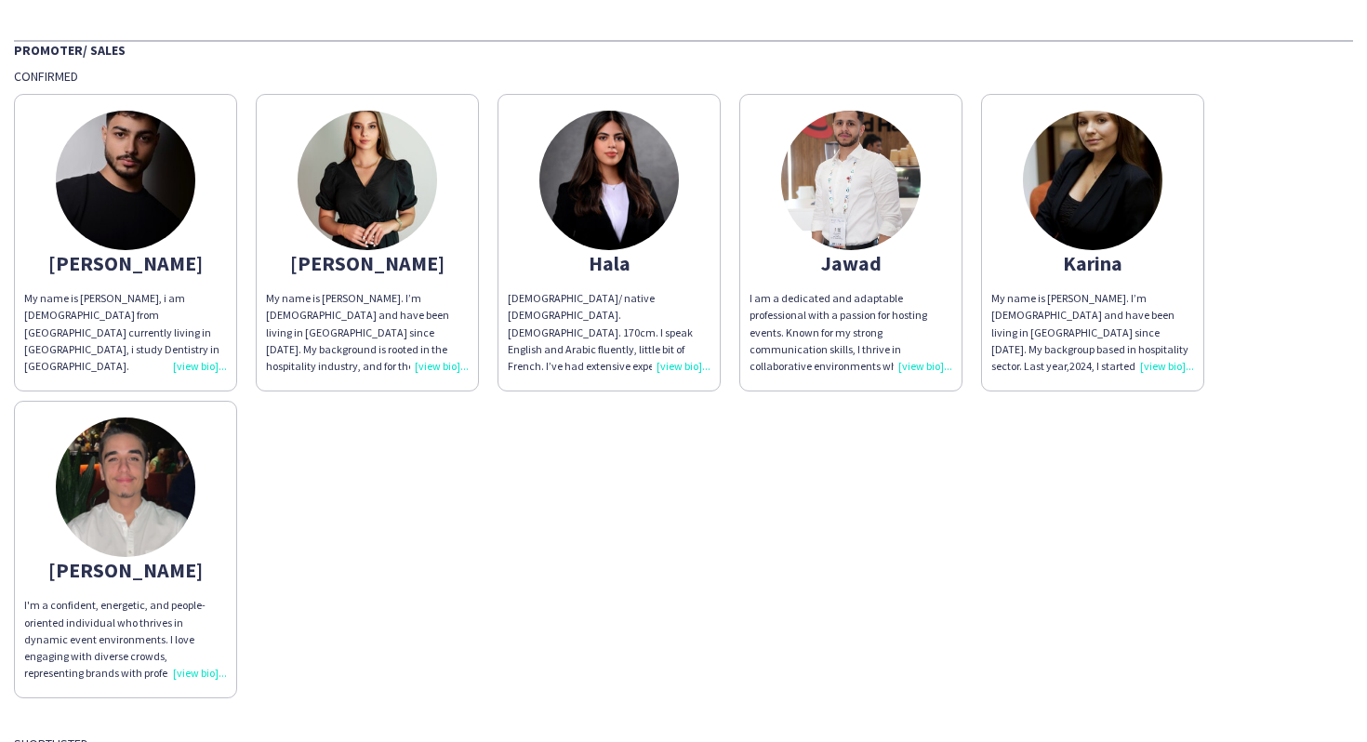
scroll to position [0, 0]
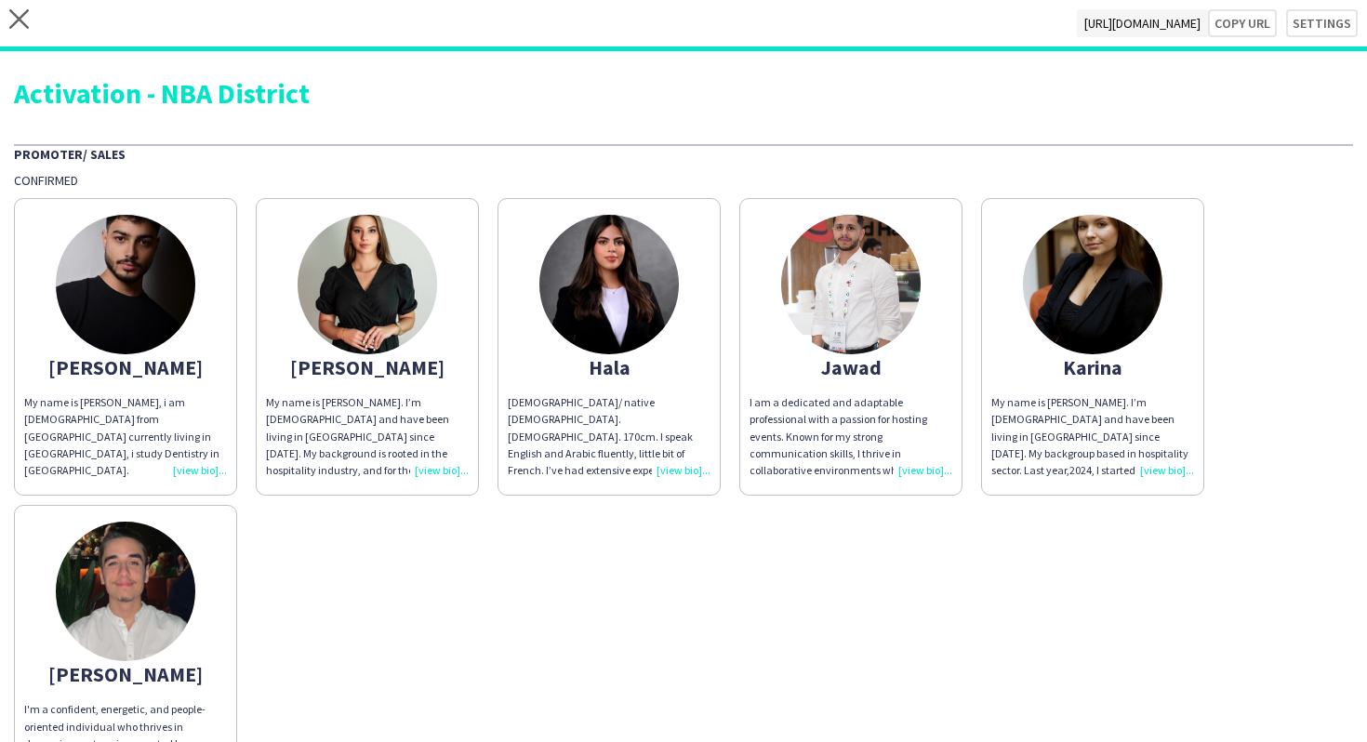
click at [43, 36] on div "close https://admin.liveforce.co/v2/s/caf487f2-9f98-4cec-b14f-5c85f8e416bc Copy…" at bounding box center [683, 25] width 1367 height 51
click at [28, 27] on icon at bounding box center [19, 19] width 20 height 20
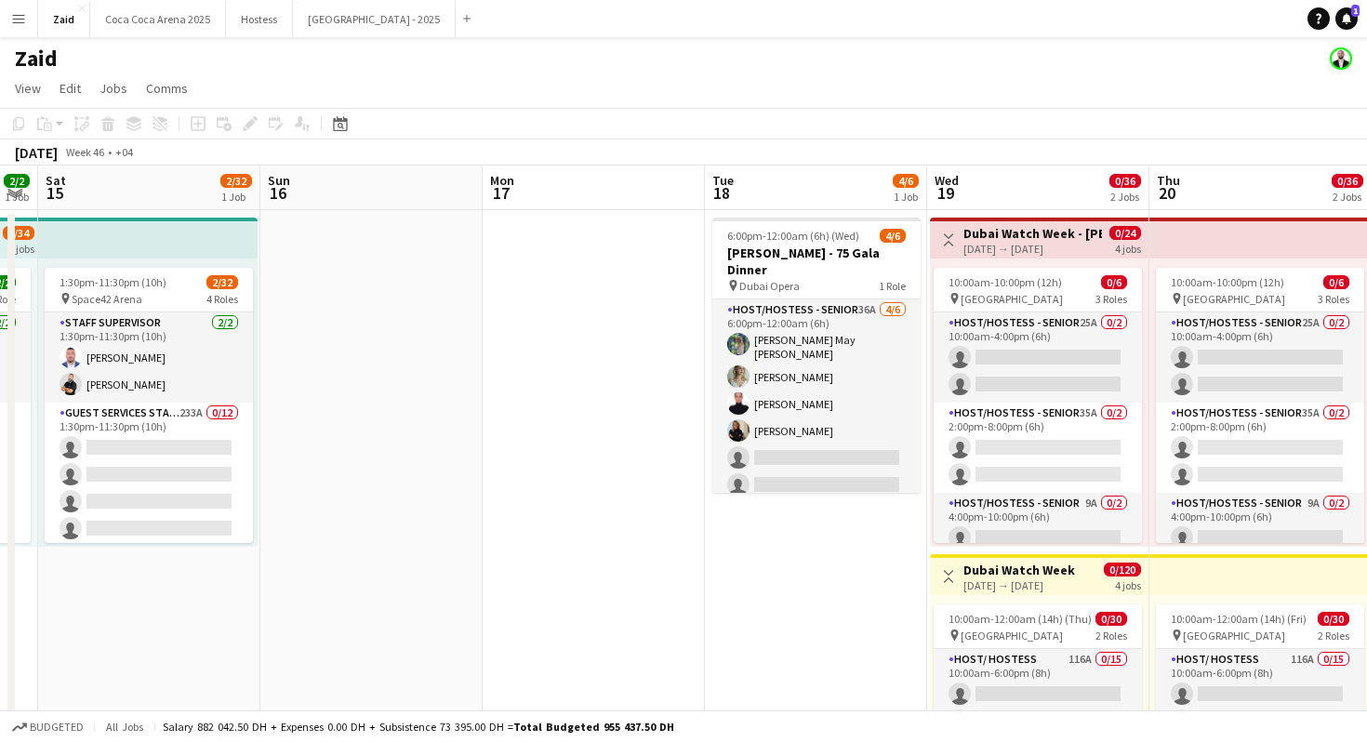
scroll to position [0, 727]
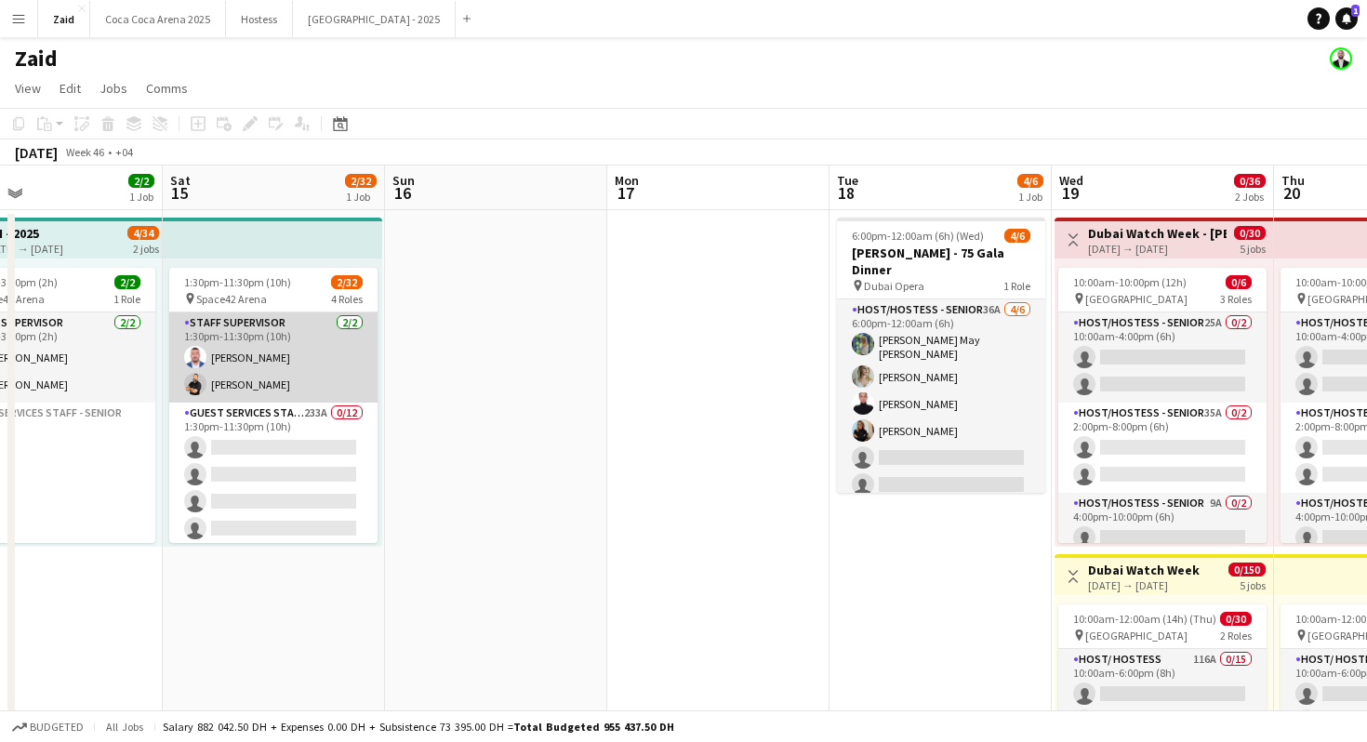
click at [346, 358] on app-card-role "Staff Supervisor 2/2 1:30pm-11:30pm (10h) Mohammad Joudeh Osama Nour" at bounding box center [273, 358] width 208 height 90
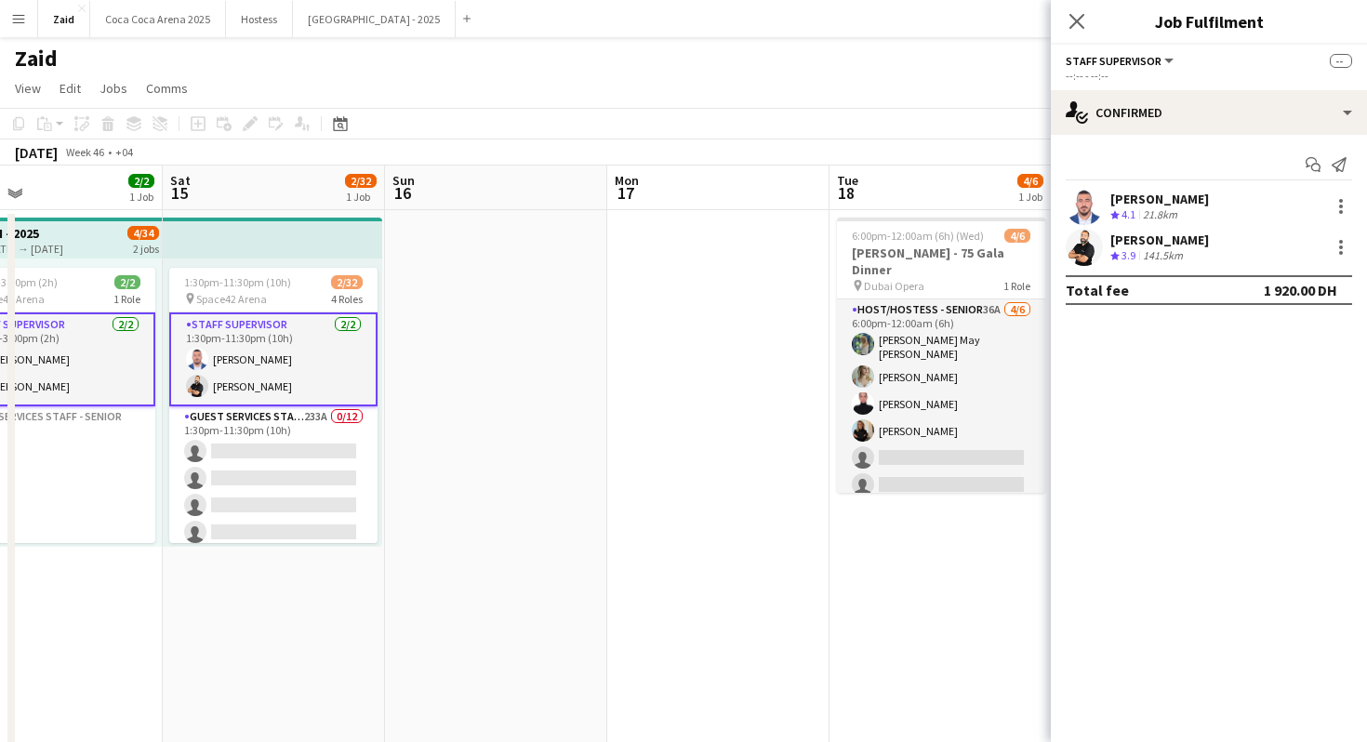
click at [593, 479] on app-date-cell at bounding box center [496, 550] width 222 height 681
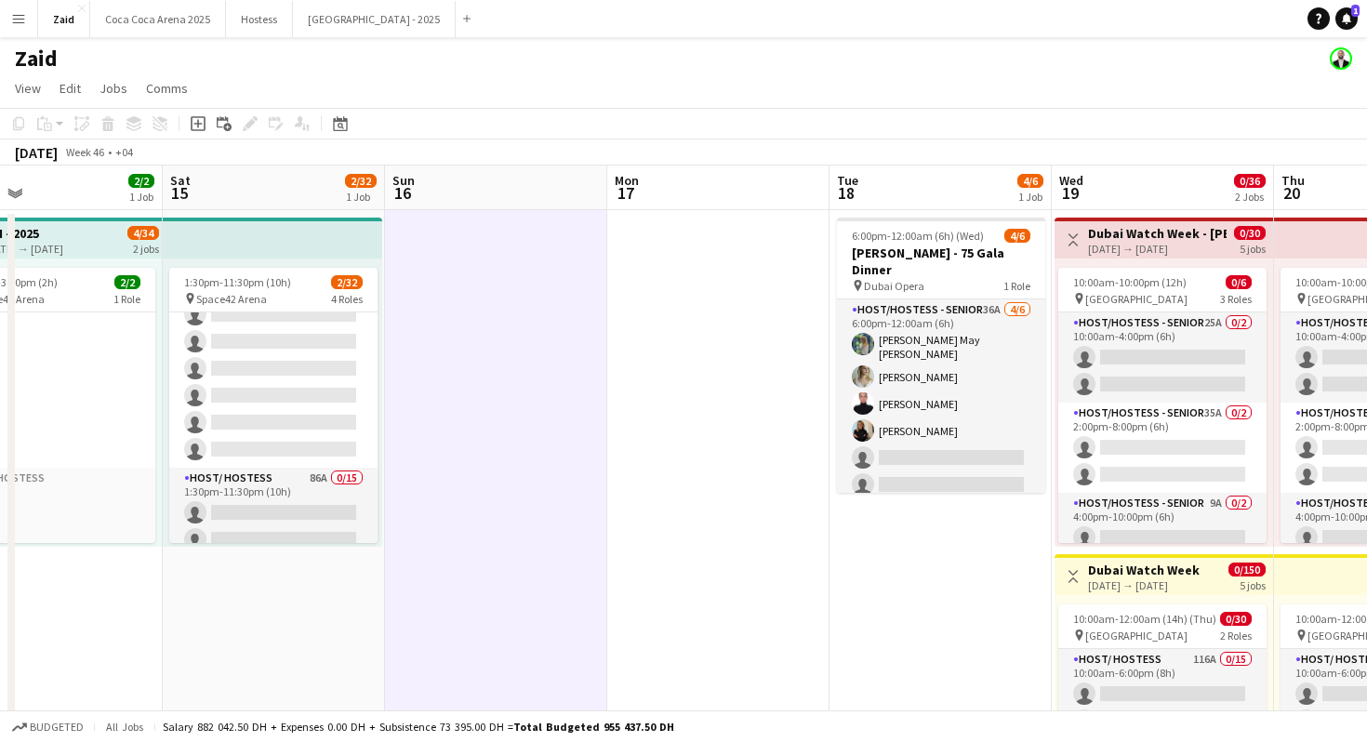
scroll to position [81, 0]
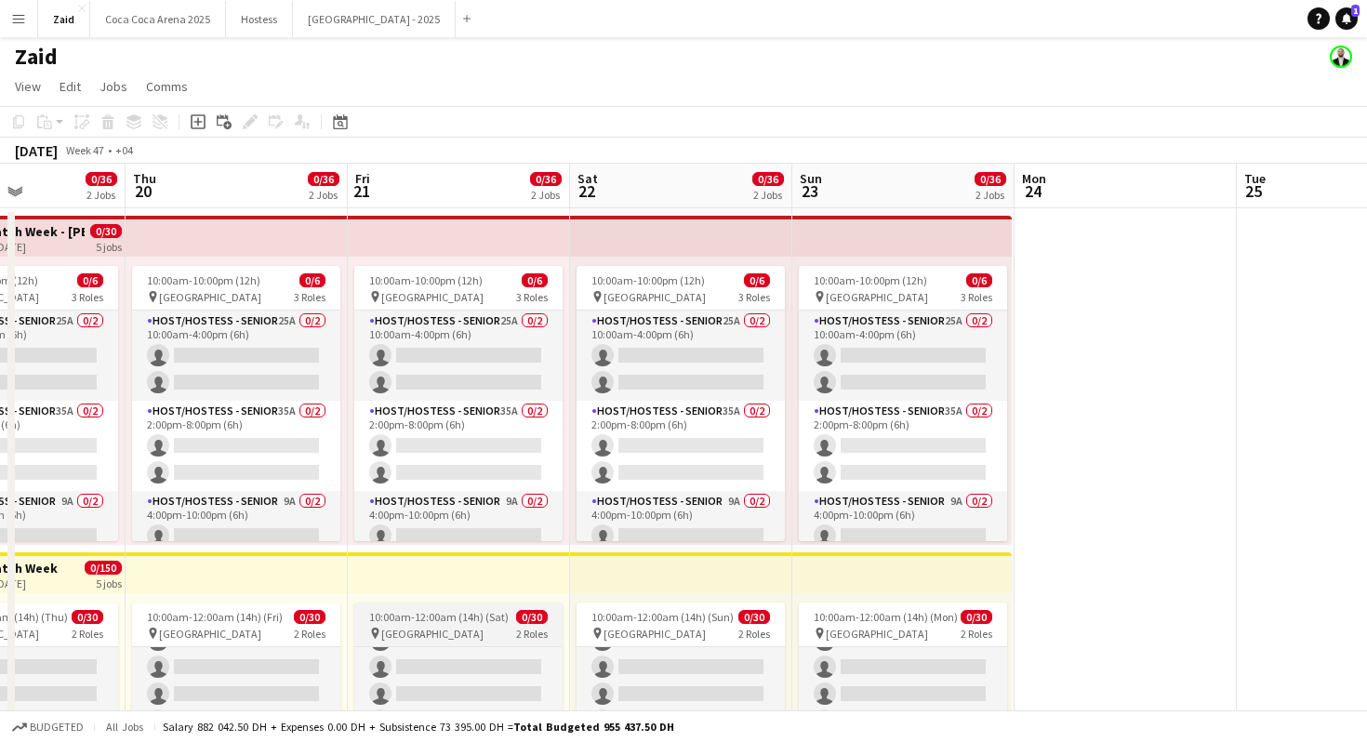
click at [512, 638] on div "pin Dubai Mall 2 Roles" at bounding box center [458, 633] width 208 height 15
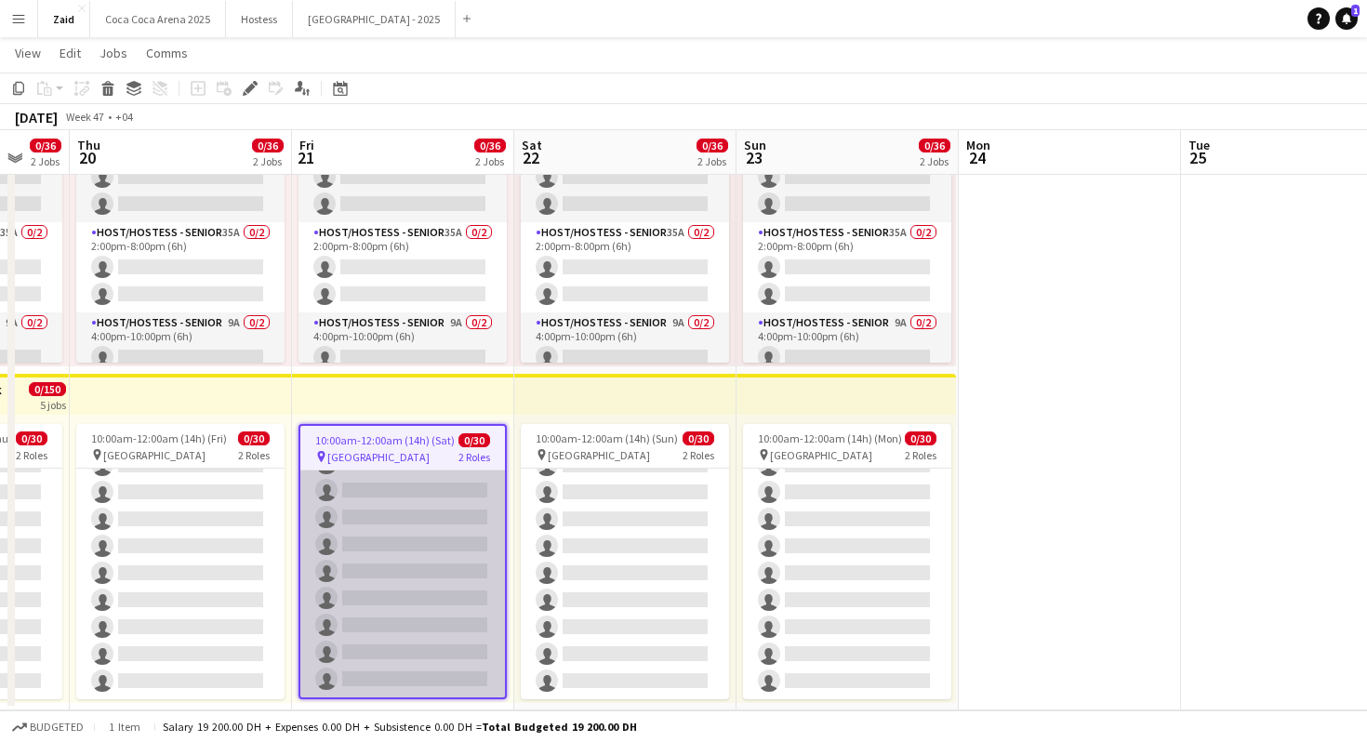
click at [502, 559] on app-calendar-viewport "Mon 17 Tue 18 4/6 1 Job Wed 19 0/36 2 Jobs Thu 20 0/36 2 Jobs Fri 21 0/36 2 Job…" at bounding box center [683, 302] width 1367 height 817
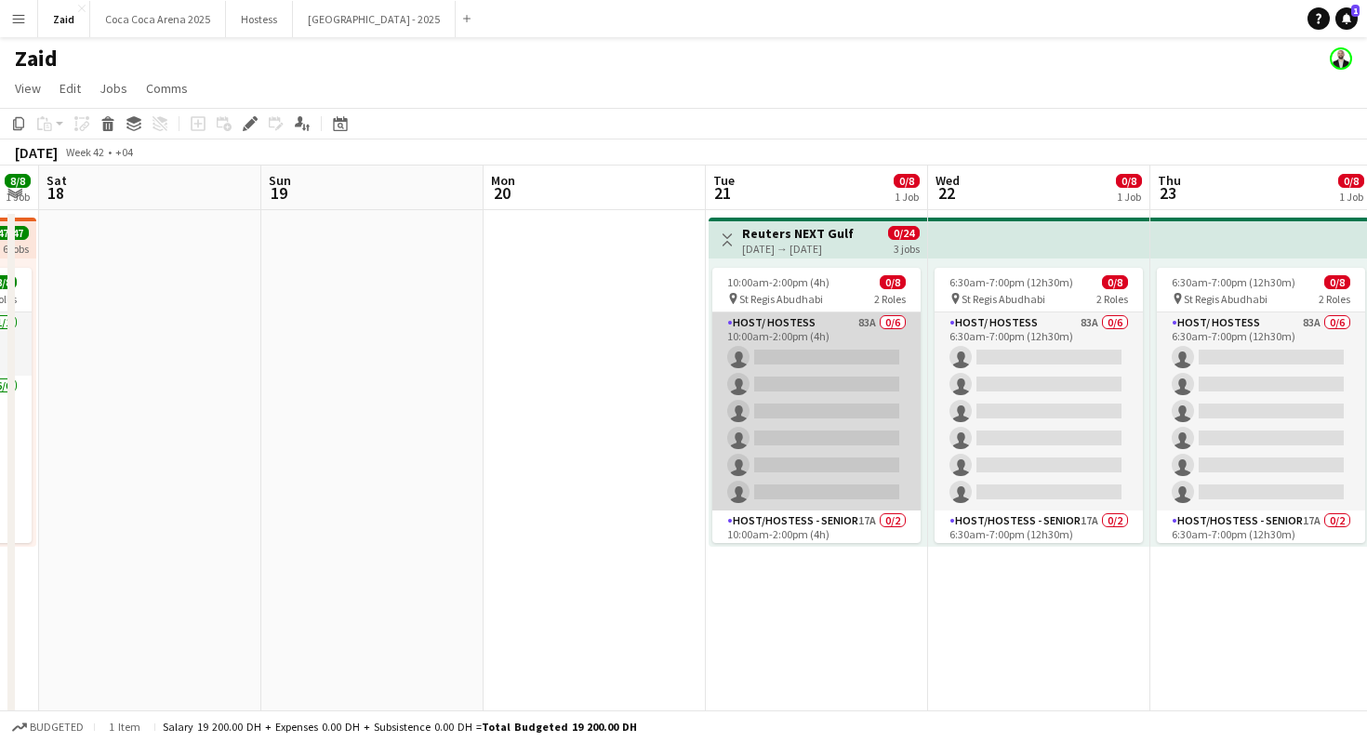
click at [866, 409] on app-card-role "Host/ Hostess 83A 0/6 10:00am-2:00pm (4h) single-neutral-actions single-neutral…" at bounding box center [817, 412] width 208 height 198
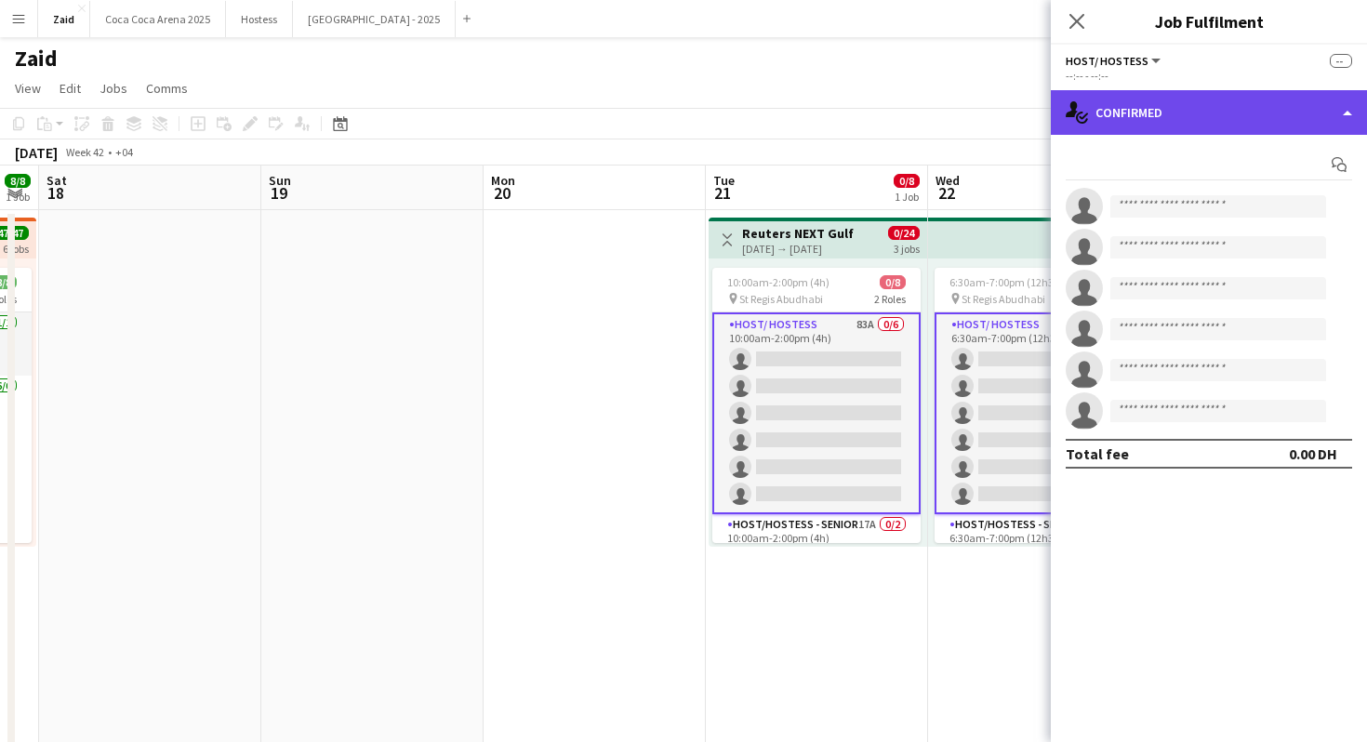
click at [1260, 113] on div "single-neutral-actions-check-2 Confirmed" at bounding box center [1209, 112] width 316 height 45
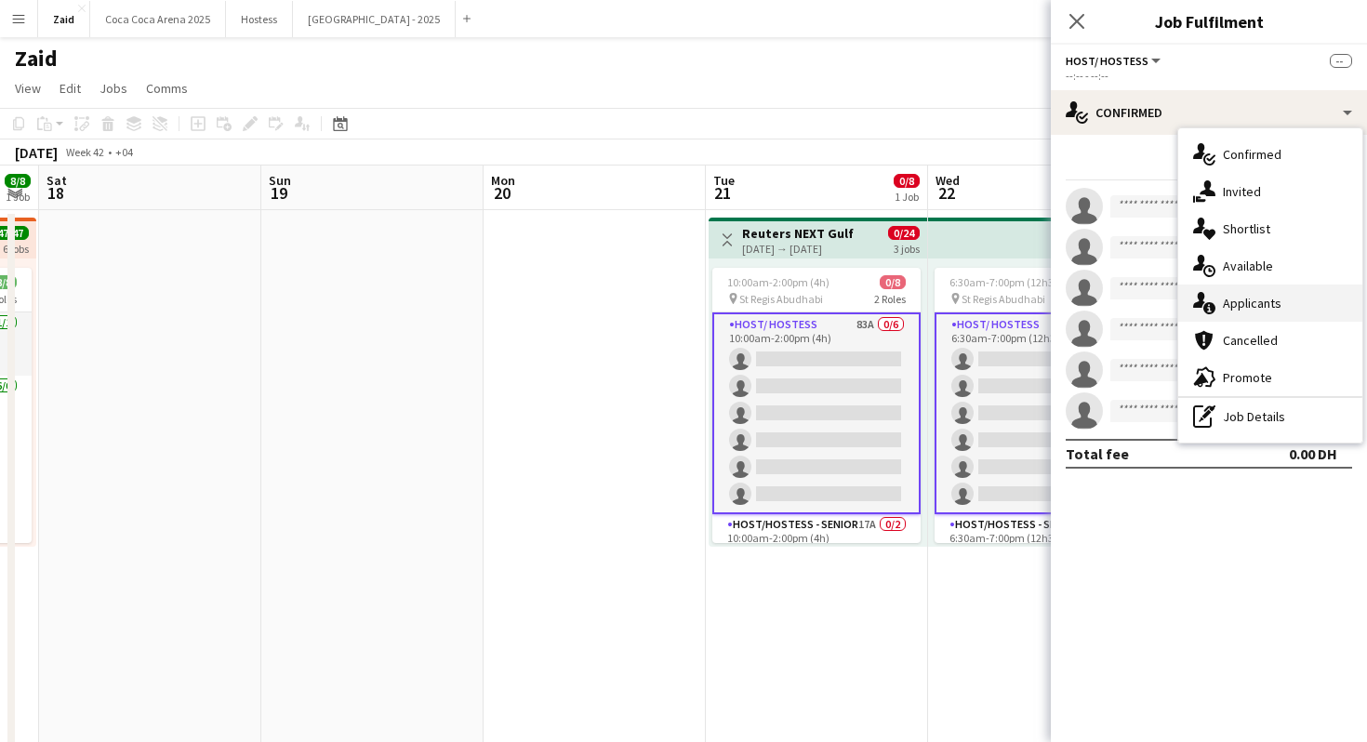
click at [1307, 310] on div "single-neutral-actions-information Applicants" at bounding box center [1271, 303] width 184 height 37
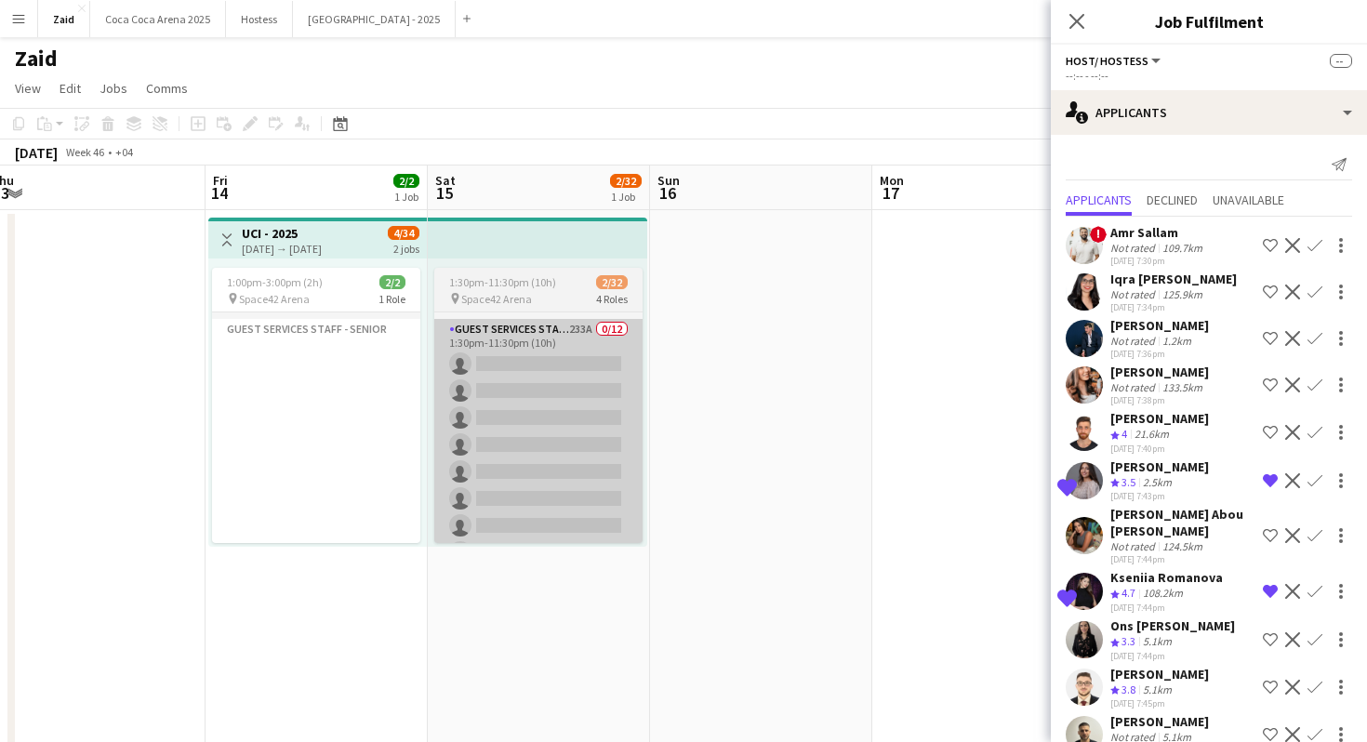
click at [902, 426] on app-date-cell at bounding box center [984, 550] width 222 height 681
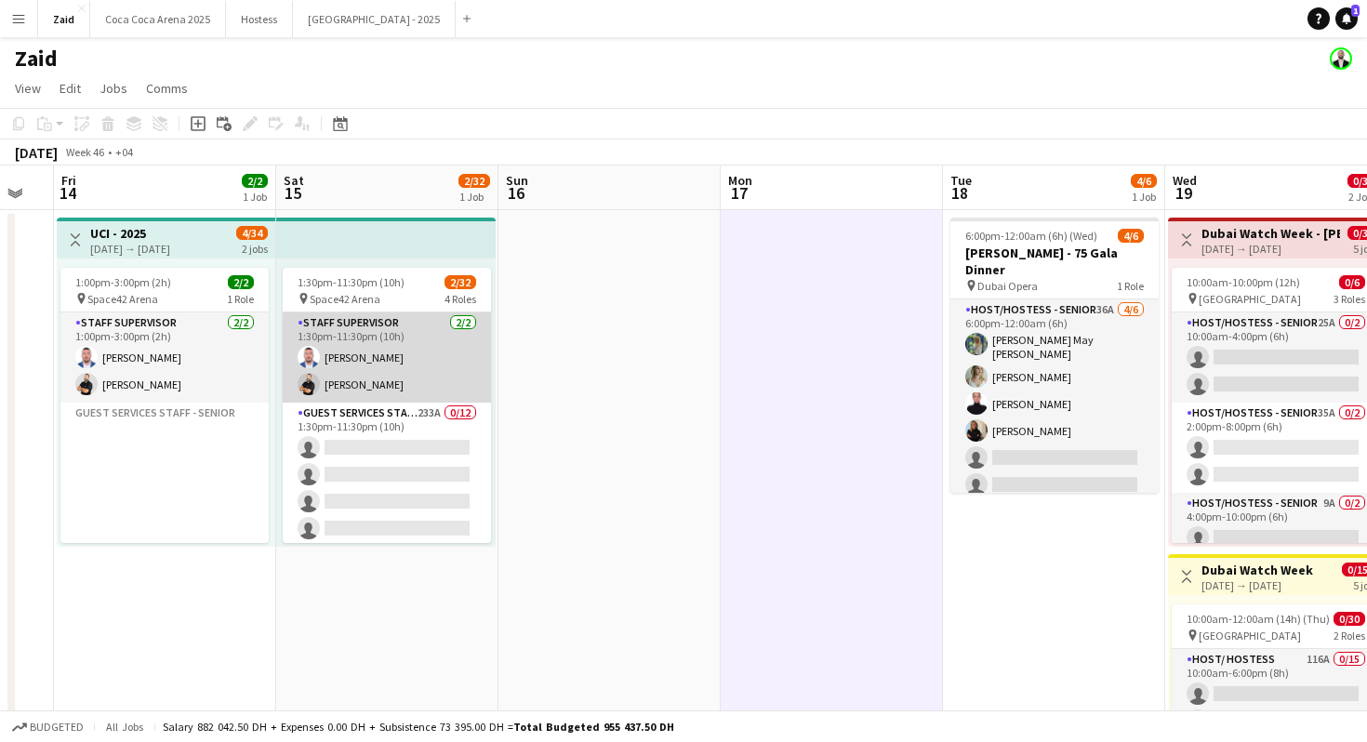
click at [459, 402] on app-card-role "Staff Supervisor 2/2 1:30pm-11:30pm (10h) Mohammad Joudeh Osama Nour" at bounding box center [387, 358] width 208 height 90
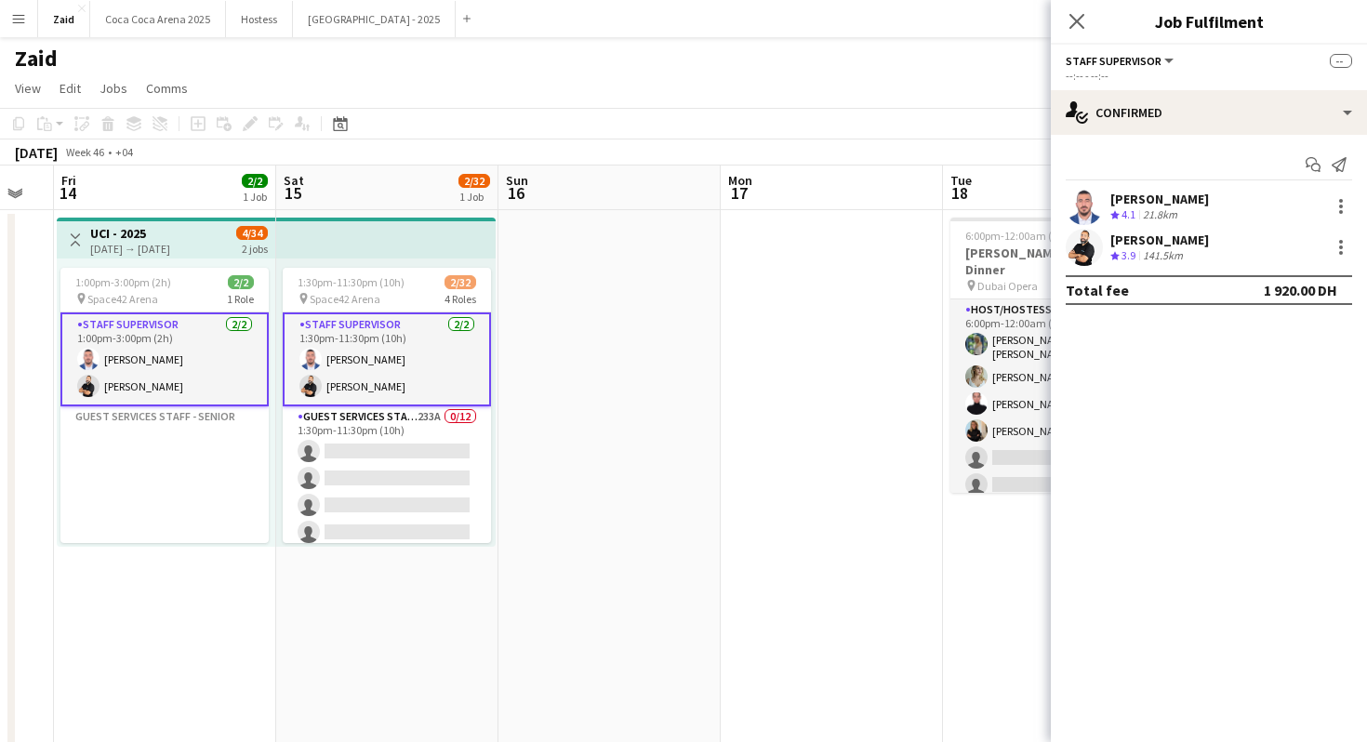
click at [1136, 207] on span "4.1" at bounding box center [1129, 214] width 14 height 14
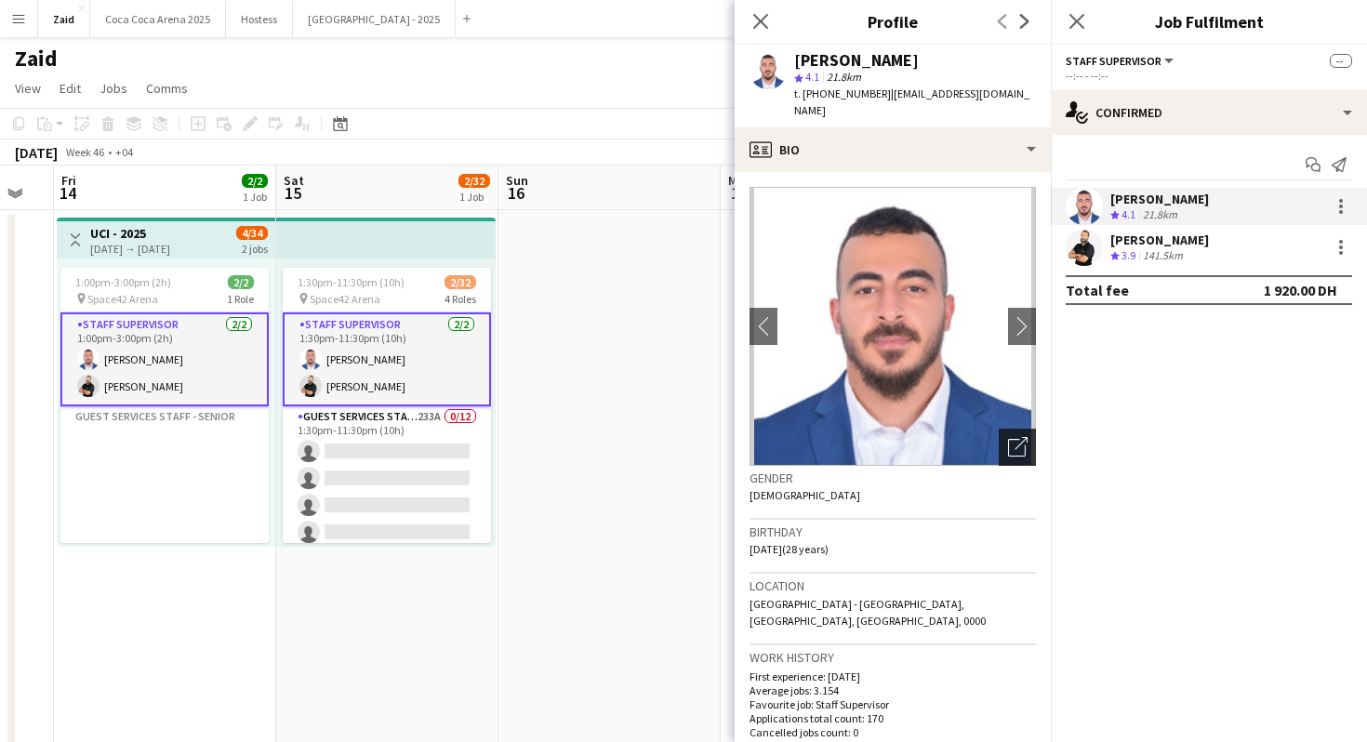
click at [1026, 439] on icon "Open photos pop-in" at bounding box center [1018, 447] width 20 height 20
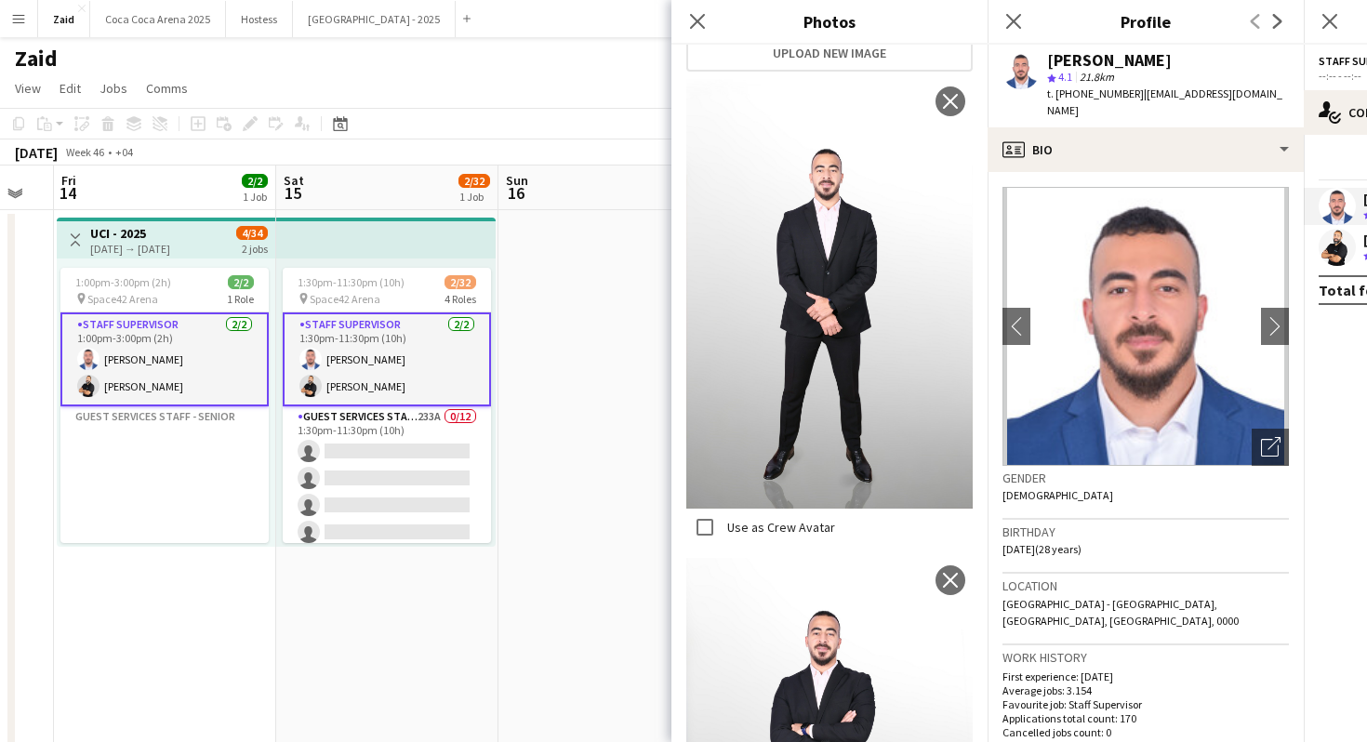
click at [476, 343] on app-card-role "Staff Supervisor 2/2 1:30pm-11:30pm (10h) Mohammad Joudeh Osama Nour" at bounding box center [387, 360] width 208 height 94
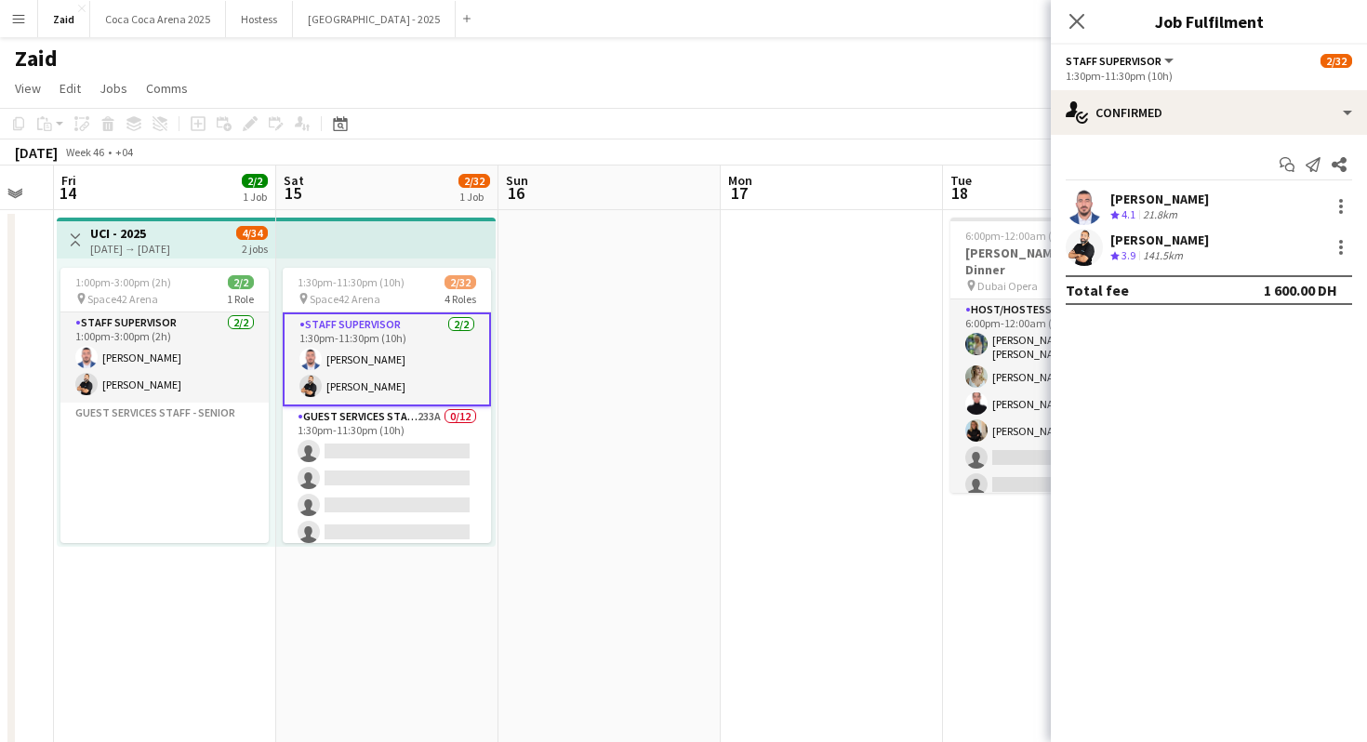
click at [554, 350] on app-date-cell at bounding box center [610, 550] width 222 height 681
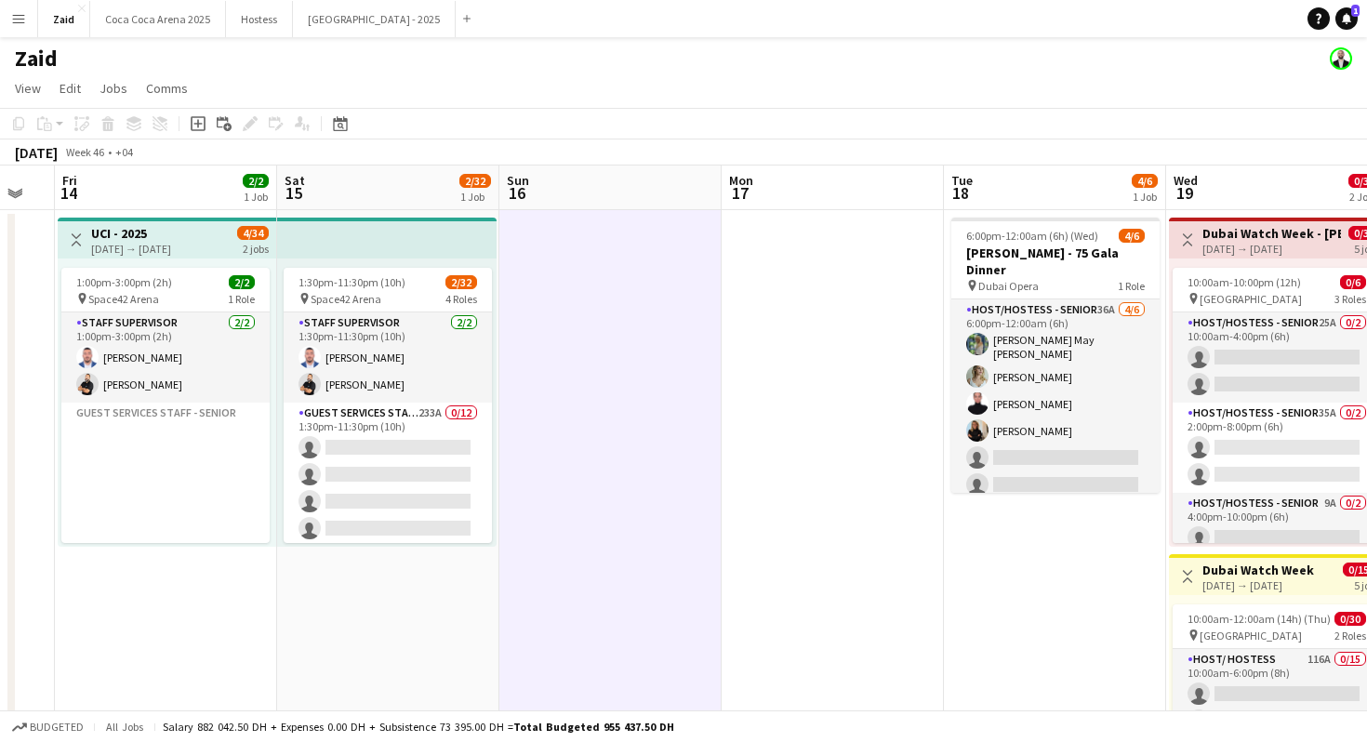
click at [700, 271] on app-date-cell at bounding box center [611, 550] width 222 height 681
